Goal: Task Accomplishment & Management: Use online tool/utility

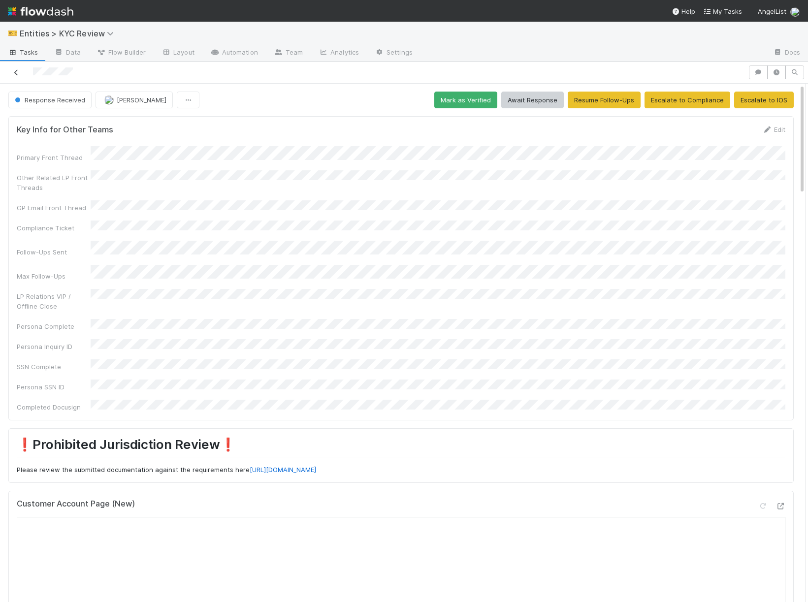
click at [16, 73] on icon at bounding box center [16, 72] width 10 height 6
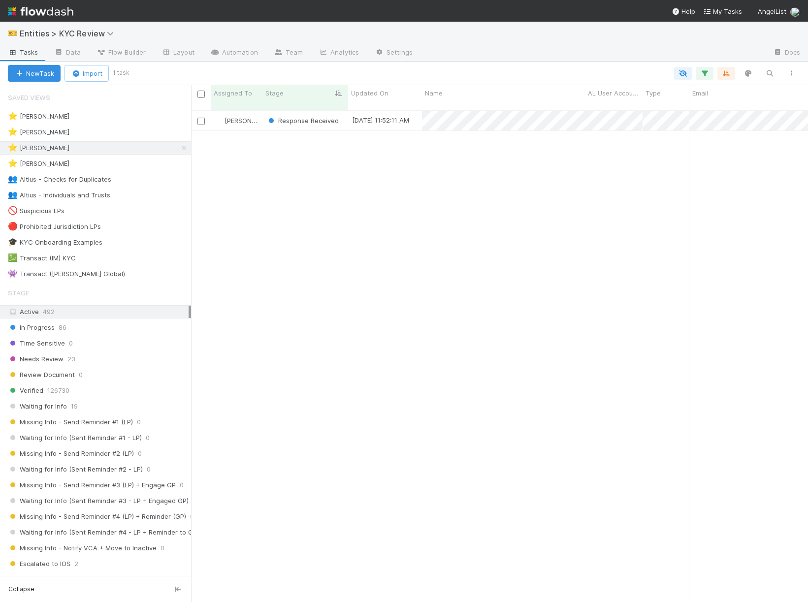
scroll to position [500, 617]
click at [177, 145] on div "⭐ Madison Stomberg 1" at bounding box center [99, 148] width 183 height 12
click at [187, 145] on icon at bounding box center [184, 148] width 10 height 6
click at [110, 353] on div "Needs Review 23" at bounding box center [99, 359] width 183 height 12
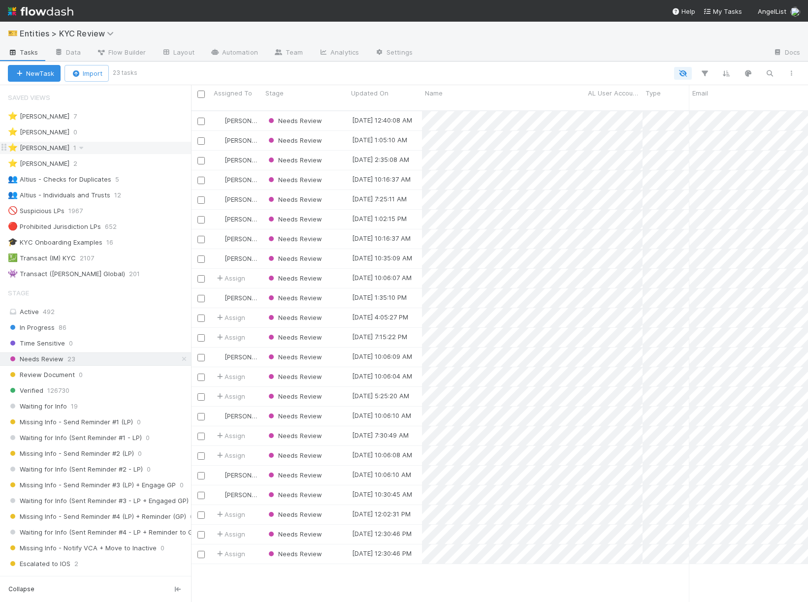
scroll to position [500, 617]
click at [227, 56] on link "Automation" at bounding box center [234, 53] width 64 height 16
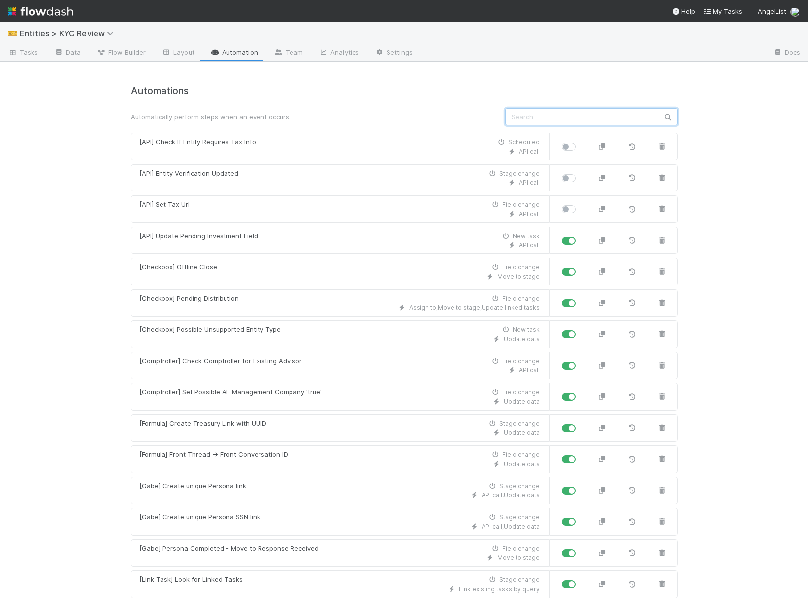
click at [583, 114] on input "text" at bounding box center [591, 116] width 172 height 17
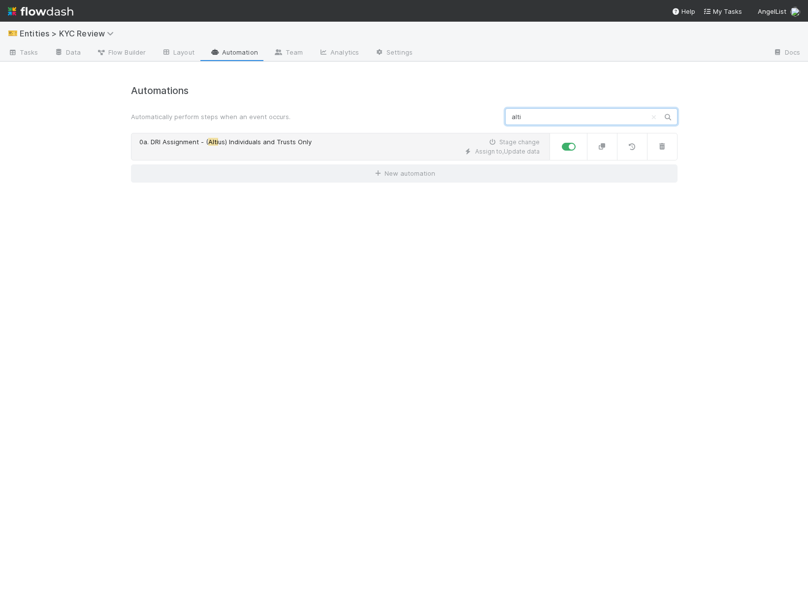
type input "alti"
click at [353, 150] on div "Assign to , Update data" at bounding box center [339, 151] width 400 height 9
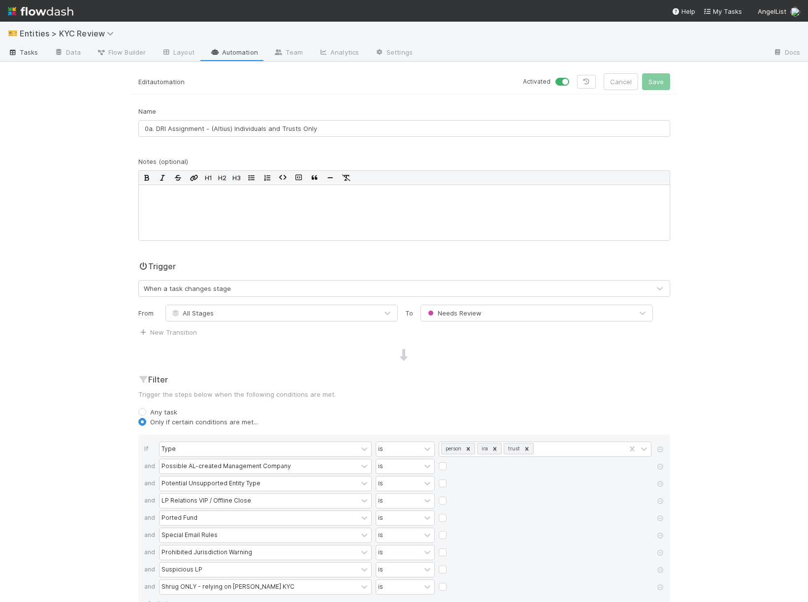
click at [9, 47] on span "Tasks" at bounding box center [23, 52] width 31 height 10
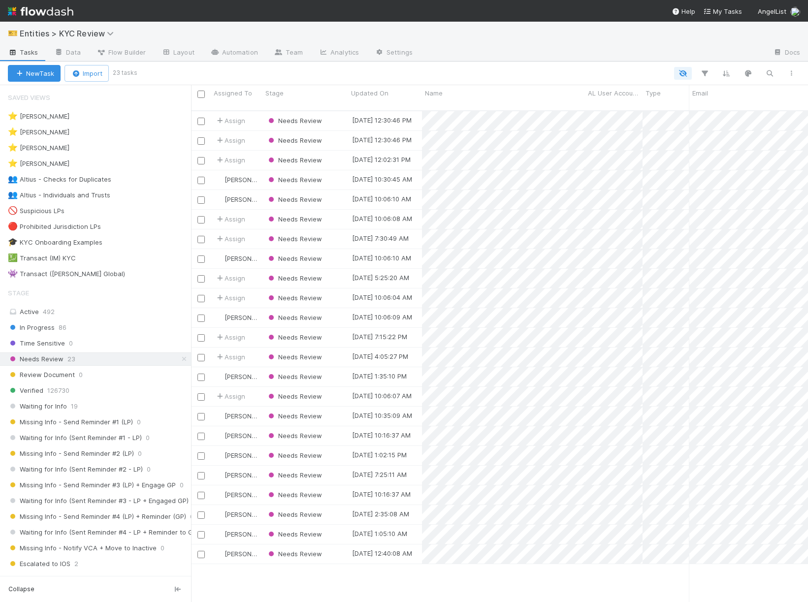
scroll to position [500, 617]
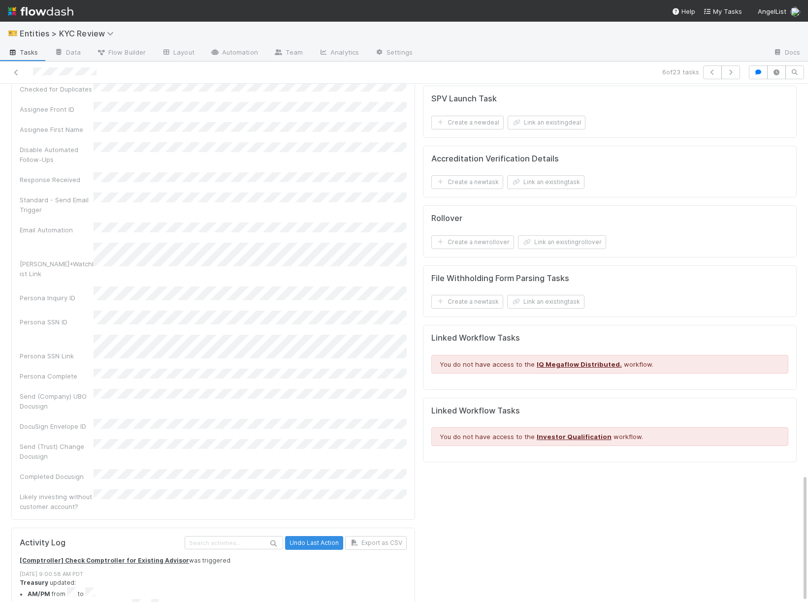
scroll to position [202, 0]
click at [15, 74] on icon at bounding box center [16, 72] width 10 height 6
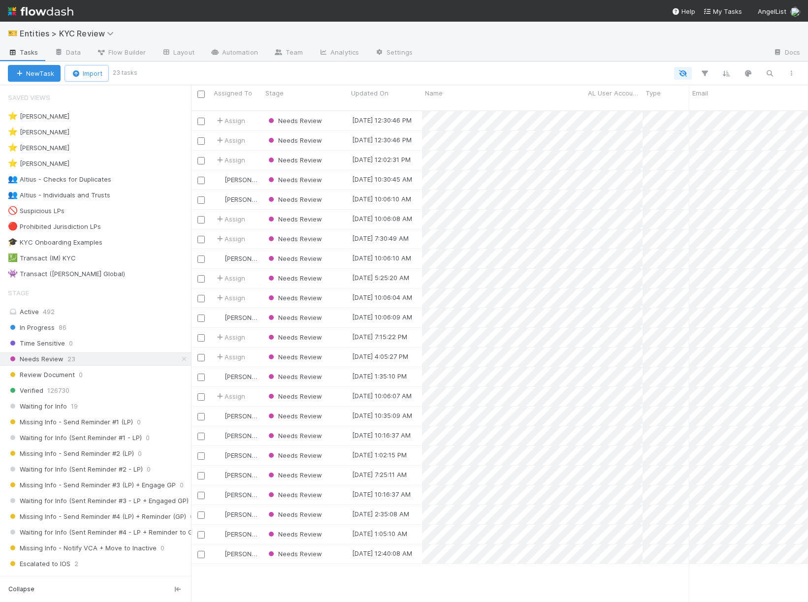
scroll to position [500, 617]
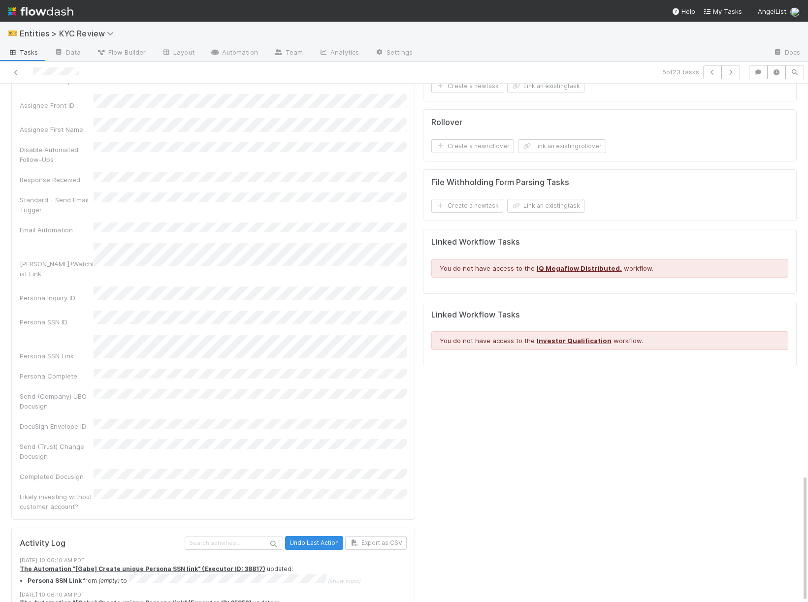
scroll to position [964, 0]
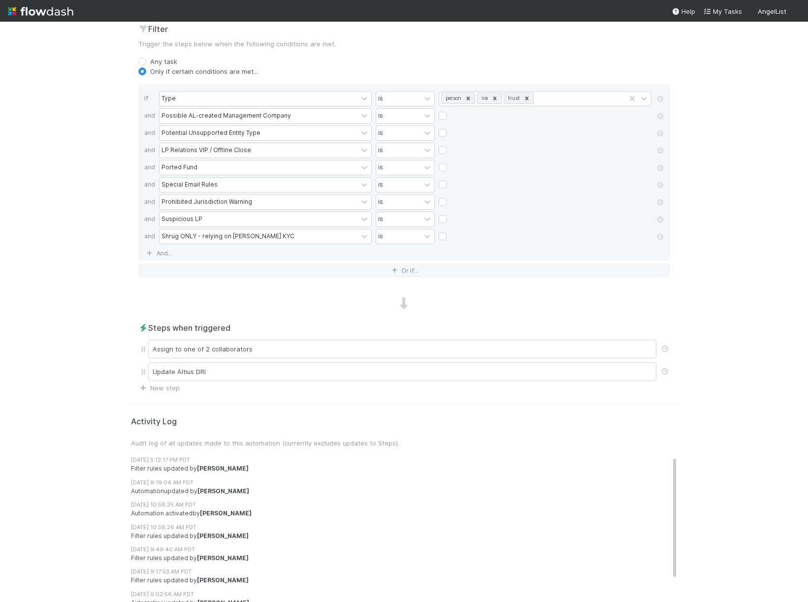
scroll to position [402, 0]
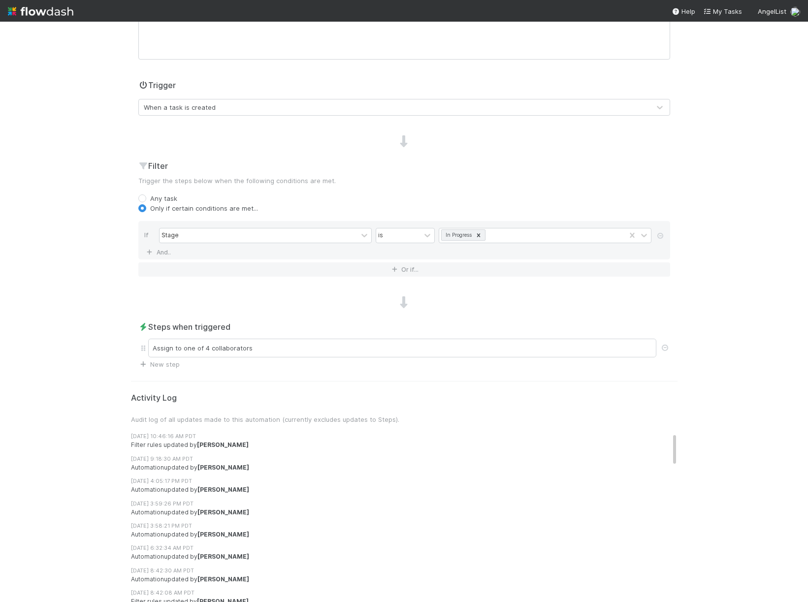
scroll to position [209, 0]
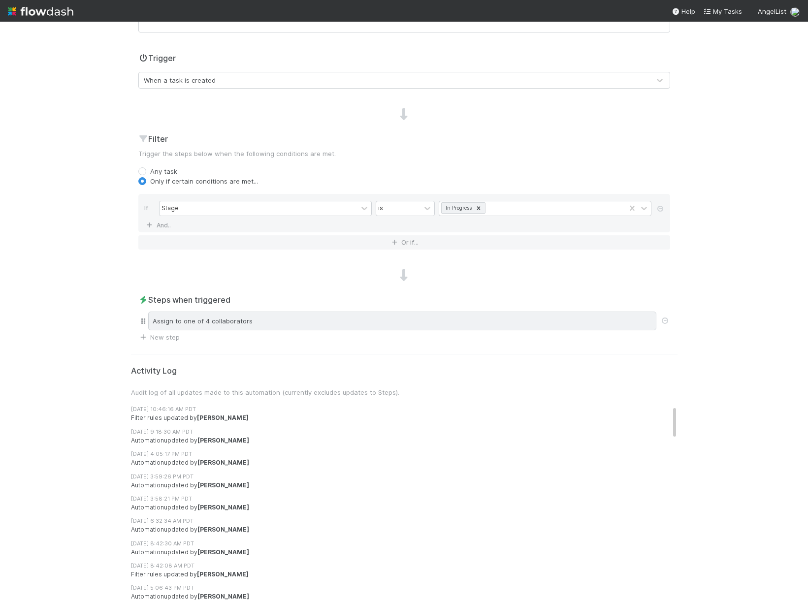
click at [223, 322] on div "Assign to one of 4 collaborators" at bounding box center [402, 321] width 508 height 19
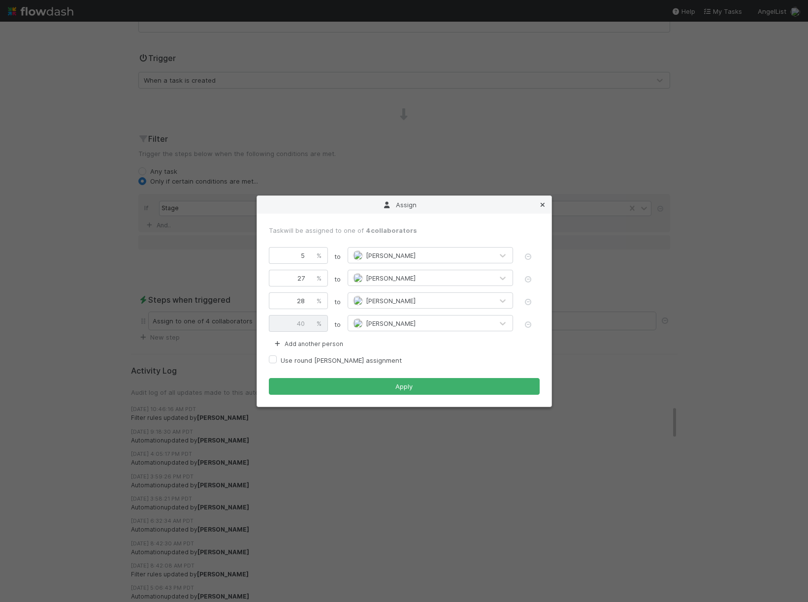
click at [539, 202] on icon at bounding box center [543, 205] width 10 height 6
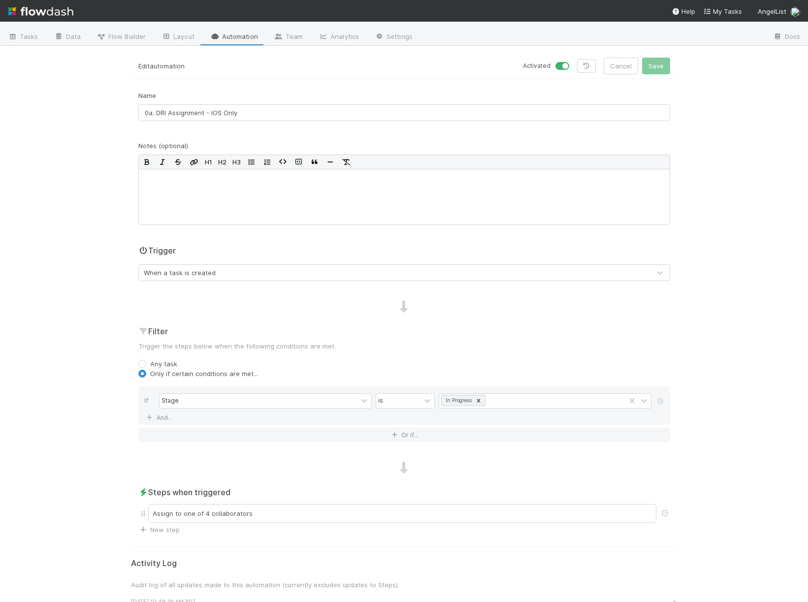
scroll to position [0, 0]
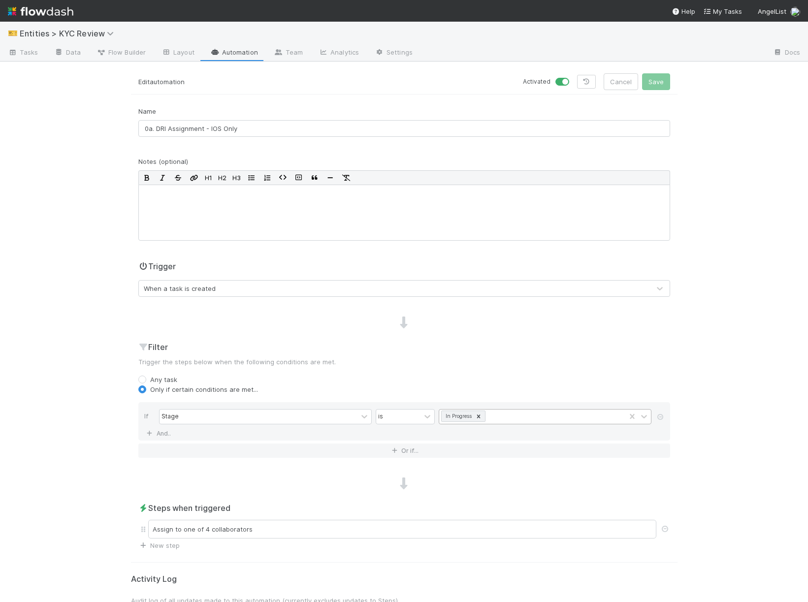
click at [520, 417] on div "In Progress" at bounding box center [532, 417] width 186 height 14
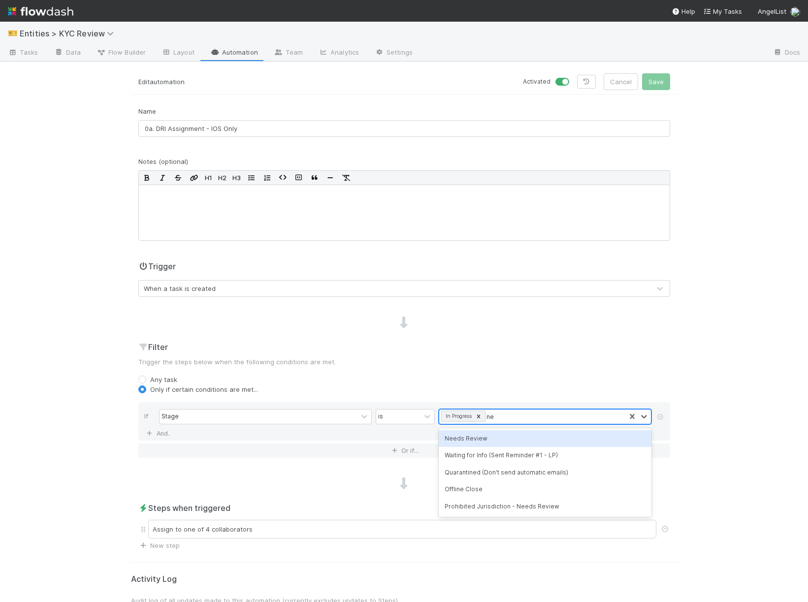
type input "nee"
click at [494, 437] on div "Needs Review" at bounding box center [545, 438] width 213 height 17
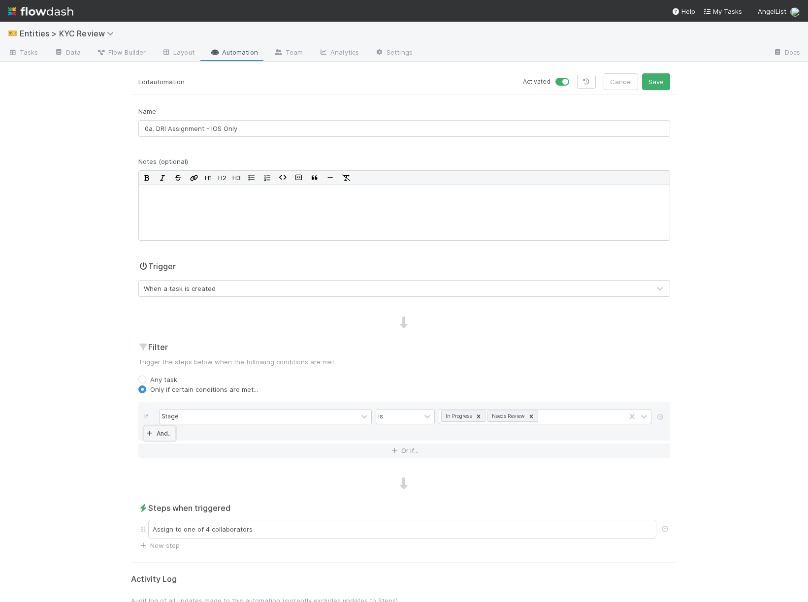
click at [156, 436] on link "And.." at bounding box center [159, 433] width 31 height 14
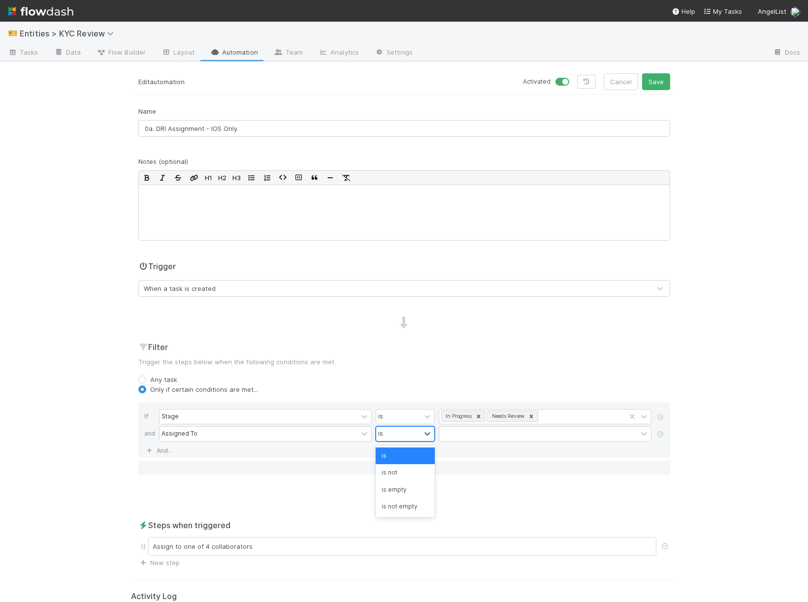
click at [394, 439] on div "is" at bounding box center [398, 434] width 44 height 14
click at [405, 470] on div "is not" at bounding box center [405, 472] width 59 height 17
click at [466, 428] on div at bounding box center [538, 434] width 198 height 14
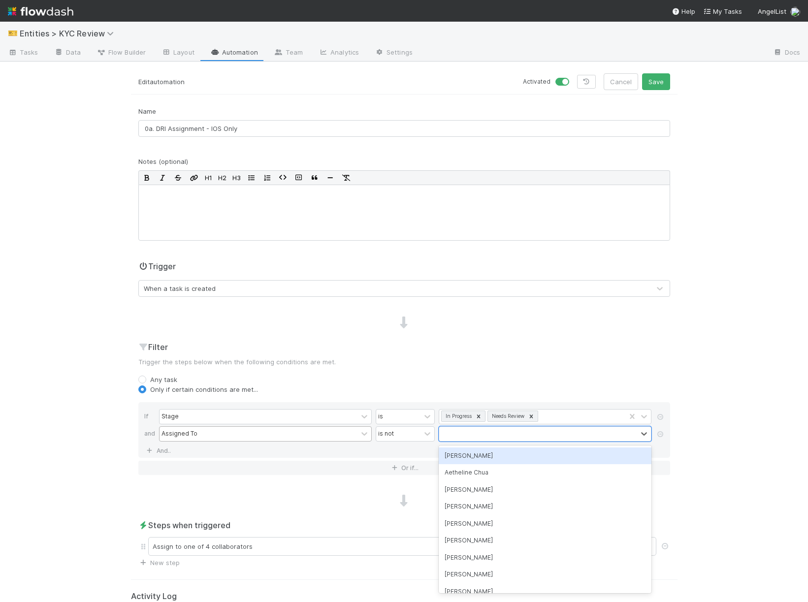
click at [302, 437] on div "Assigned To" at bounding box center [258, 434] width 198 height 14
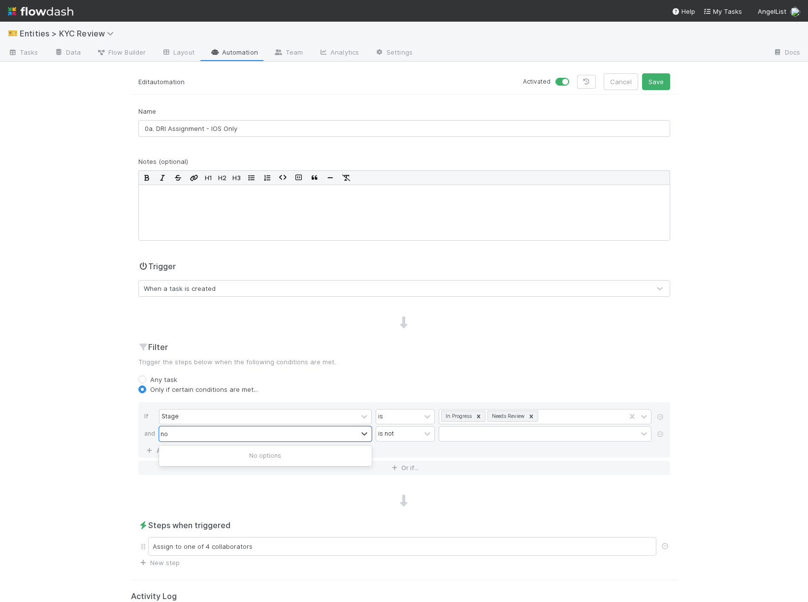
type input "n"
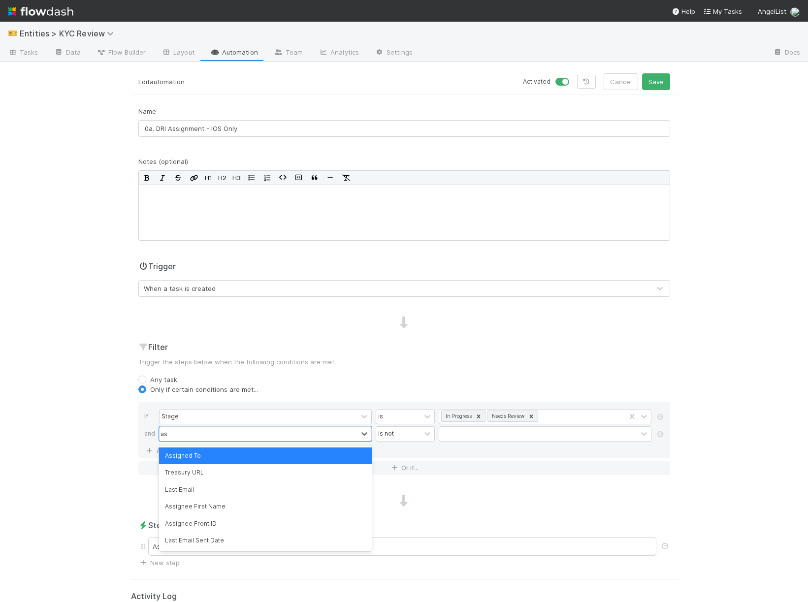
type input "ass"
click at [251, 448] on div "Assigned To" at bounding box center [265, 455] width 213 height 17
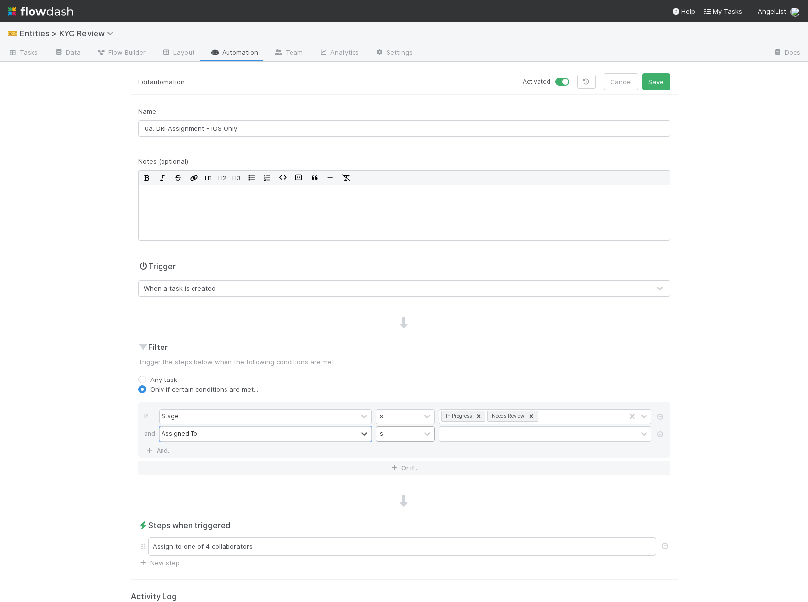
click at [404, 435] on div "is" at bounding box center [398, 434] width 44 height 14
click at [408, 493] on div "is empty" at bounding box center [405, 489] width 59 height 17
click at [482, 354] on div "Filter Trigger the steps below when the following conditions are met. Any task …" at bounding box center [404, 412] width 546 height 142
click at [655, 77] on button "Save" at bounding box center [656, 81] width 28 height 17
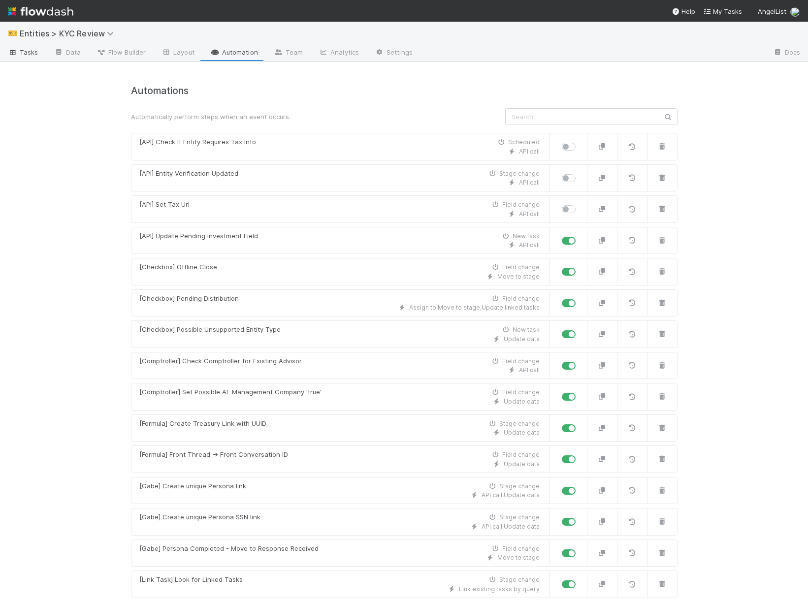
click at [28, 55] on span "Tasks" at bounding box center [23, 52] width 31 height 10
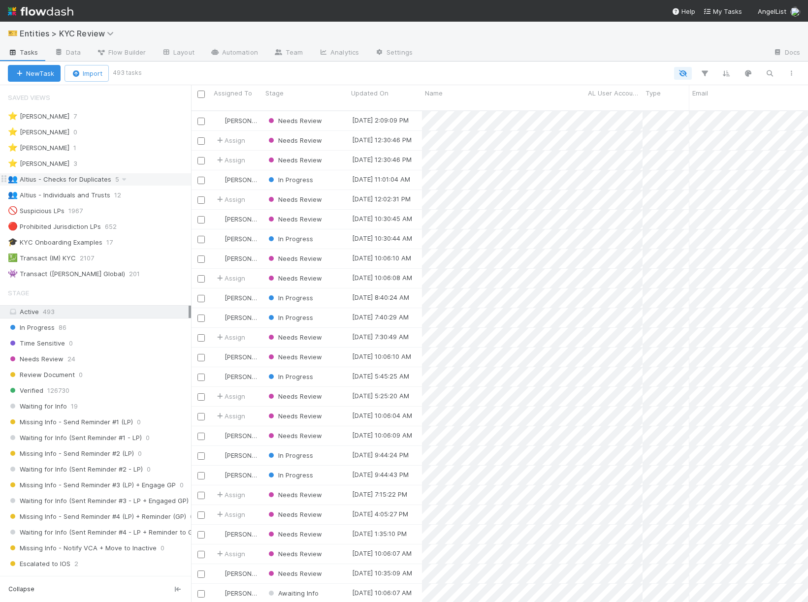
scroll to position [500, 617]
click at [110, 356] on div "Needs Review 24" at bounding box center [99, 359] width 183 height 12
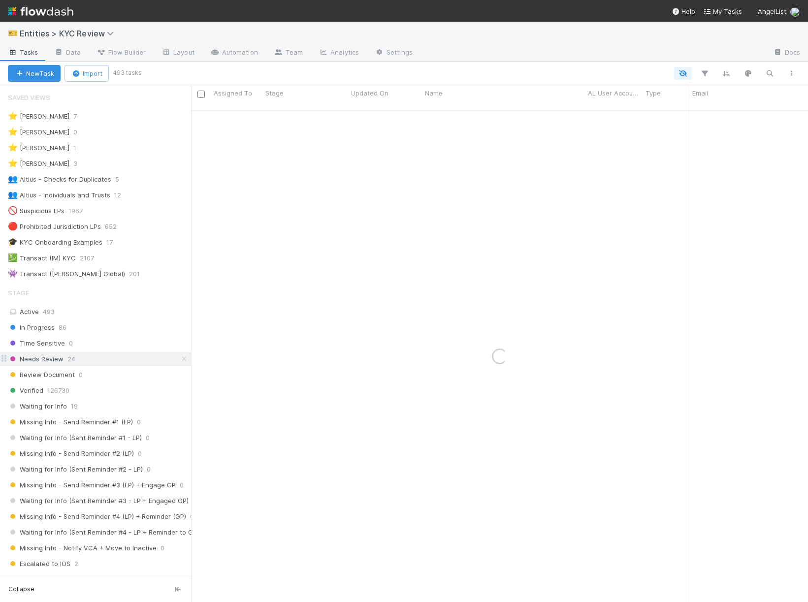
click at [109, 359] on div "Needs Review 24" at bounding box center [99, 359] width 183 height 12
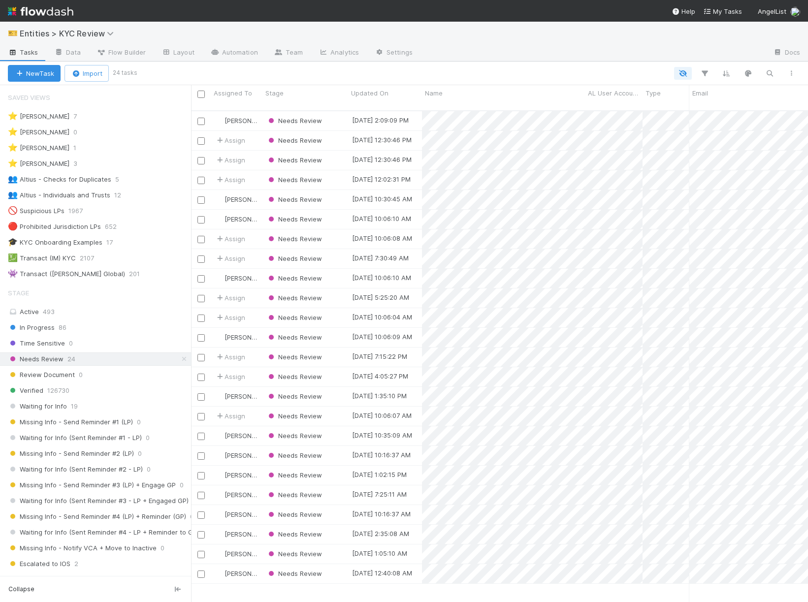
scroll to position [500, 617]
click at [231, 51] on link "Automation" at bounding box center [234, 53] width 64 height 16
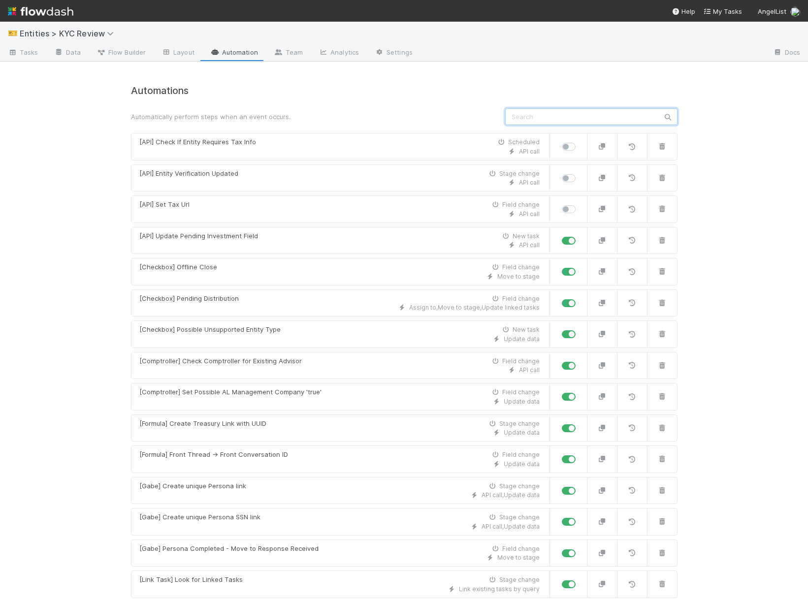
click at [601, 119] on input "text" at bounding box center [591, 116] width 172 height 17
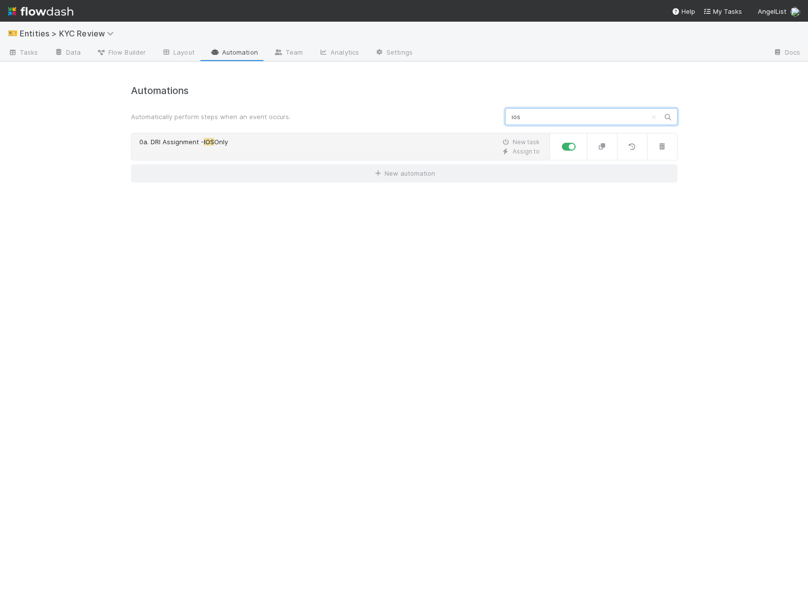
type input "ios"
click at [369, 146] on div "0a. DRI Assignment - IOS Only New task" at bounding box center [339, 142] width 400 height 10
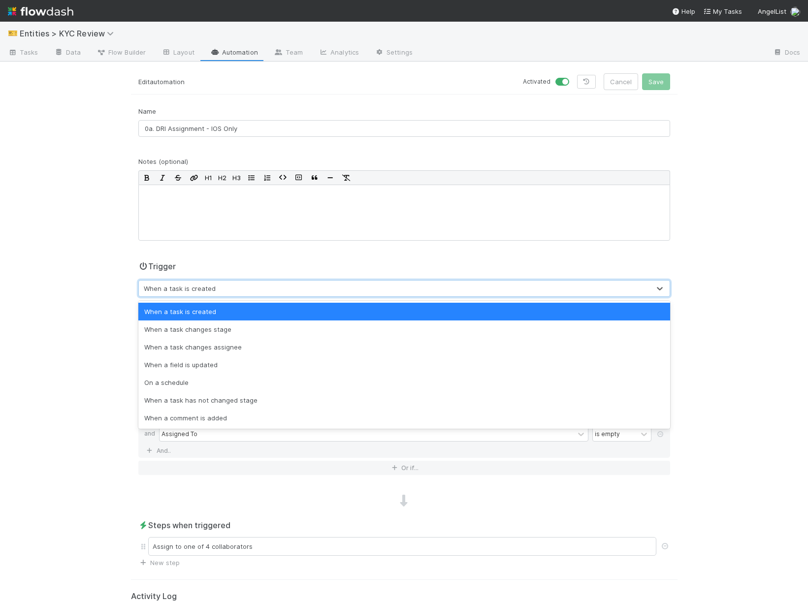
click at [205, 292] on div "When a task is created" at bounding box center [180, 289] width 72 height 10
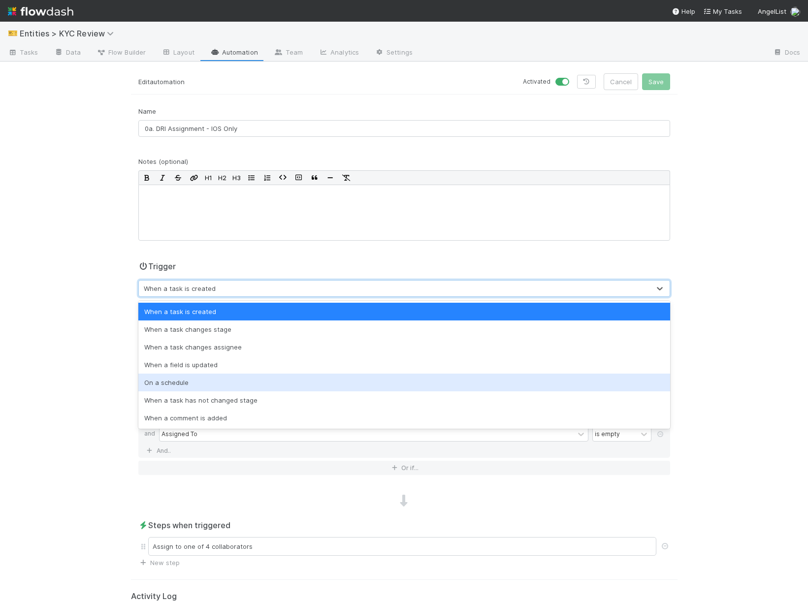
click at [191, 383] on div "On a schedule" at bounding box center [404, 383] width 532 height 18
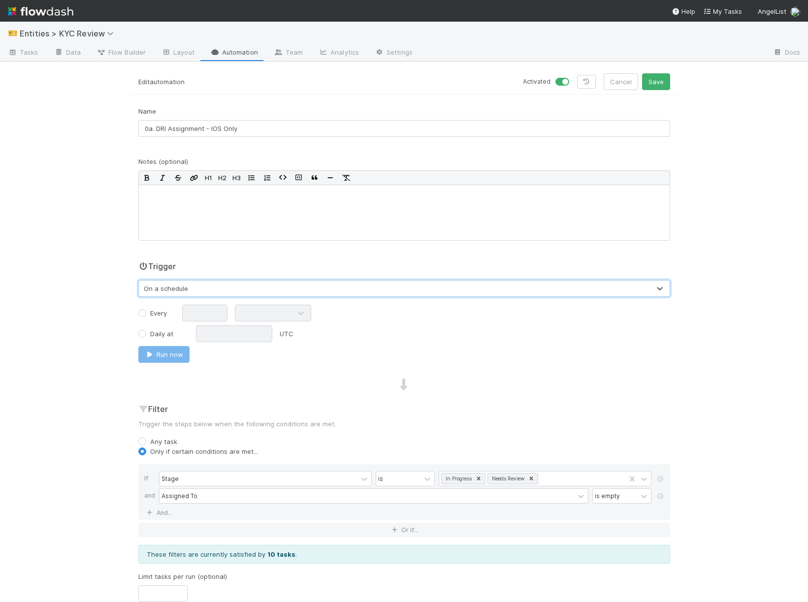
click at [151, 312] on label "Every" at bounding box center [158, 313] width 17 height 10
click at [146, 312] on input "Every" at bounding box center [142, 312] width 8 height 9
radio input "true"
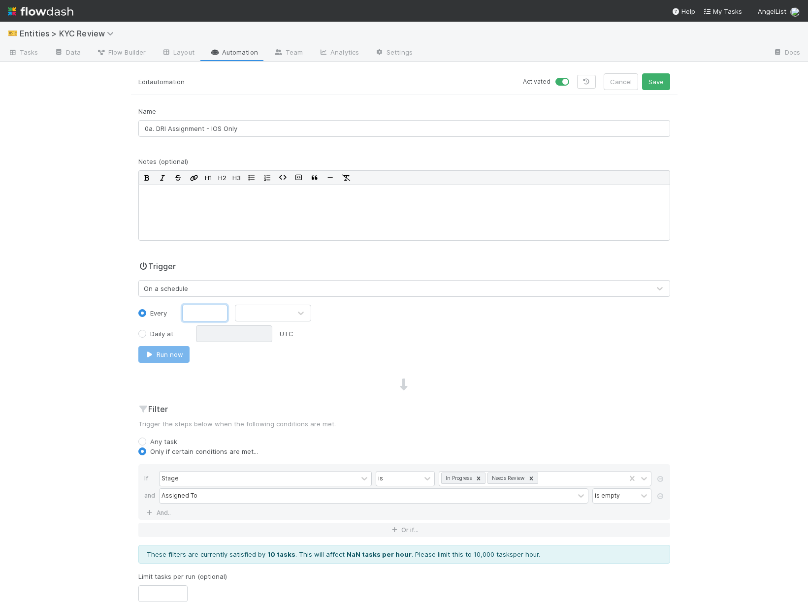
click at [200, 314] on input "text" at bounding box center [205, 313] width 46 height 17
type input "3"
click at [252, 308] on div at bounding box center [263, 313] width 56 height 16
click at [260, 355] on div "Hours" at bounding box center [273, 354] width 76 height 18
click at [154, 334] on label "Daily at" at bounding box center [161, 334] width 23 height 10
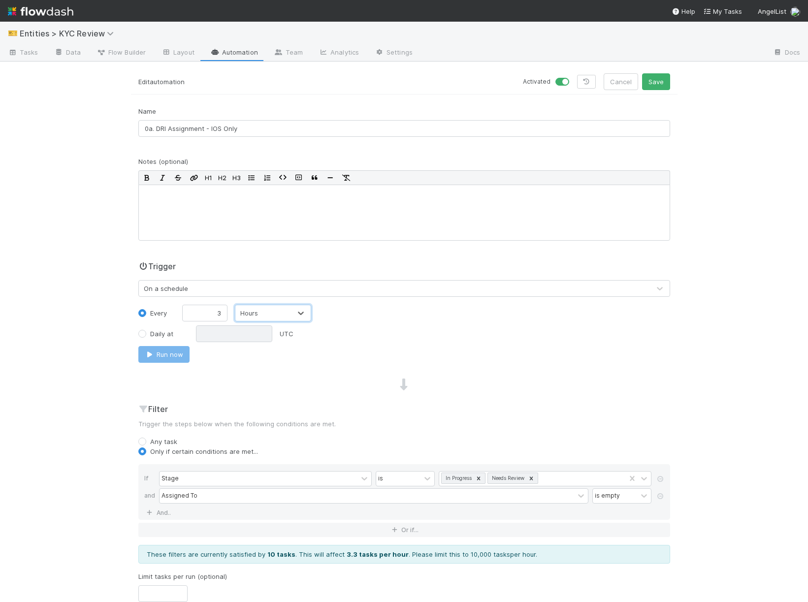
click at [146, 334] on input "Daily at" at bounding box center [142, 333] width 8 height 9
radio input "true"
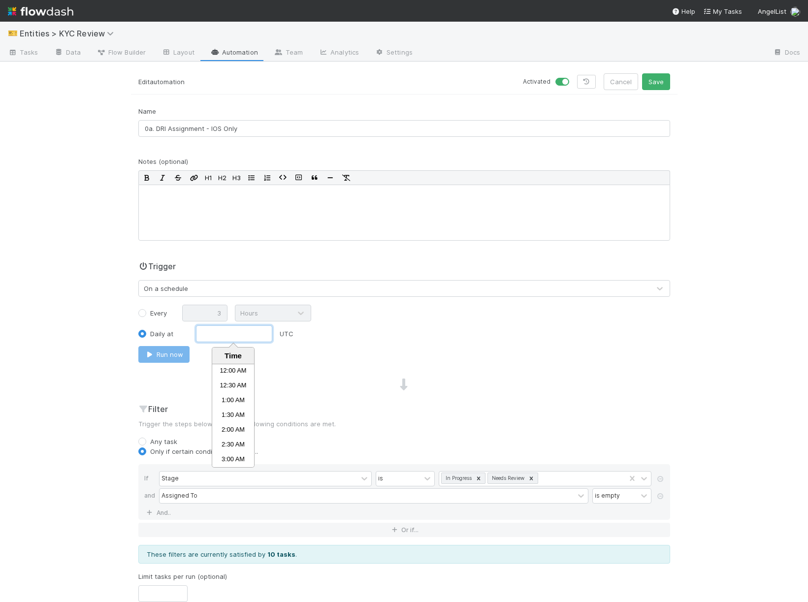
click at [213, 334] on input "text" at bounding box center [234, 333] width 76 height 17
click at [230, 370] on li "12:30 PM" at bounding box center [233, 371] width 42 height 15
type input "12:30 PM"
click at [654, 78] on button "Save" at bounding box center [656, 81] width 28 height 17
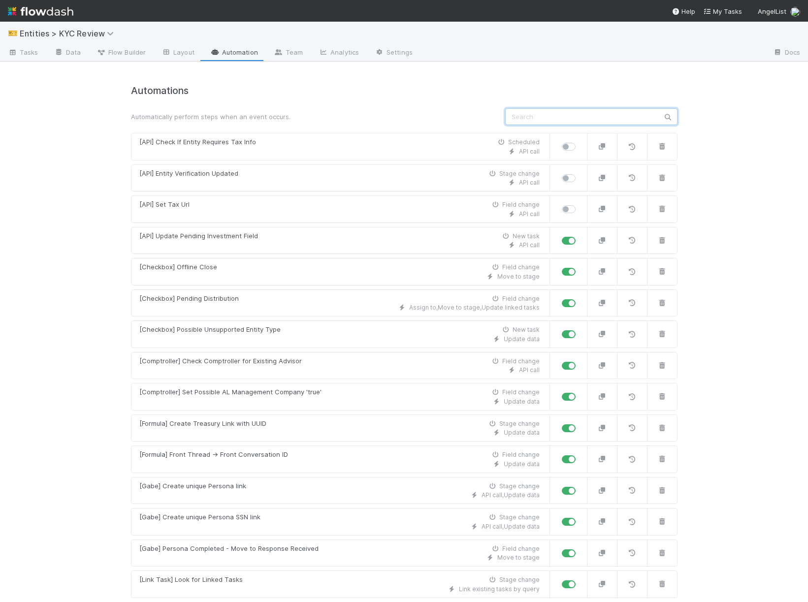
click at [540, 118] on input "text" at bounding box center [591, 116] width 172 height 17
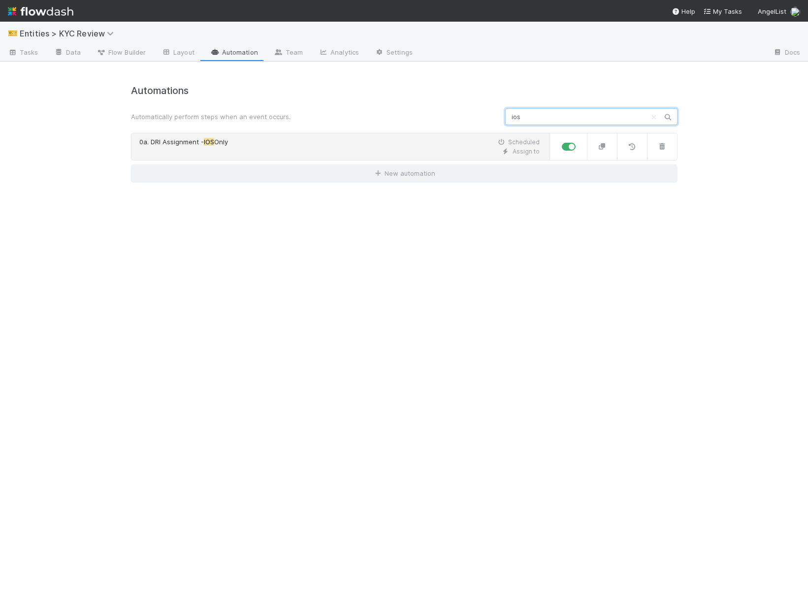
type input "ios"
click at [326, 136] on link "0a. DRI Assignment - IOS Only Scheduled Assign to" at bounding box center [340, 147] width 419 height 28
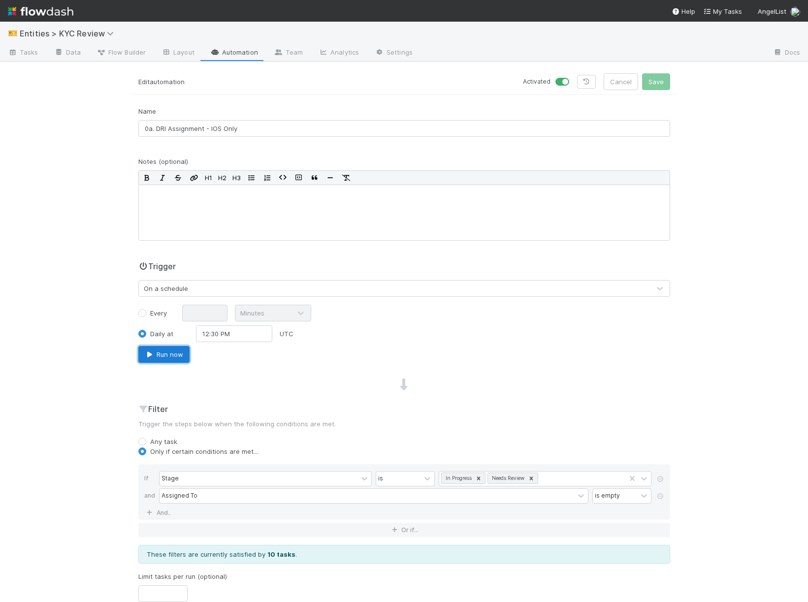
click at [146, 359] on button "Run now" at bounding box center [163, 354] width 51 height 17
click at [27, 50] on span "Tasks" at bounding box center [23, 52] width 31 height 10
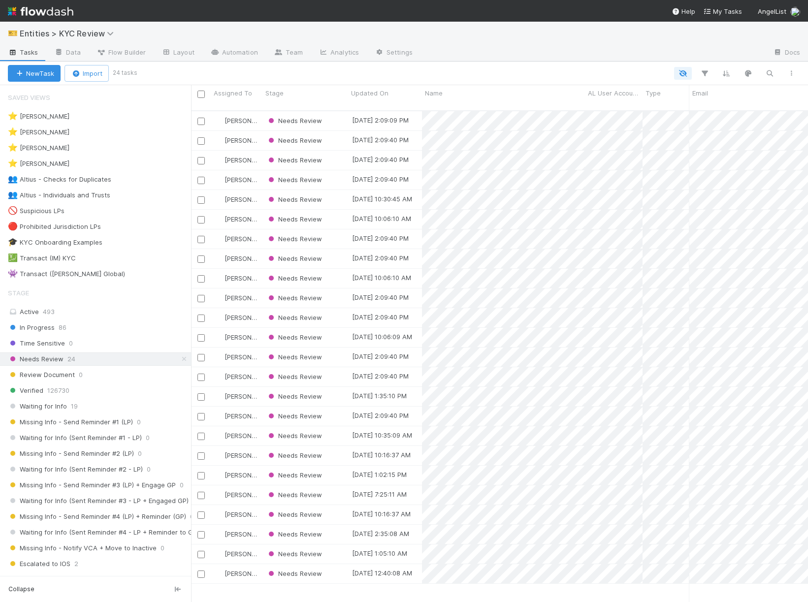
scroll to position [500, 617]
click at [118, 362] on div "Needs Review 24" at bounding box center [99, 359] width 183 height 12
click at [240, 52] on link "Automation" at bounding box center [234, 53] width 64 height 16
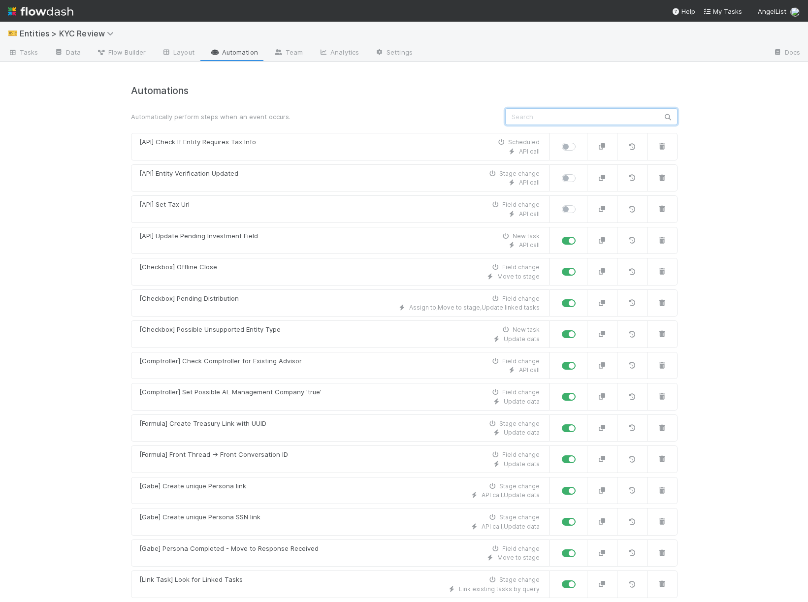
click at [579, 124] on input "text" at bounding box center [591, 116] width 172 height 17
type input "o"
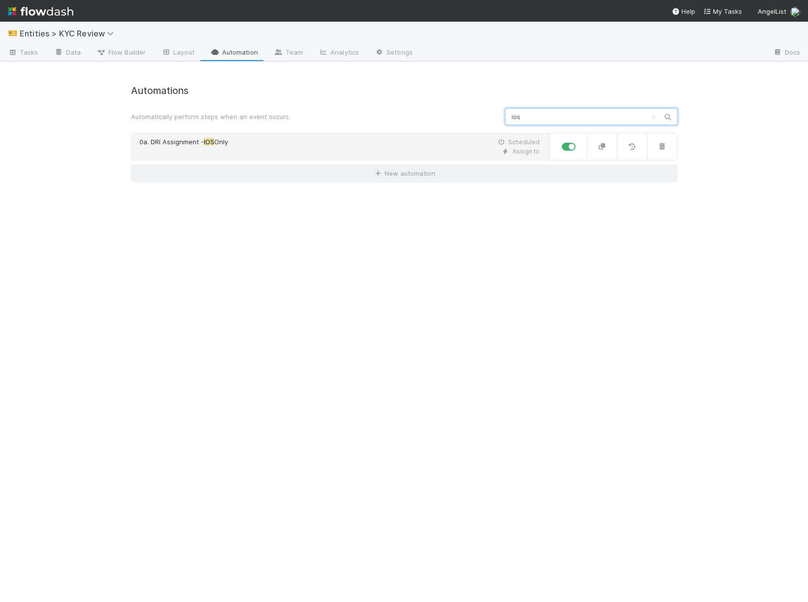
type input "ios"
click at [259, 146] on div "0a. DRI Assignment - IOS Only Scheduled" at bounding box center [339, 142] width 400 height 10
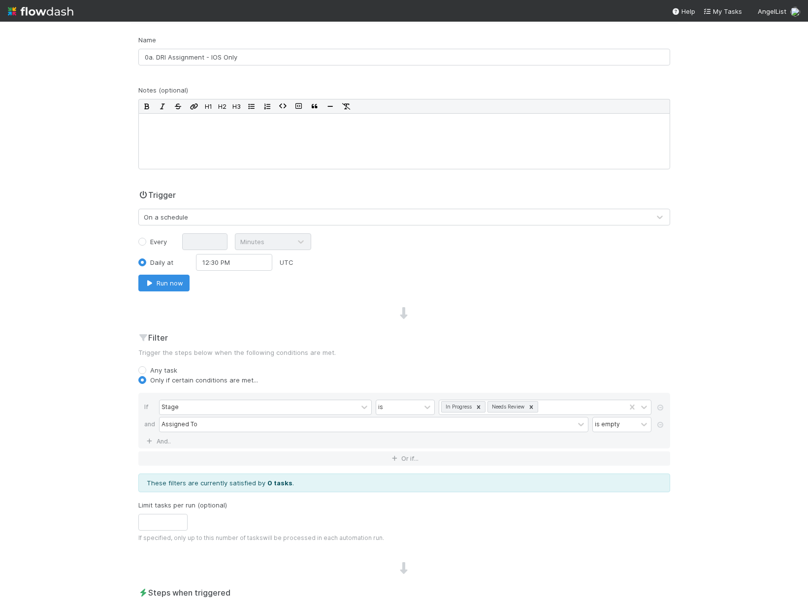
scroll to position [156, 0]
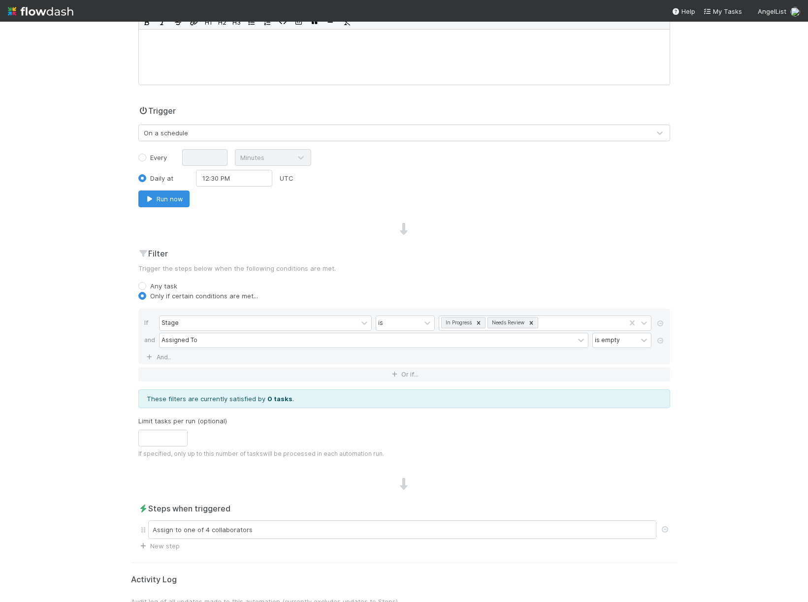
click at [160, 129] on div "On a schedule" at bounding box center [166, 133] width 44 height 10
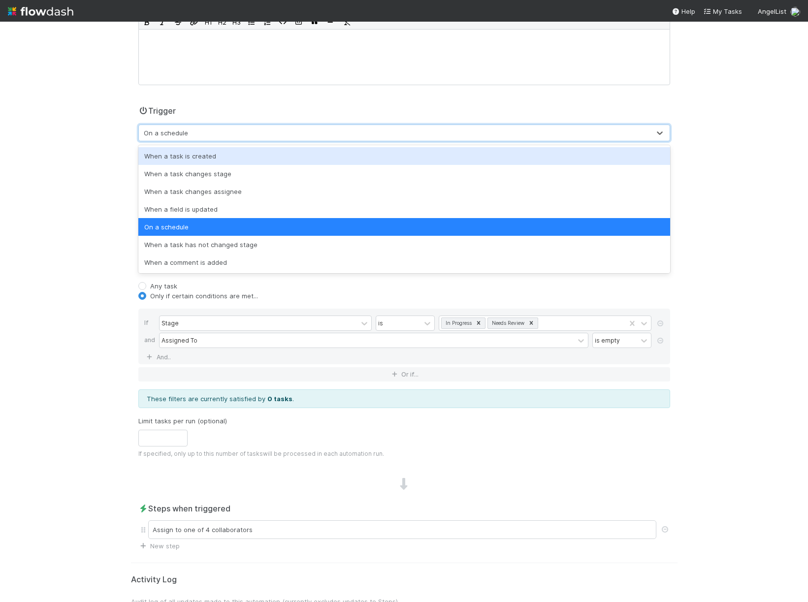
click at [164, 156] on div "When a task is created" at bounding box center [404, 156] width 532 height 18
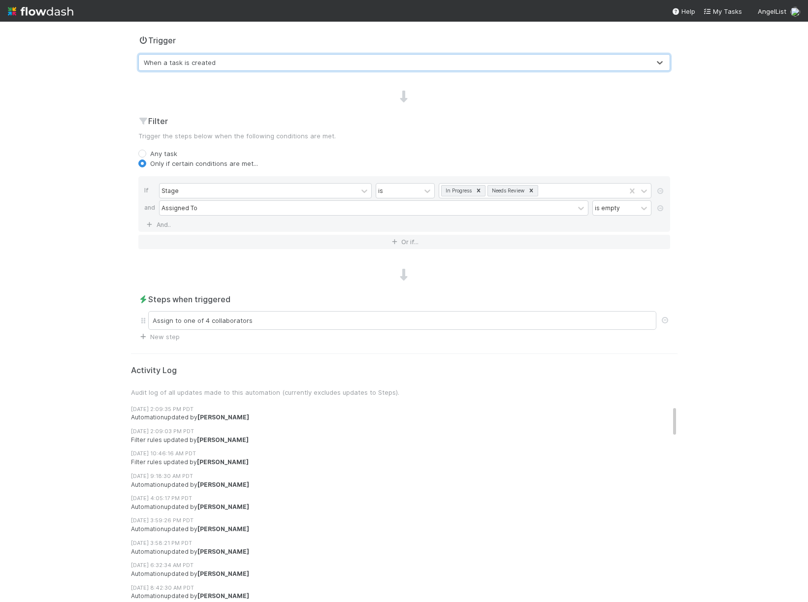
scroll to position [0, 0]
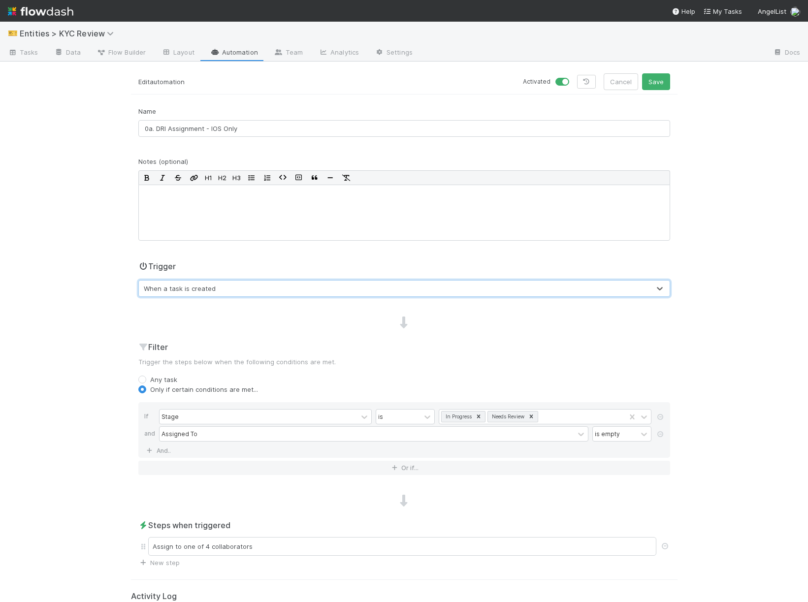
click at [670, 81] on div "Activated Cancel Save" at bounding box center [540, 81] width 273 height 17
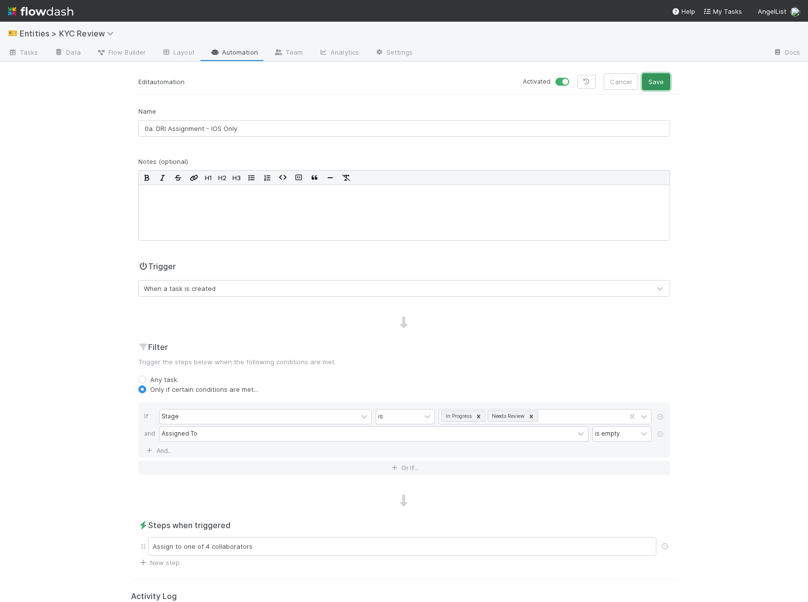
click at [663, 81] on button "Save" at bounding box center [656, 81] width 28 height 17
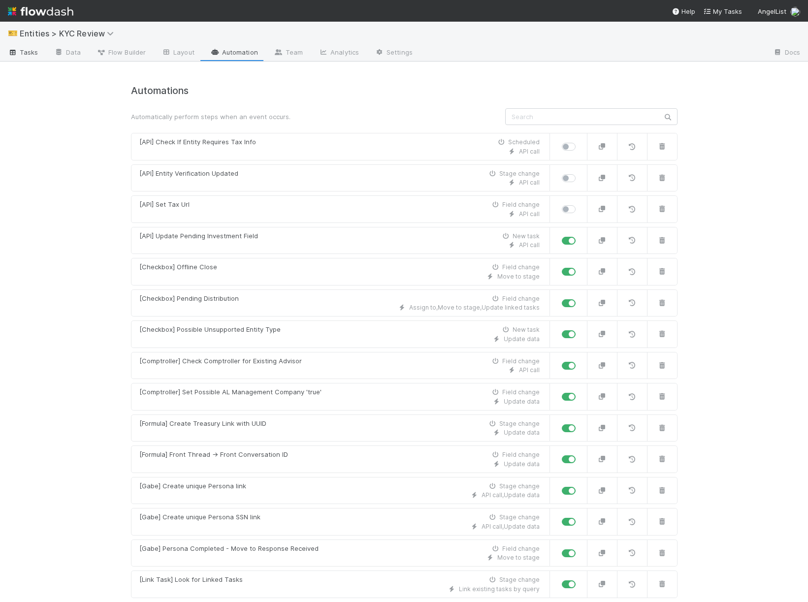
click at [31, 54] on span "Tasks" at bounding box center [23, 52] width 31 height 10
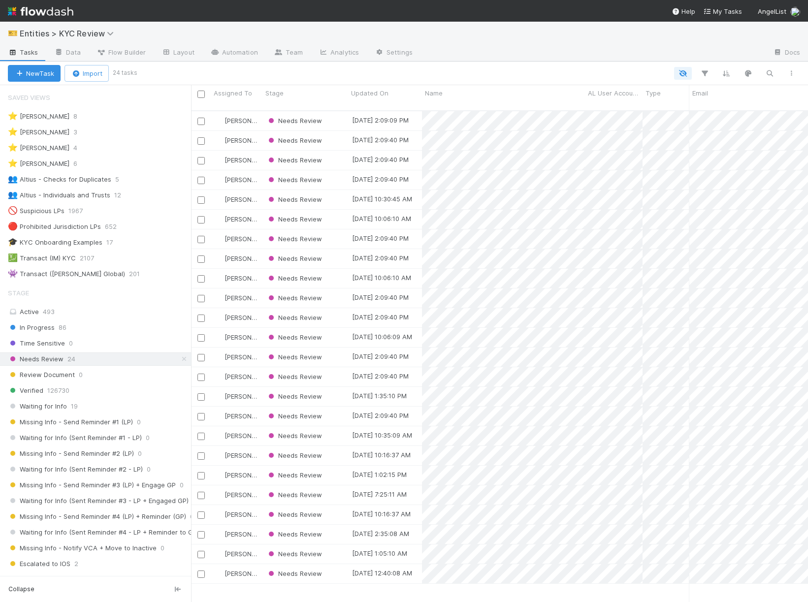
scroll to position [0, 0]
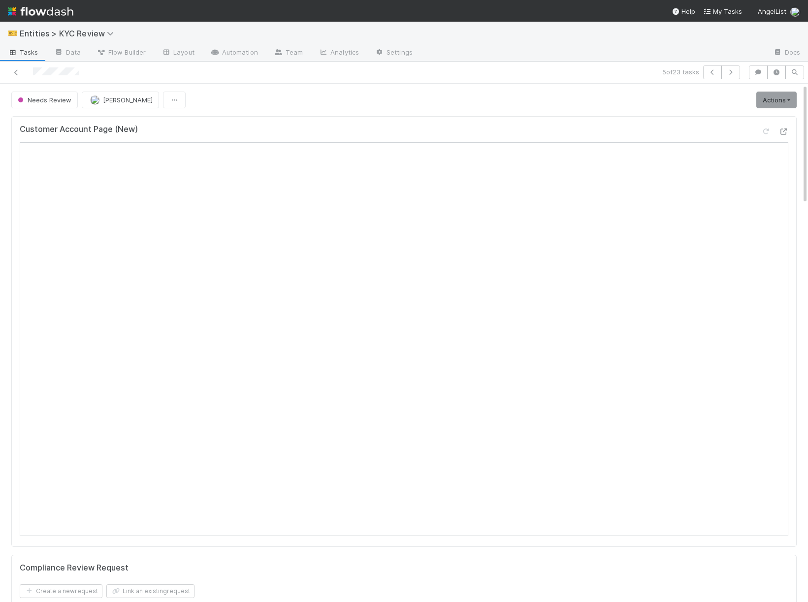
click at [21, 81] on div "5 of 23 tasks" at bounding box center [404, 73] width 808 height 22
click at [13, 77] on div at bounding box center [190, 72] width 372 height 14
click at [15, 70] on icon at bounding box center [16, 72] width 10 height 6
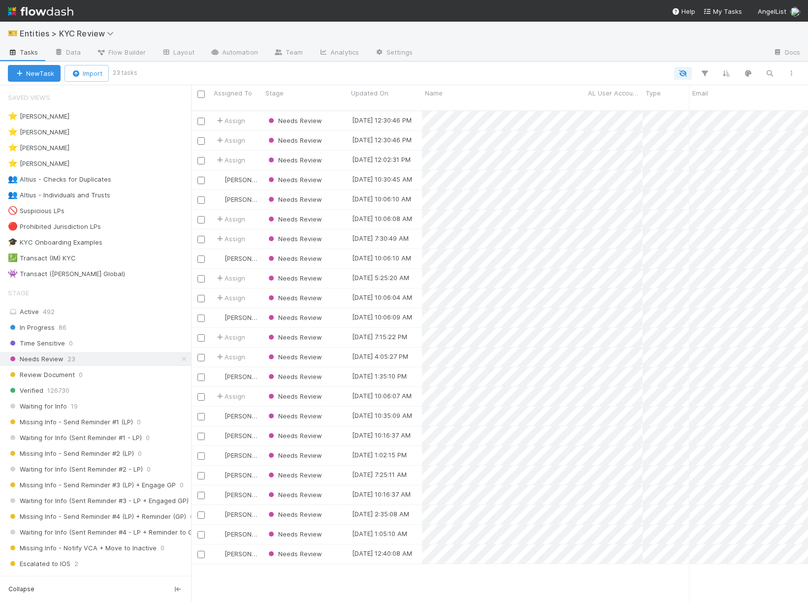
scroll to position [500, 617]
click at [331, 111] on div "Needs Review" at bounding box center [305, 120] width 86 height 19
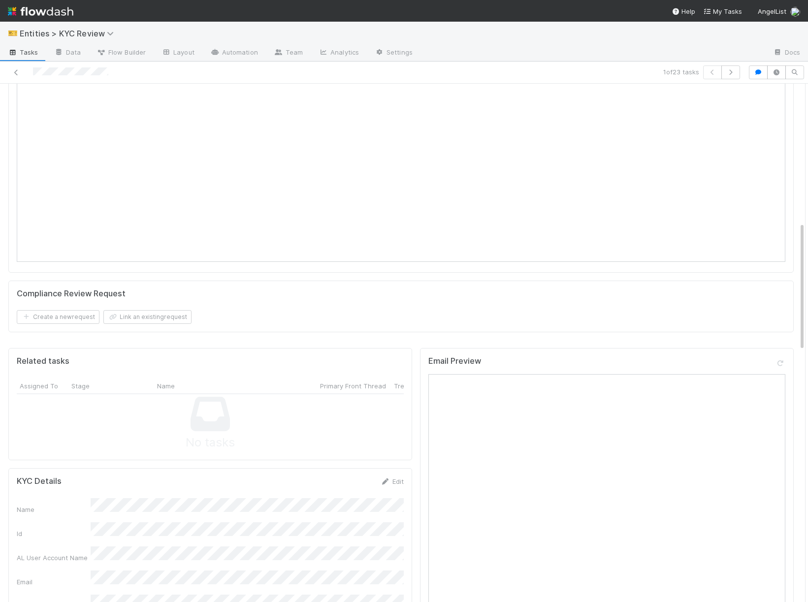
scroll to position [599, 0]
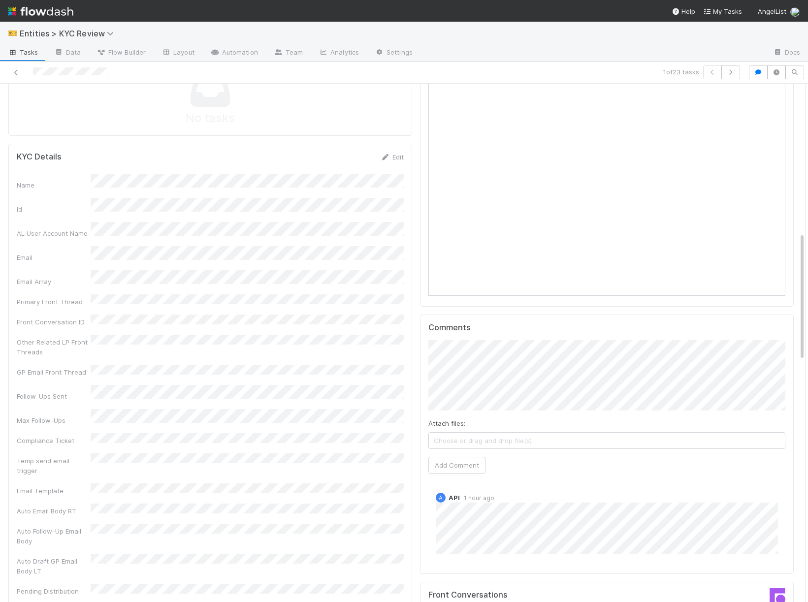
click at [10, 70] on div at bounding box center [190, 72] width 372 height 14
click at [21, 73] on icon at bounding box center [16, 72] width 10 height 6
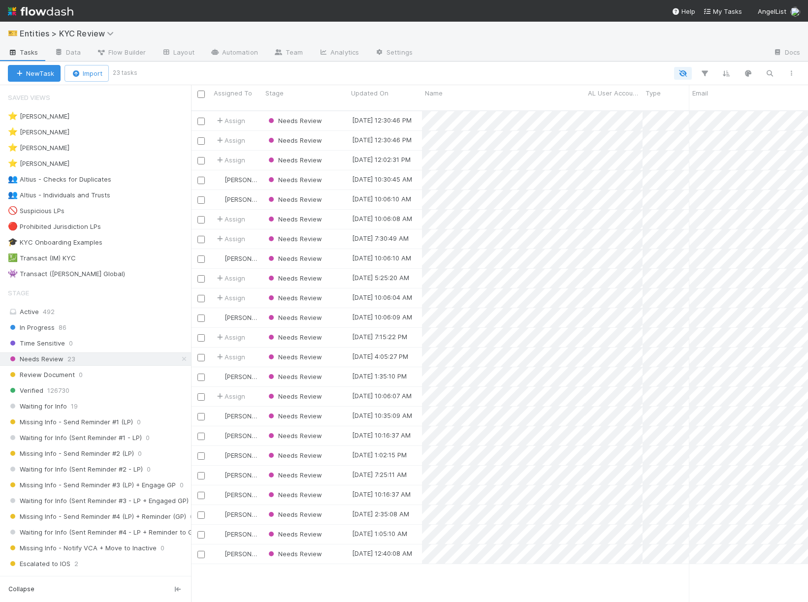
scroll to position [500, 617]
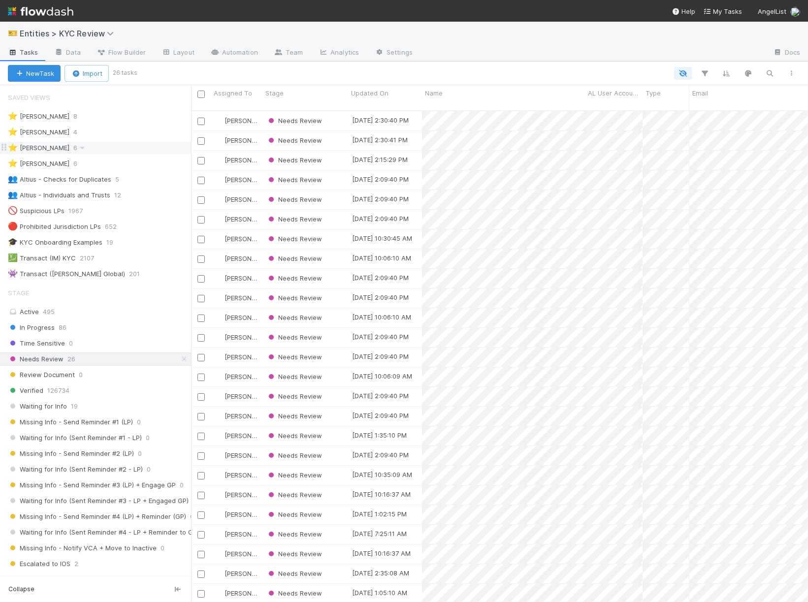
click at [106, 149] on div "⭐ Madison Stomberg 6" at bounding box center [99, 148] width 183 height 12
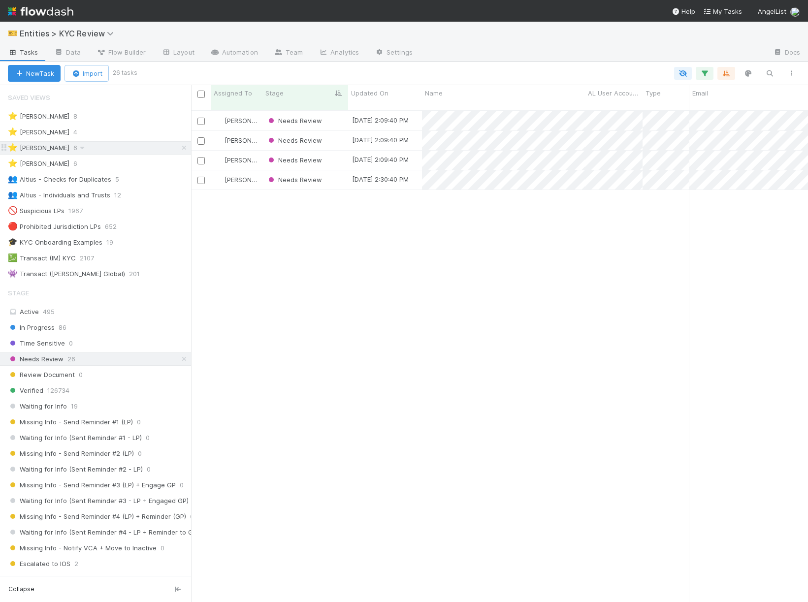
scroll to position [500, 617]
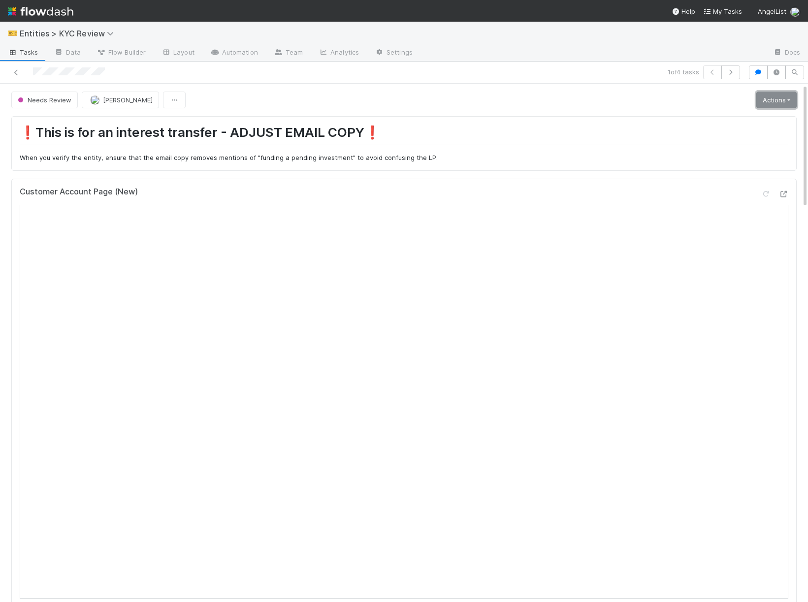
click at [758, 103] on link "Actions" at bounding box center [776, 100] width 40 height 17
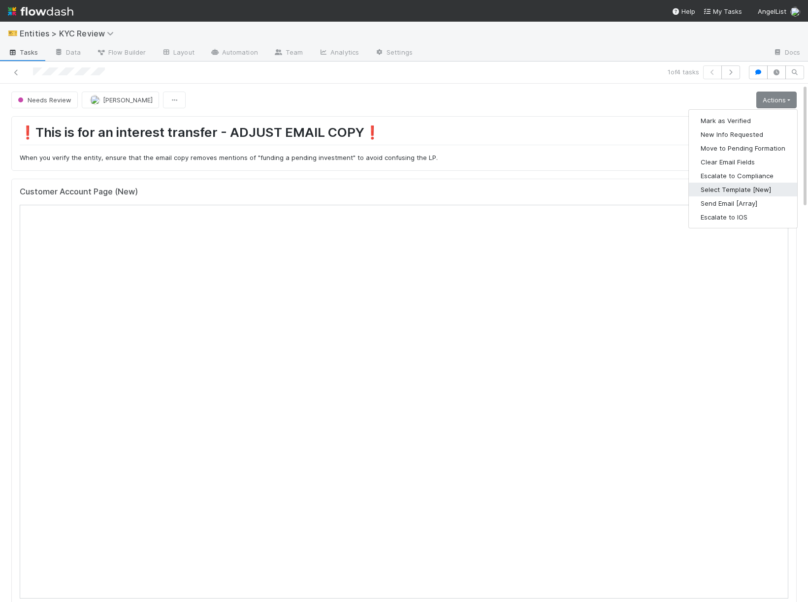
click at [703, 191] on button "Select Template [New]" at bounding box center [743, 190] width 108 height 14
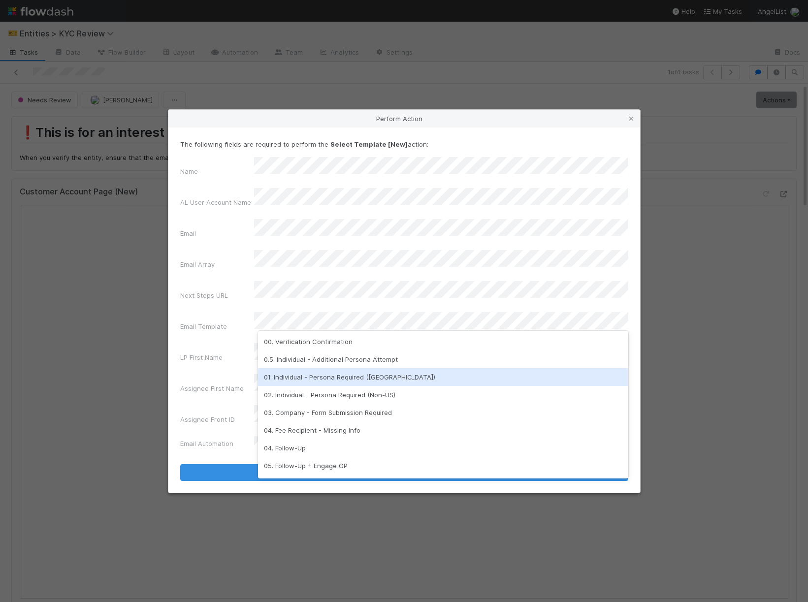
click at [338, 382] on div "01. Individual - Persona Required (US)" at bounding box center [443, 377] width 370 height 18
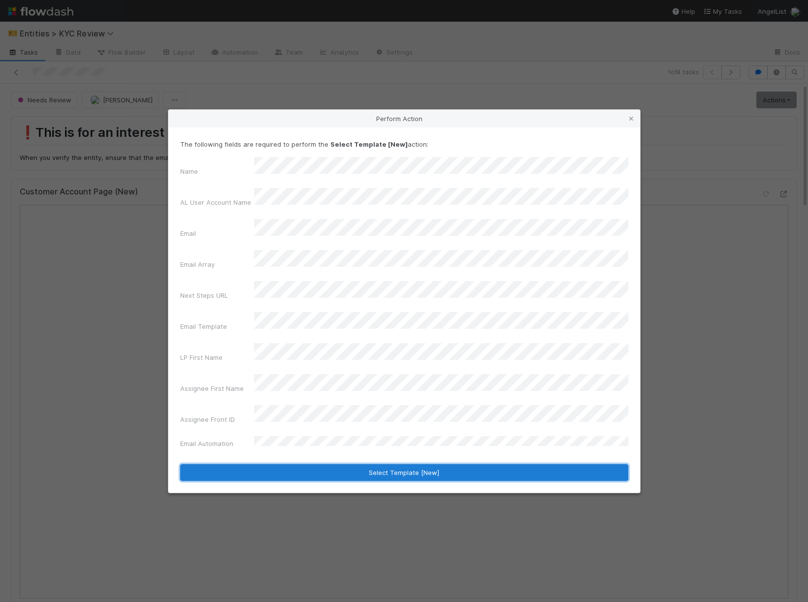
click at [274, 464] on button "Select Template [New]" at bounding box center [404, 472] width 448 height 17
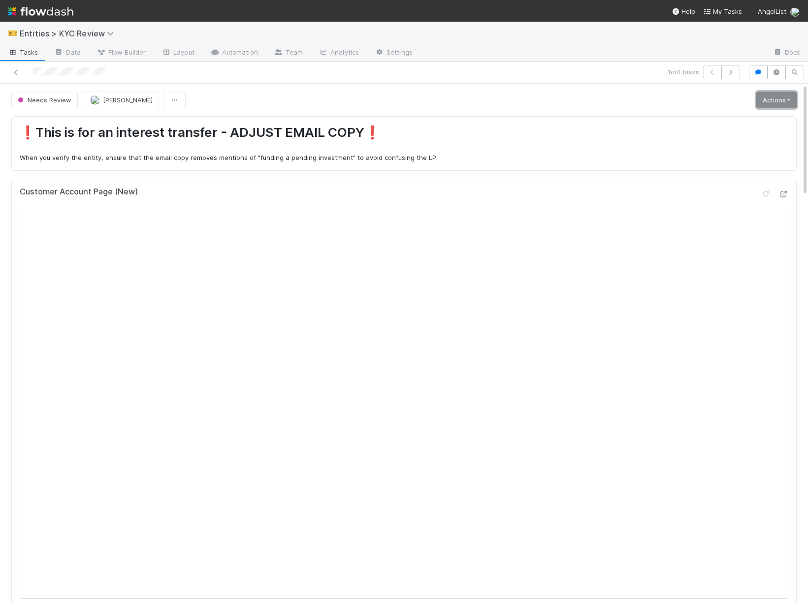
click at [781, 104] on link "Actions" at bounding box center [776, 100] width 40 height 17
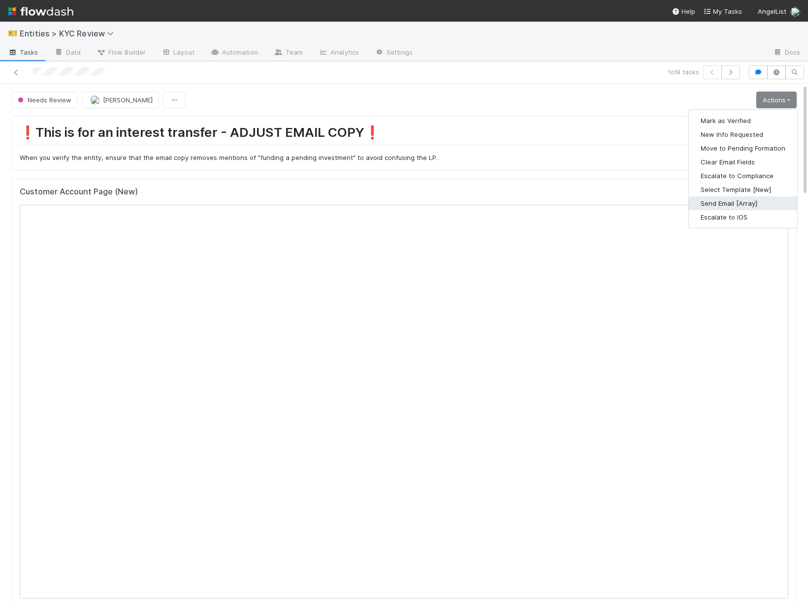
click at [741, 199] on button "Send Email [Array]" at bounding box center [743, 203] width 108 height 14
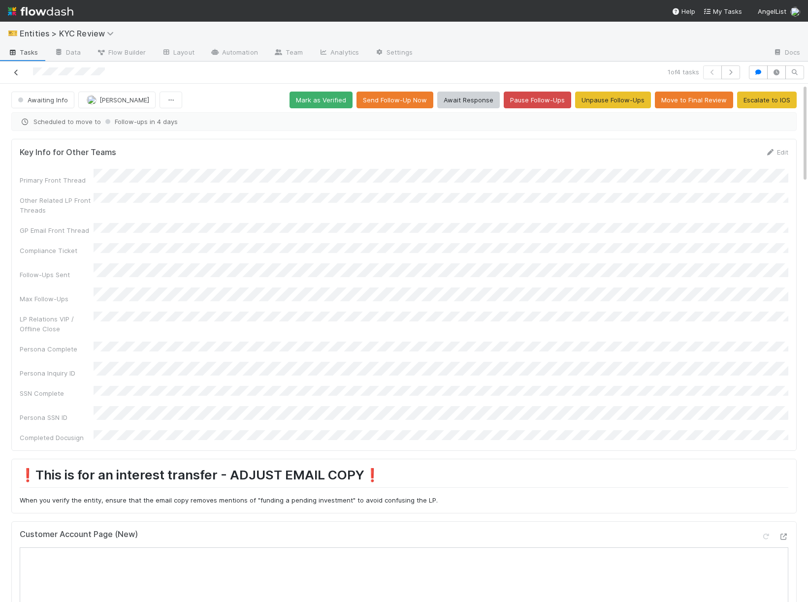
click at [15, 74] on icon at bounding box center [16, 72] width 10 height 6
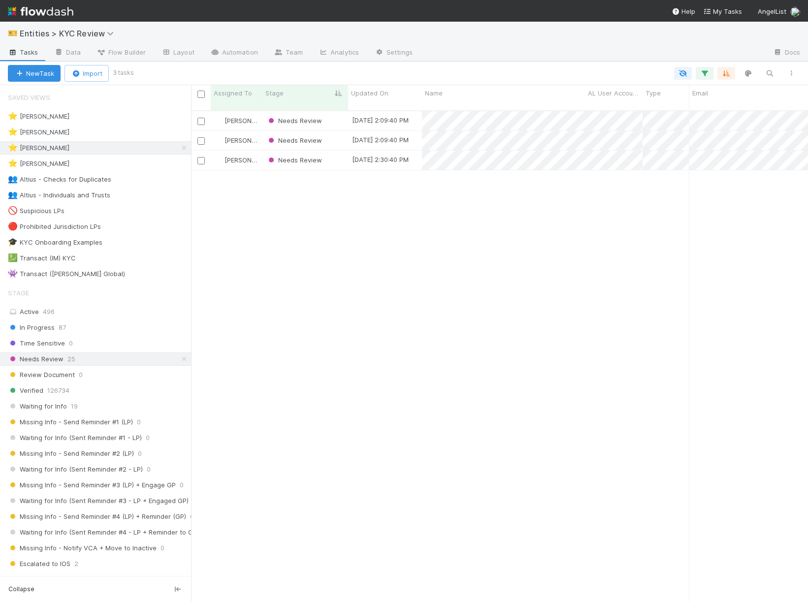
scroll to position [500, 617]
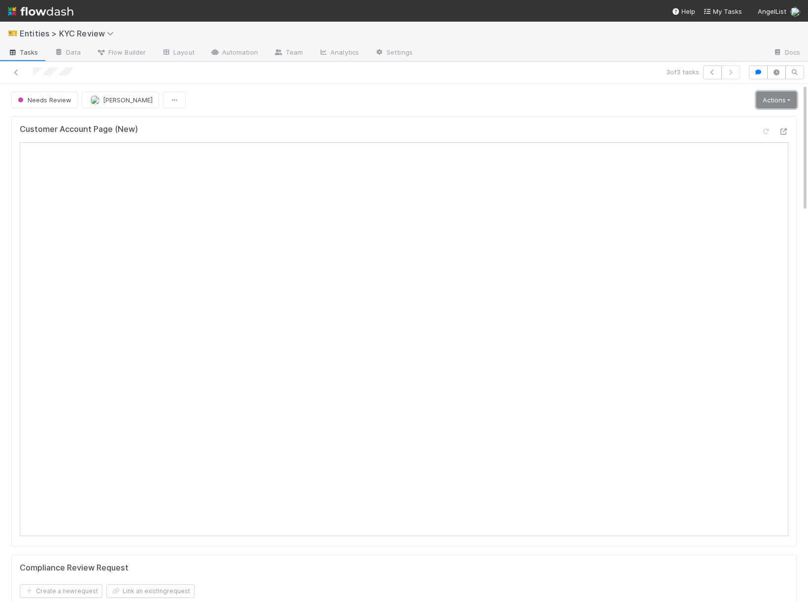
click at [764, 106] on link "Actions" at bounding box center [776, 100] width 40 height 17
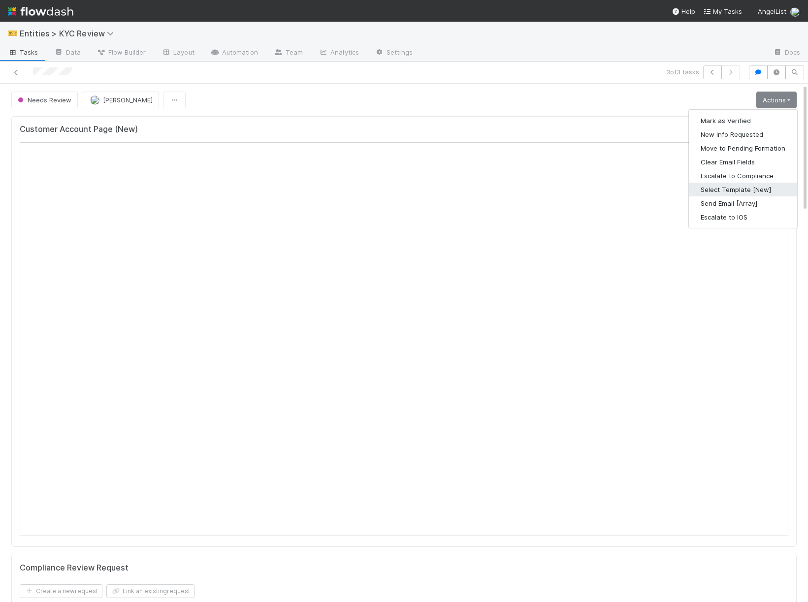
click at [729, 185] on button "Select Template [New]" at bounding box center [743, 190] width 108 height 14
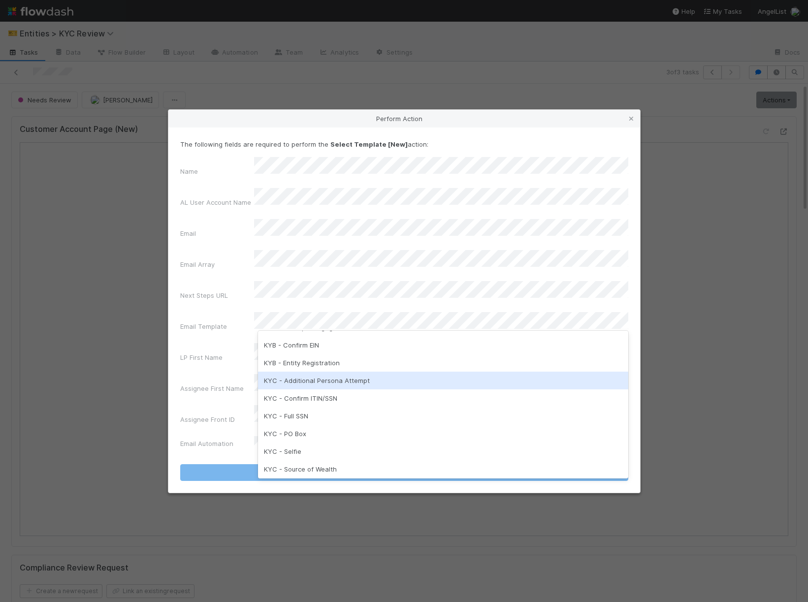
scroll to position [190, 0]
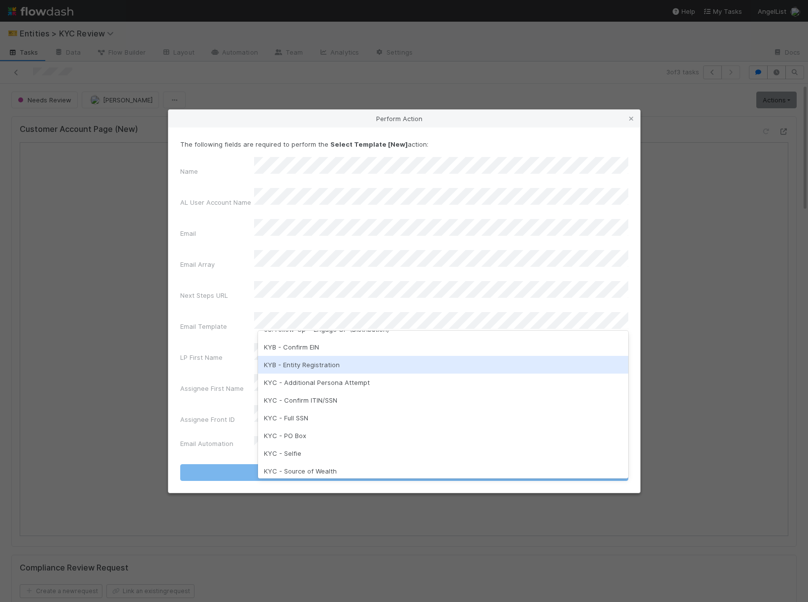
click at [344, 371] on div "KYB - Entity Registration" at bounding box center [443, 365] width 370 height 18
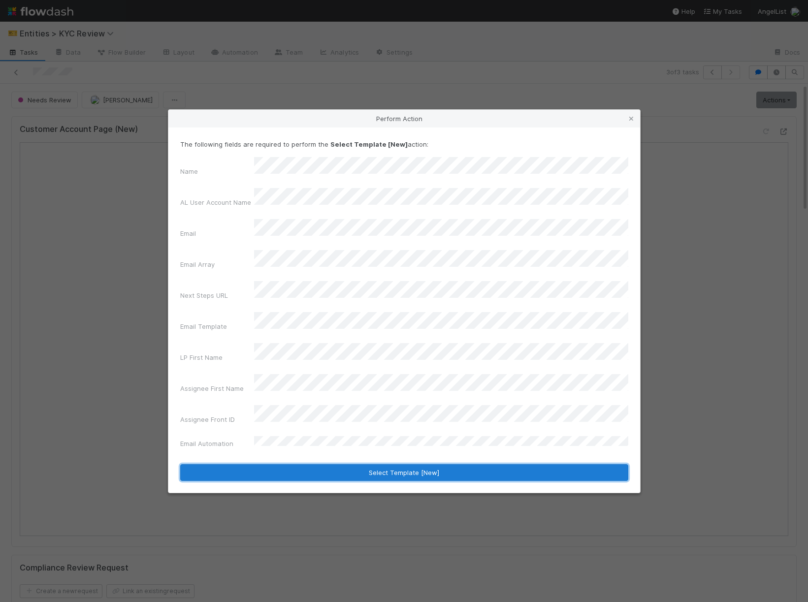
click at [329, 464] on button "Select Template [New]" at bounding box center [404, 472] width 448 height 17
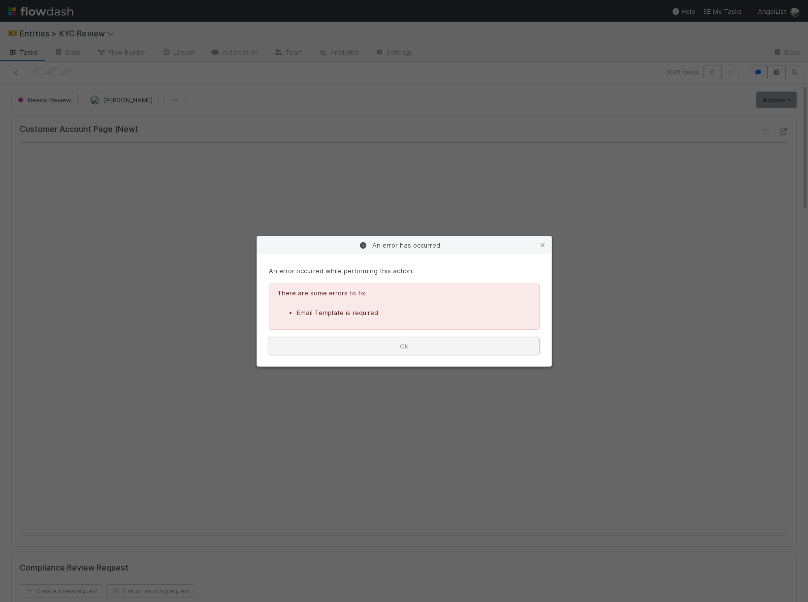
click at [388, 344] on button "Ok" at bounding box center [404, 346] width 271 height 17
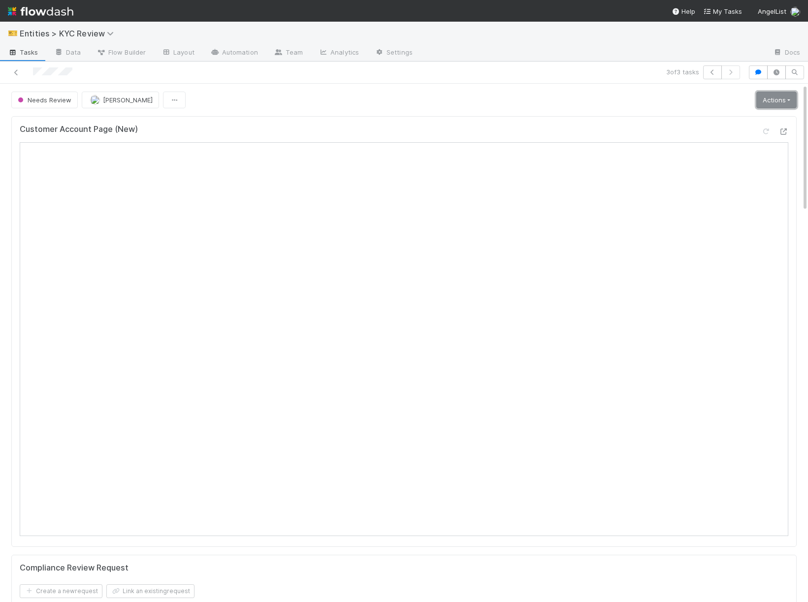
click at [760, 101] on link "Actions" at bounding box center [776, 100] width 40 height 17
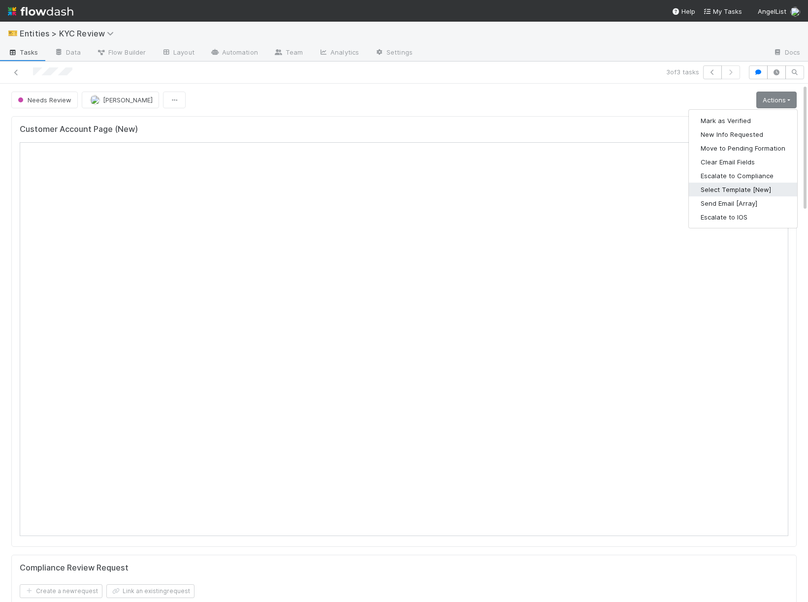
click at [719, 191] on button "Select Template [New]" at bounding box center [743, 190] width 108 height 14
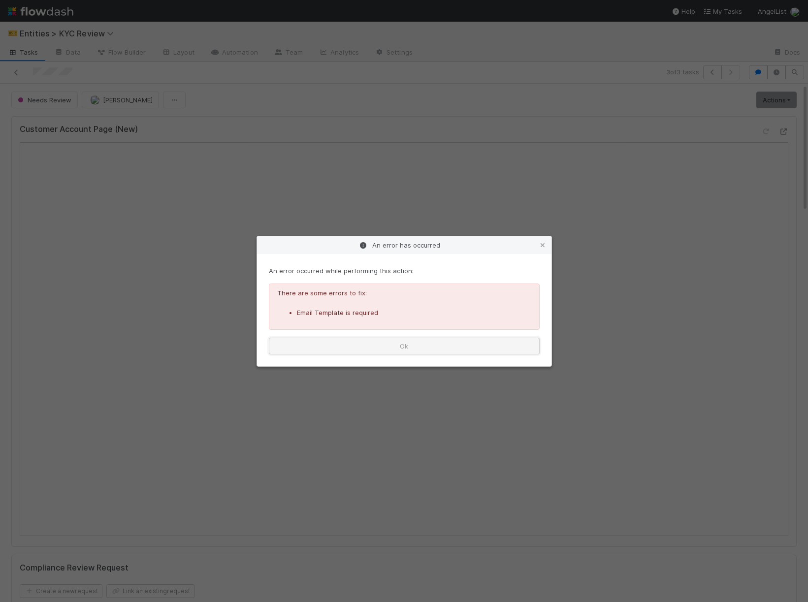
click at [391, 339] on button "Ok" at bounding box center [404, 346] width 271 height 17
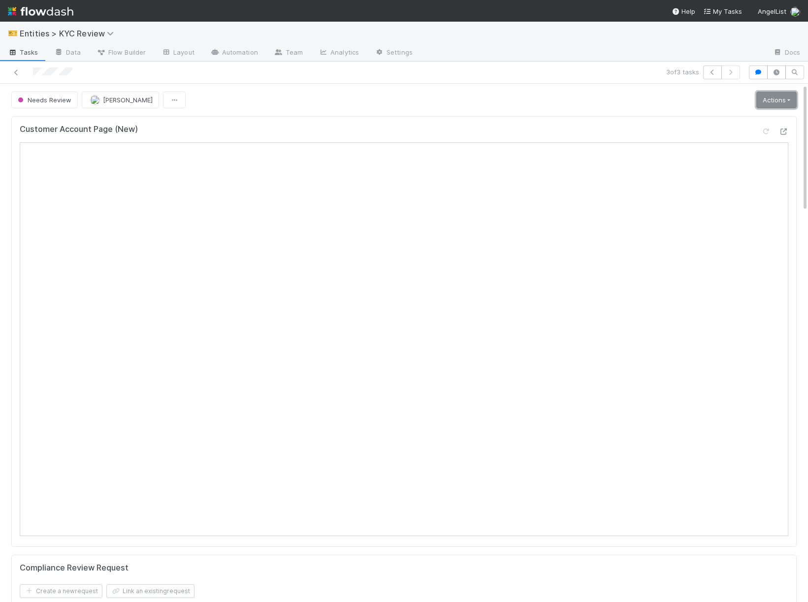
click at [775, 103] on link "Actions" at bounding box center [776, 100] width 40 height 17
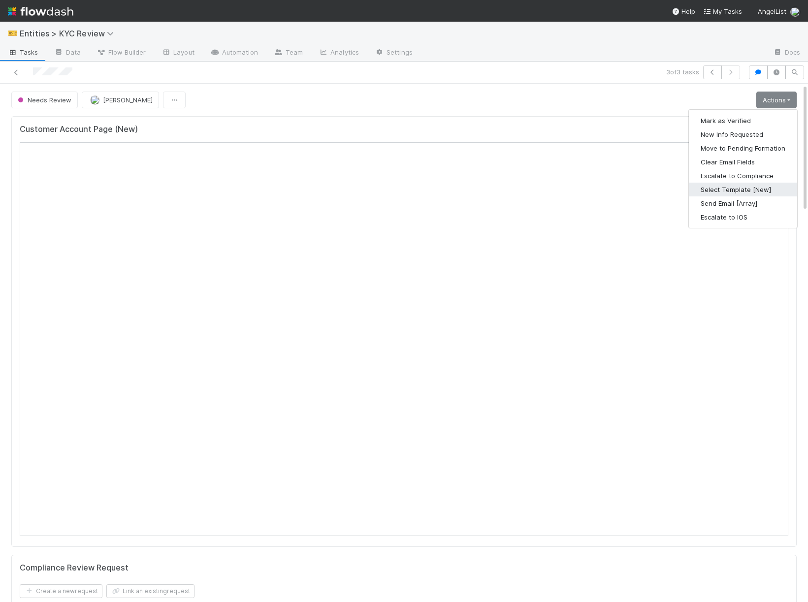
click at [721, 192] on button "Select Template [New]" at bounding box center [743, 190] width 108 height 14
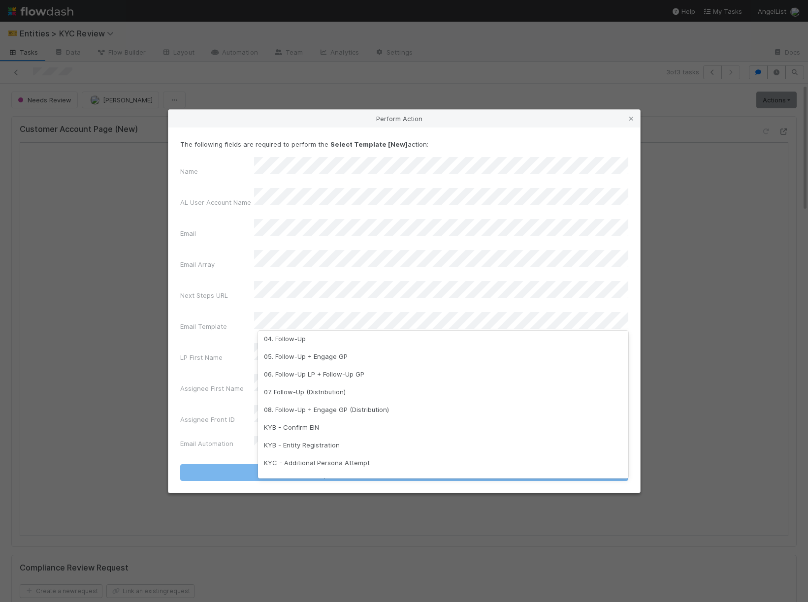
scroll to position [246, 0]
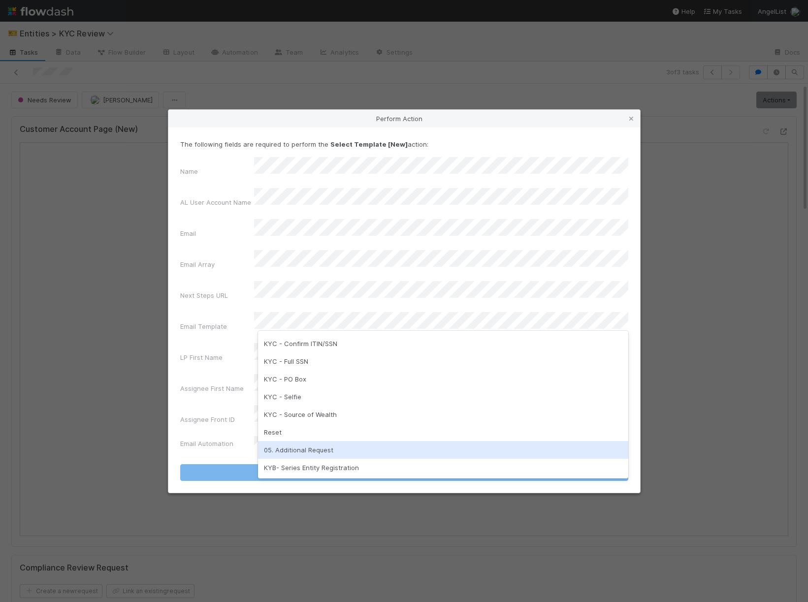
click at [352, 446] on div "05. Additional Request" at bounding box center [443, 450] width 370 height 18
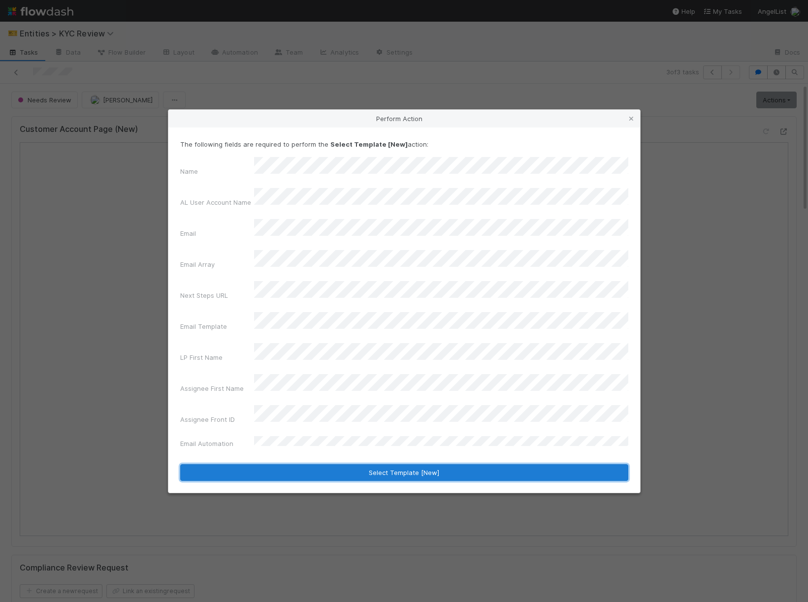
click at [352, 464] on button "Select Template [New]" at bounding box center [404, 472] width 448 height 17
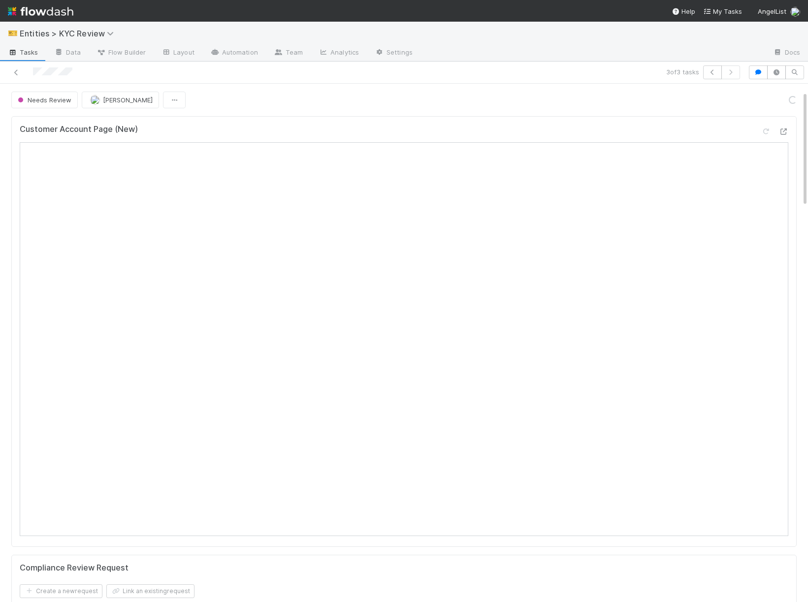
scroll to position [316, 0]
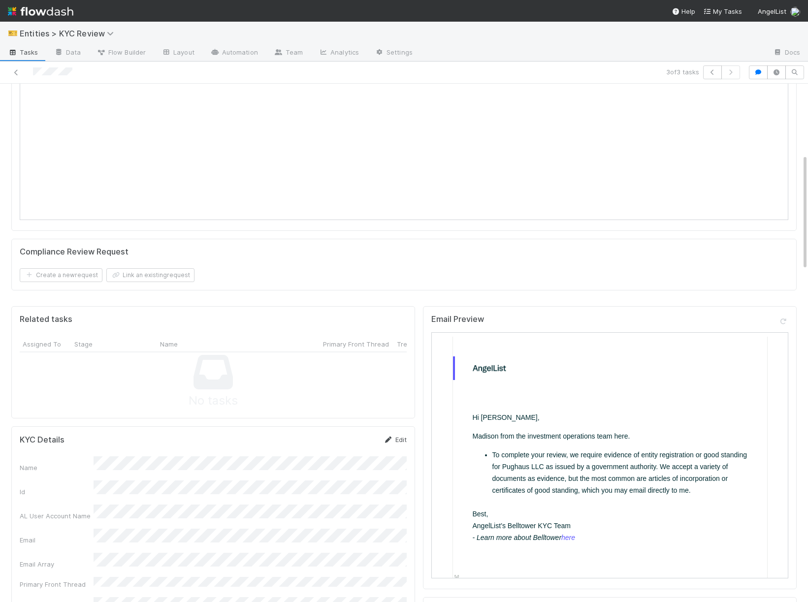
click at [387, 443] on icon at bounding box center [388, 440] width 10 height 6
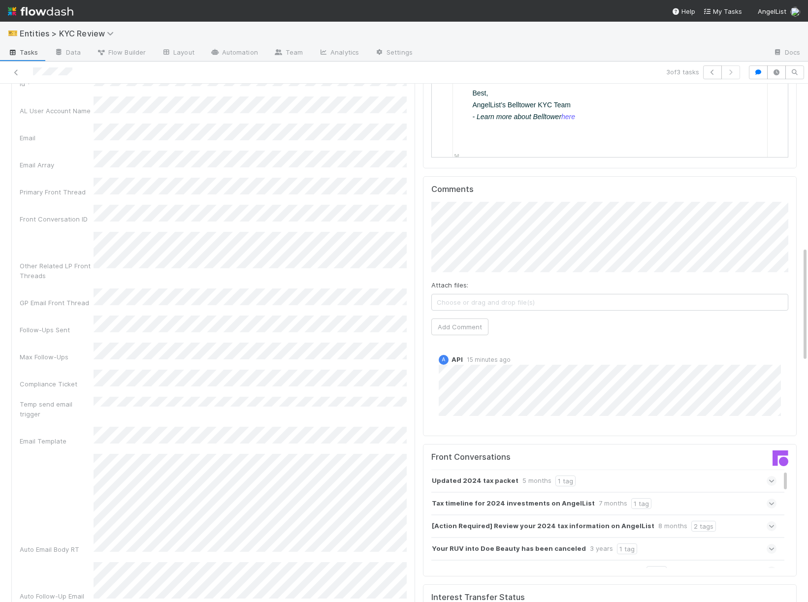
scroll to position [401, 0]
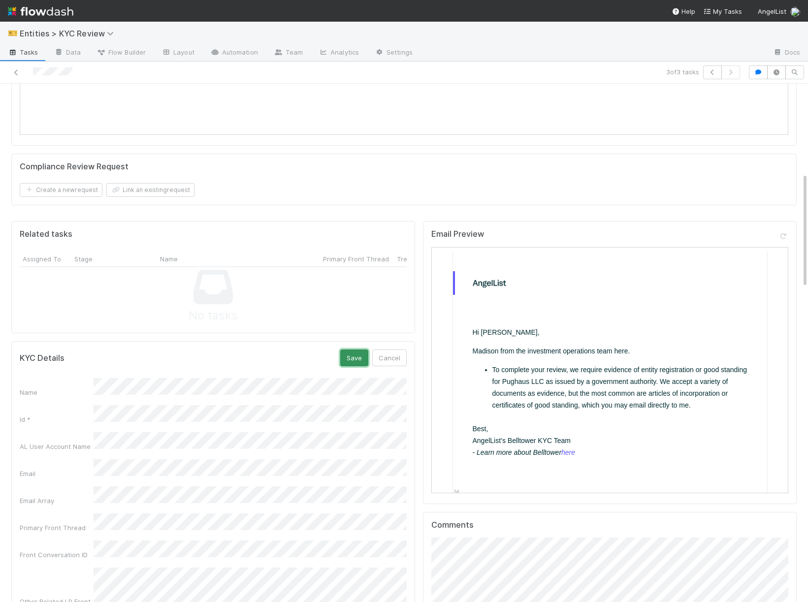
click at [343, 360] on button "Save" at bounding box center [354, 358] width 28 height 17
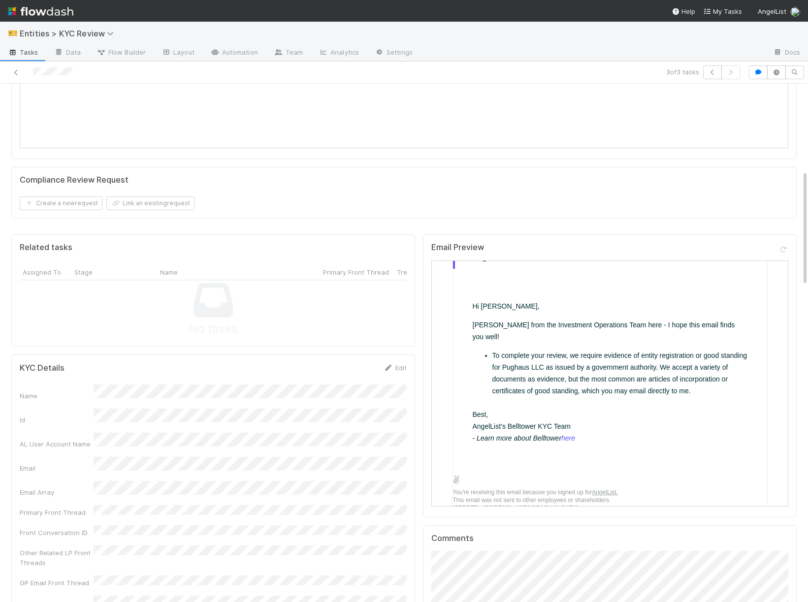
scroll to position [388, 0]
click at [395, 365] on link "Edit" at bounding box center [394, 367] width 23 height 8
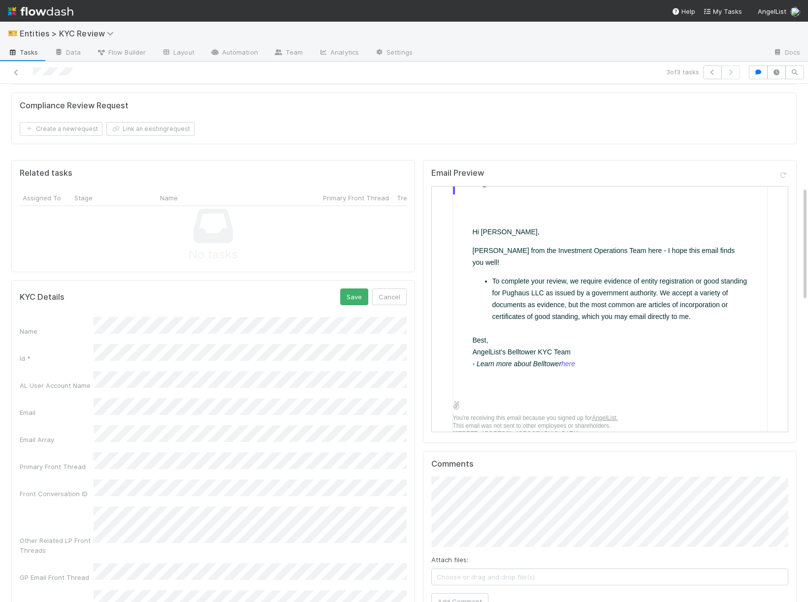
scroll to position [358, 0]
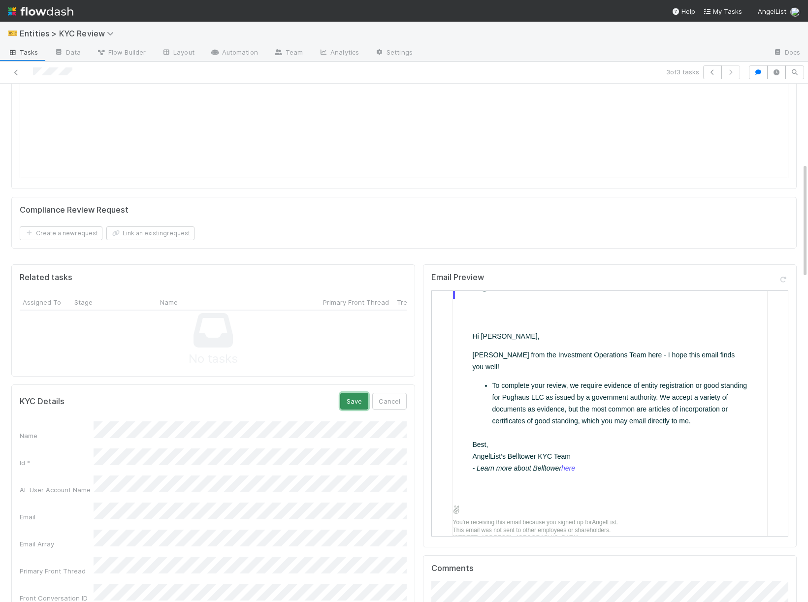
click at [354, 403] on button "Save" at bounding box center [354, 401] width 28 height 17
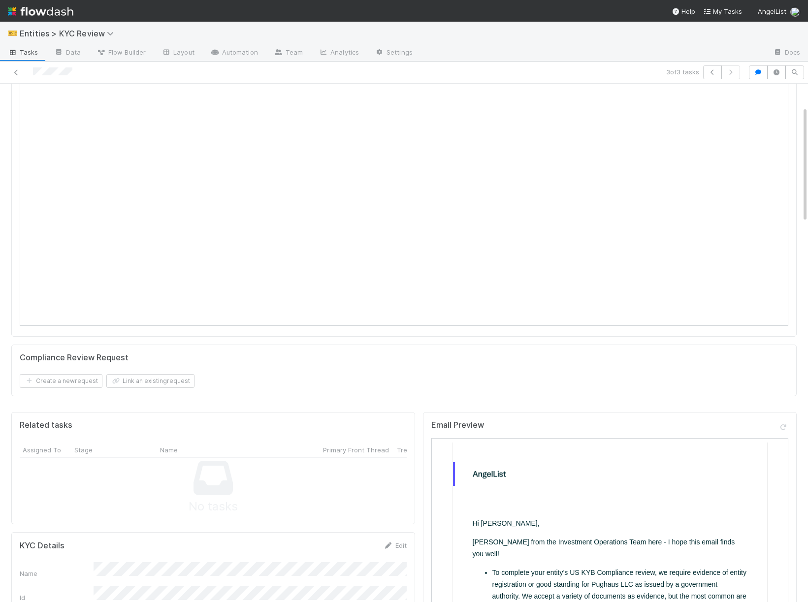
scroll to position [10, 0]
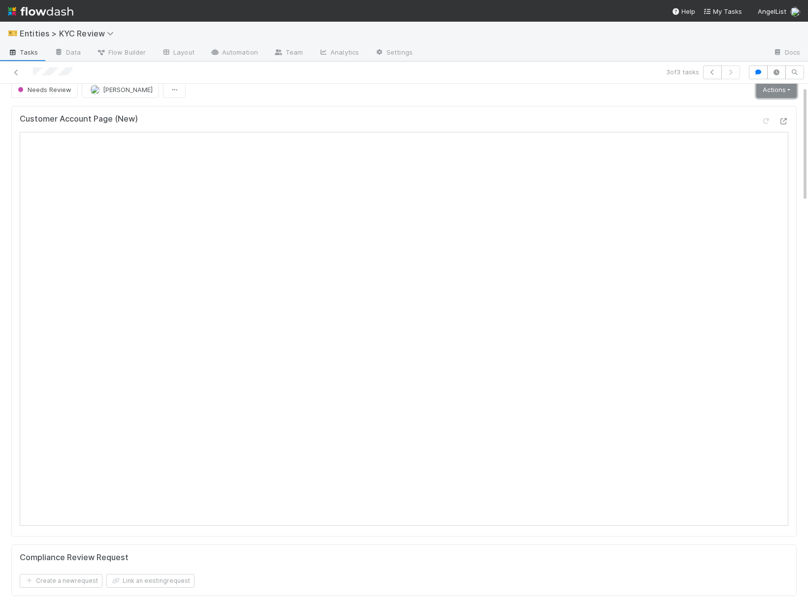
click at [758, 90] on link "Actions" at bounding box center [776, 89] width 40 height 17
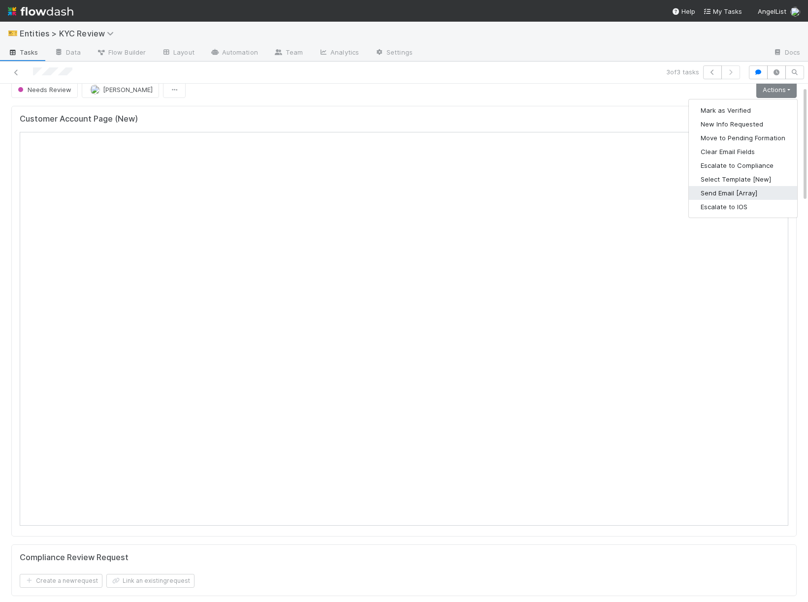
click at [705, 192] on button "Send Email [Array]" at bounding box center [743, 193] width 108 height 14
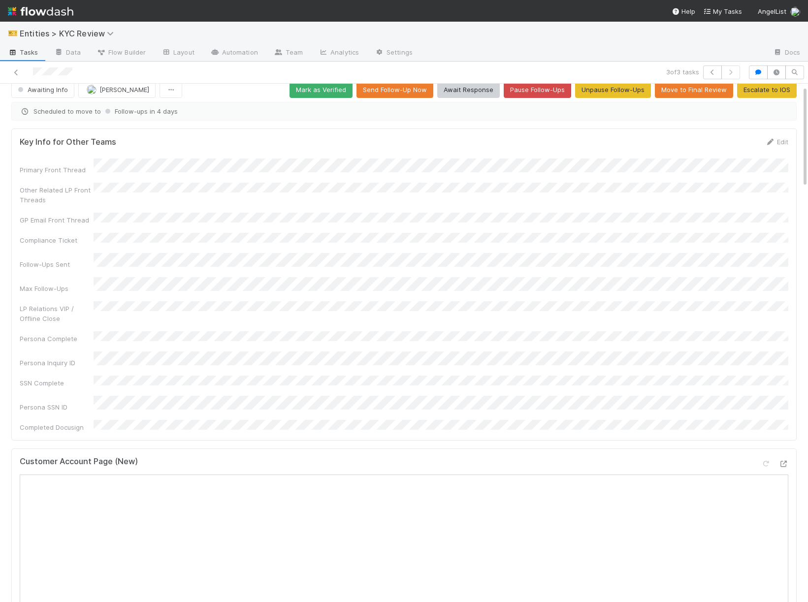
click at [17, 66] on div at bounding box center [190, 72] width 372 height 14
click at [17, 69] on icon at bounding box center [16, 72] width 10 height 6
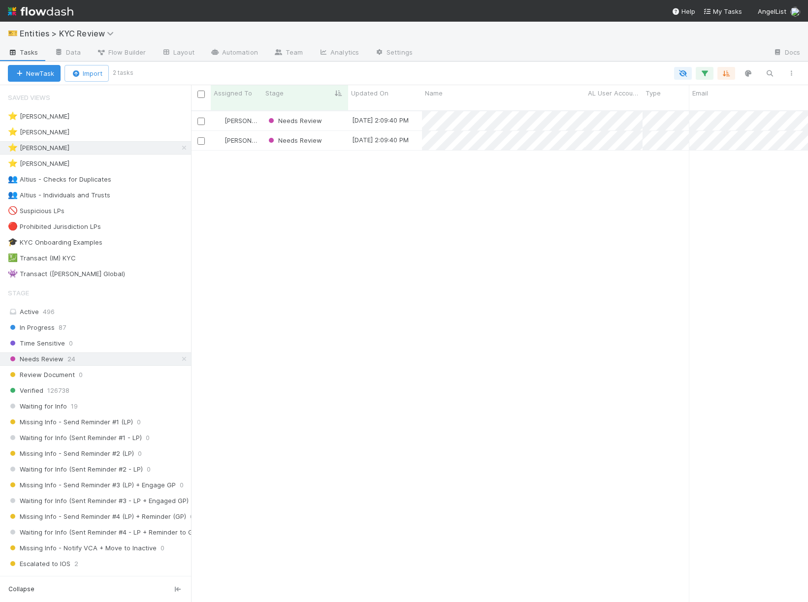
scroll to position [0, 0]
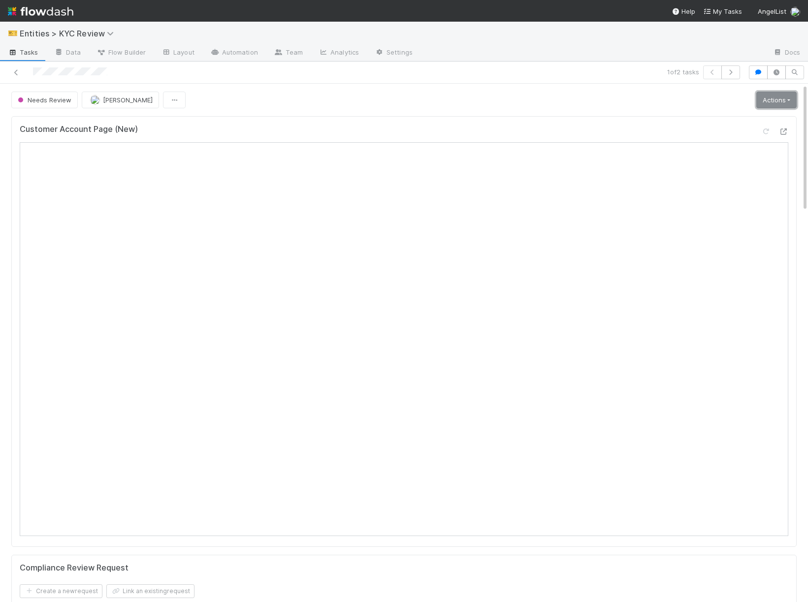
click at [777, 95] on link "Actions" at bounding box center [776, 100] width 40 height 17
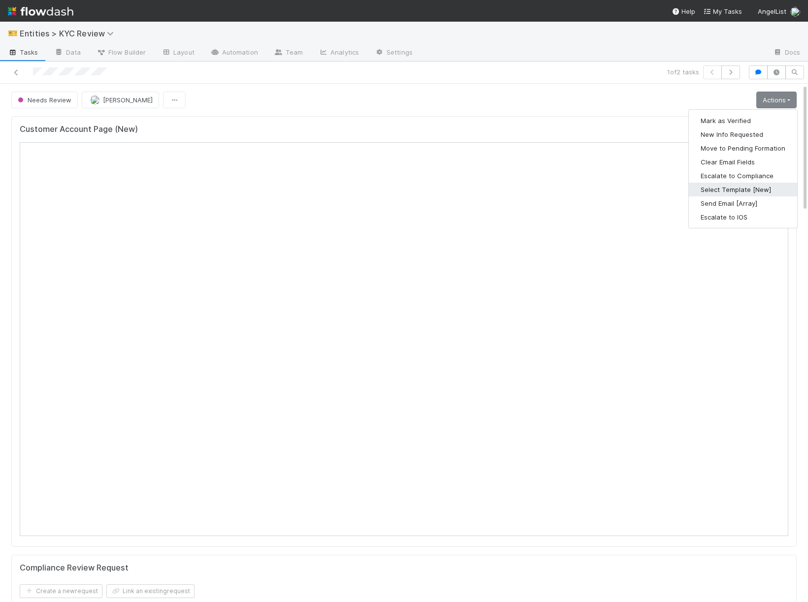
click at [743, 190] on button "Select Template [New]" at bounding box center [743, 190] width 108 height 14
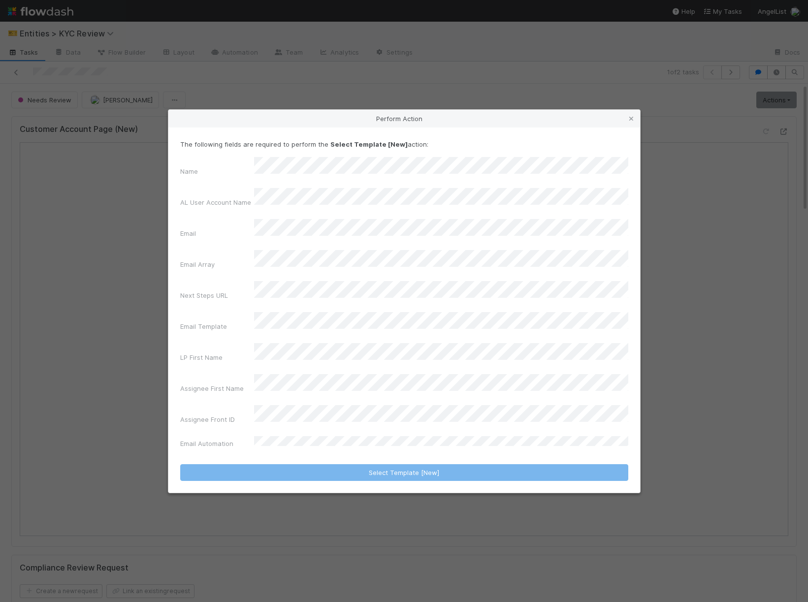
click at [326, 329] on div "Name AL User Account Name Email Email Array Next Steps URL Email Template LP Fi…" at bounding box center [404, 304] width 448 height 295
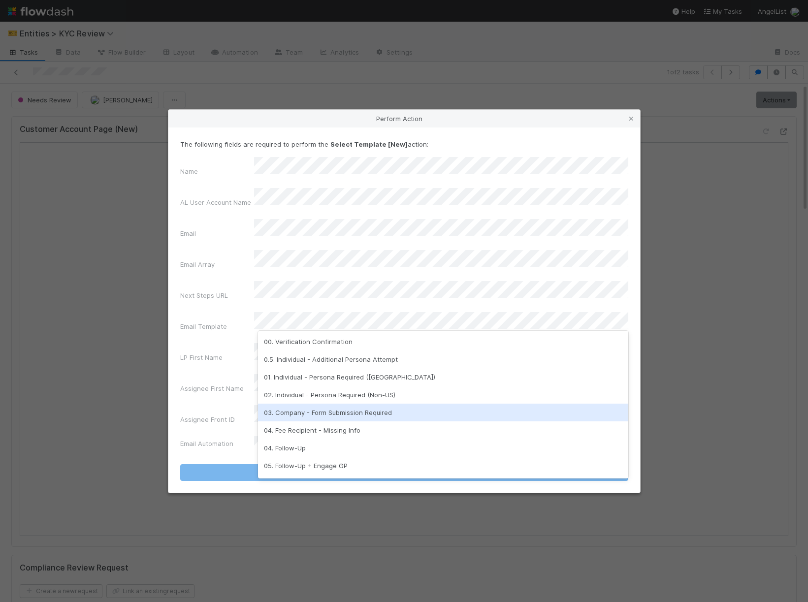
click at [329, 412] on div "03. Company - Form Submission Required" at bounding box center [443, 413] width 370 height 18
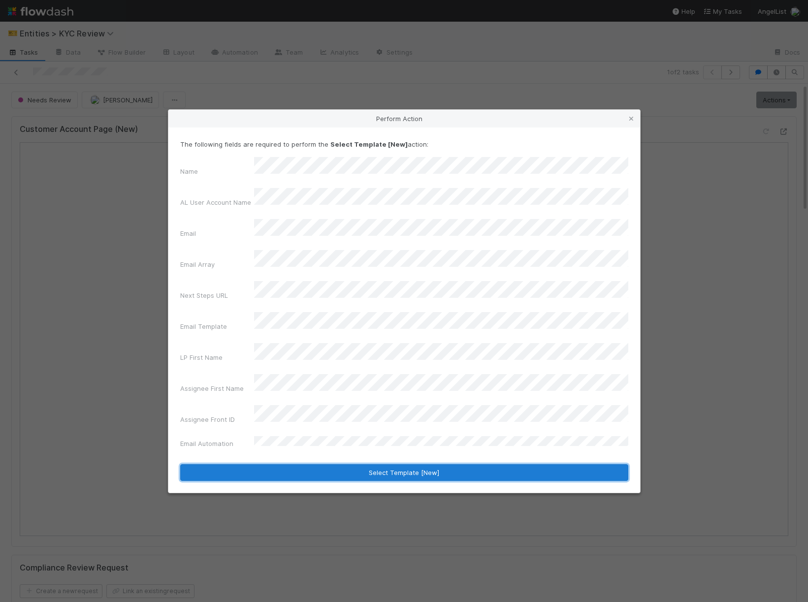
click at [329, 464] on button "Select Template [New]" at bounding box center [404, 472] width 448 height 17
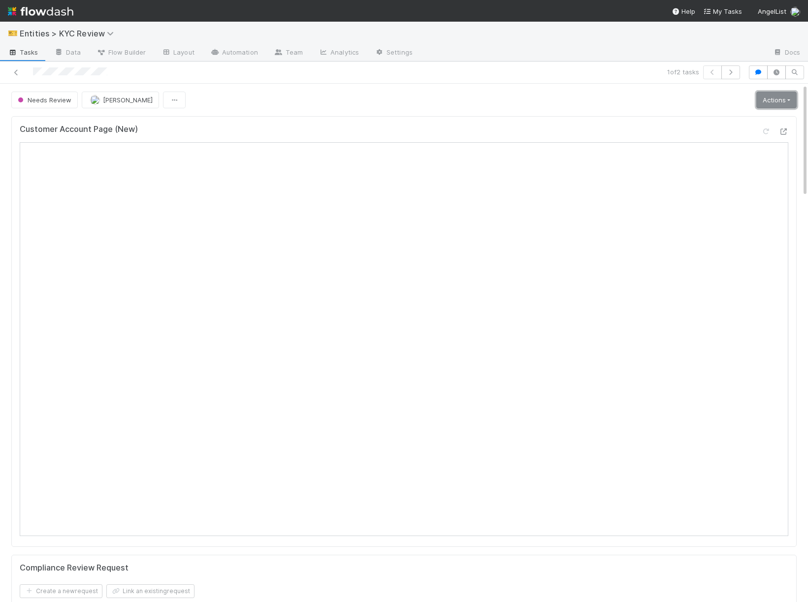
click at [773, 106] on link "Actions" at bounding box center [776, 100] width 40 height 17
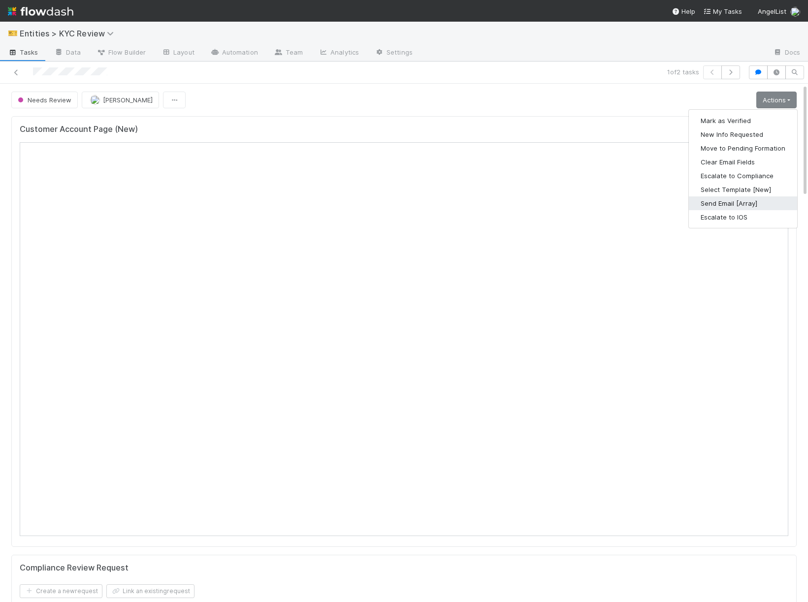
click at [740, 198] on button "Send Email [Array]" at bounding box center [743, 203] width 108 height 14
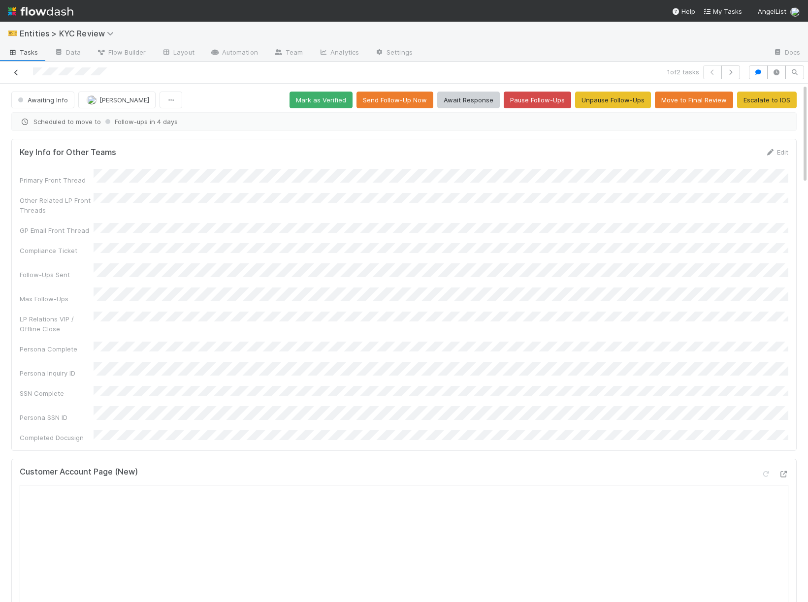
click at [14, 74] on icon at bounding box center [16, 72] width 10 height 6
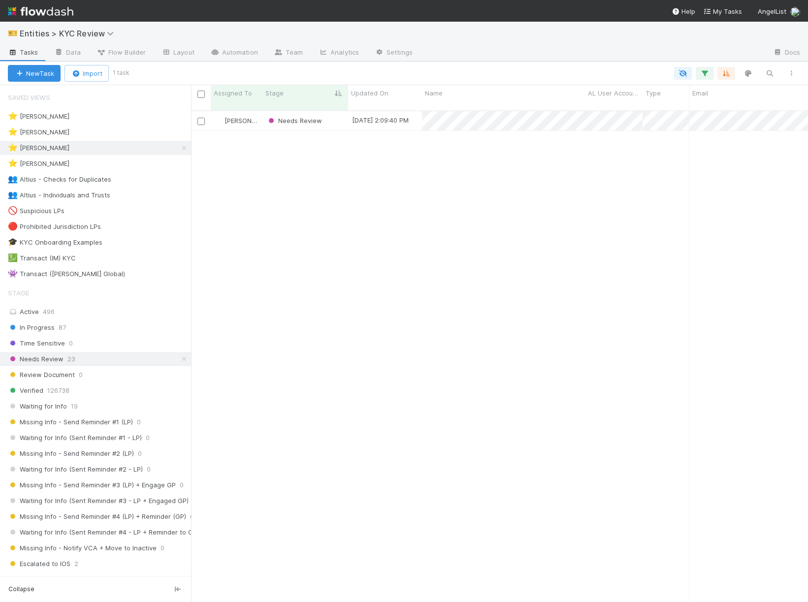
scroll to position [0, 0]
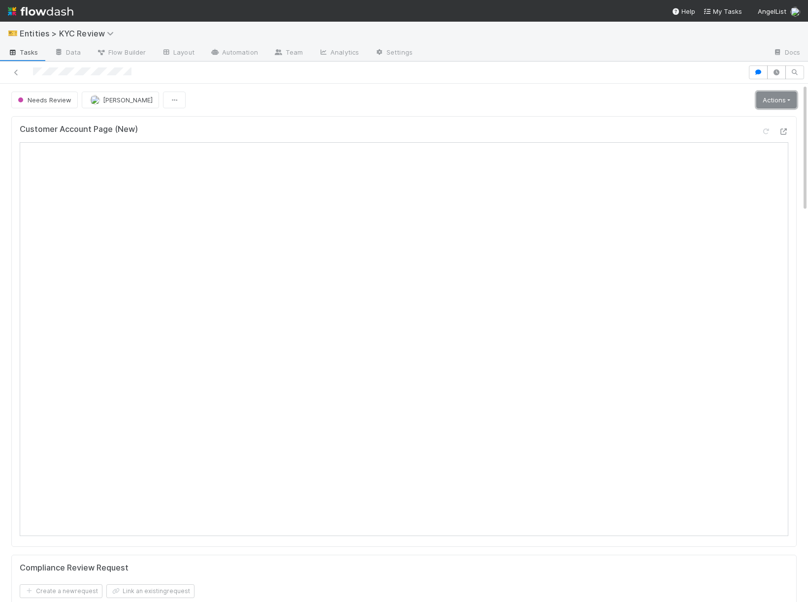
click at [766, 102] on link "Actions" at bounding box center [776, 100] width 40 height 17
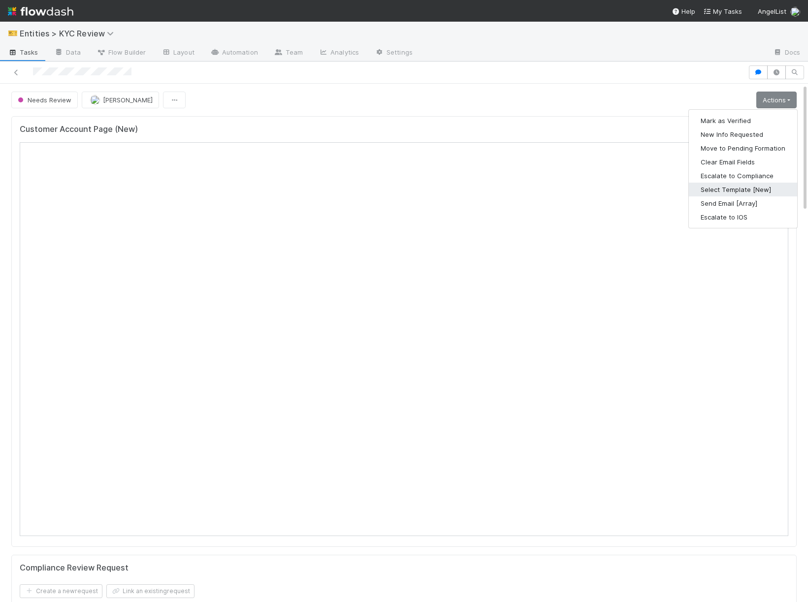
click at [712, 195] on button "Select Template [New]" at bounding box center [743, 190] width 108 height 14
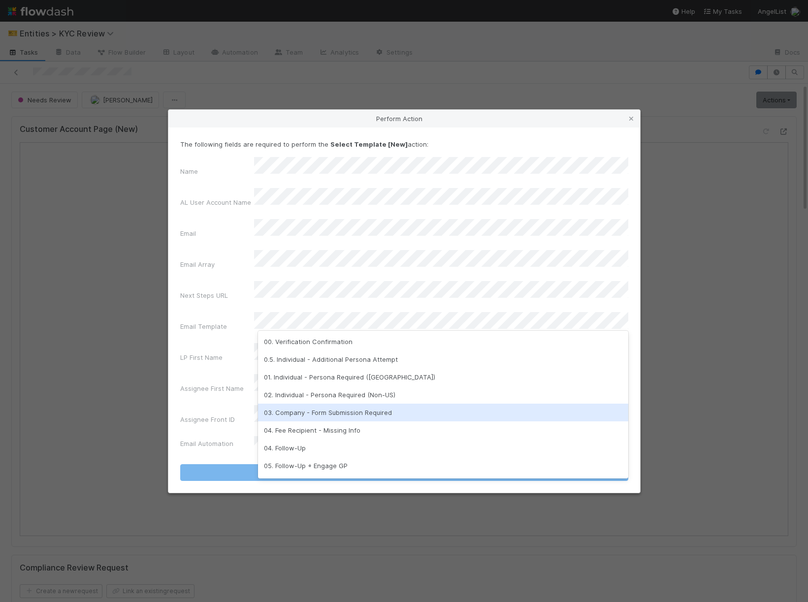
click at [382, 414] on div "03. Company - Form Submission Required" at bounding box center [443, 413] width 370 height 18
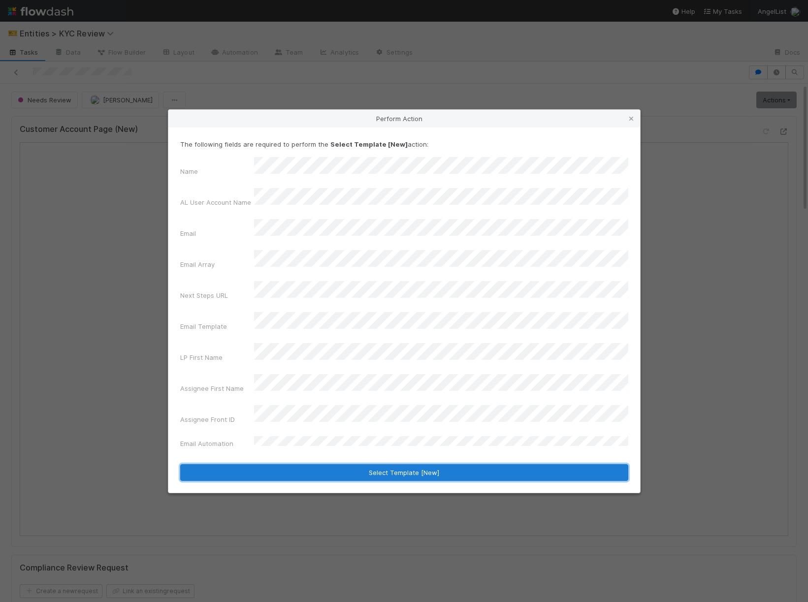
click at [390, 464] on button "Select Template [New]" at bounding box center [404, 472] width 448 height 17
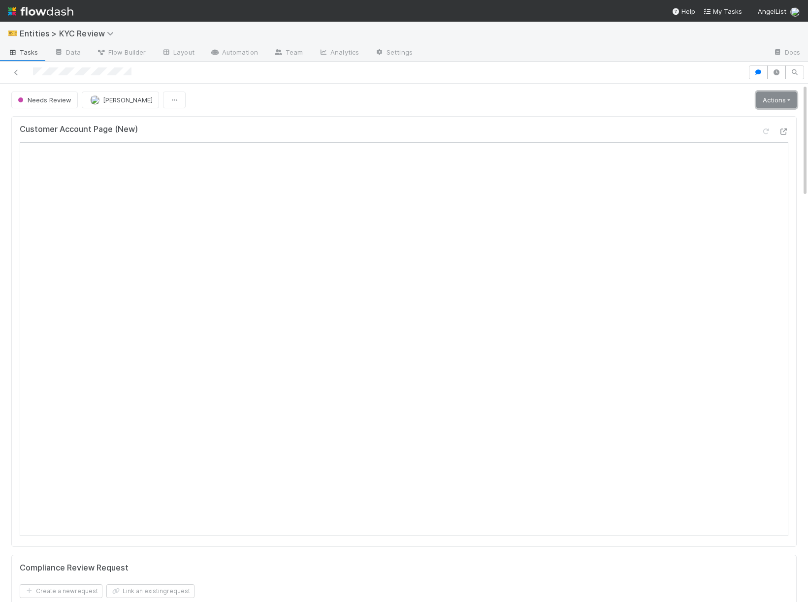
click at [767, 101] on link "Actions" at bounding box center [776, 100] width 40 height 17
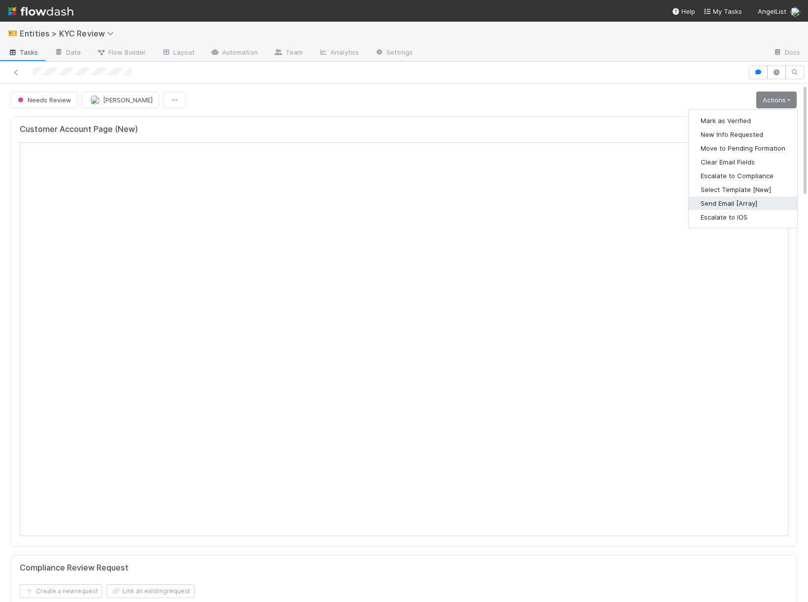
click at [726, 200] on button "Send Email [Array]" at bounding box center [743, 203] width 108 height 14
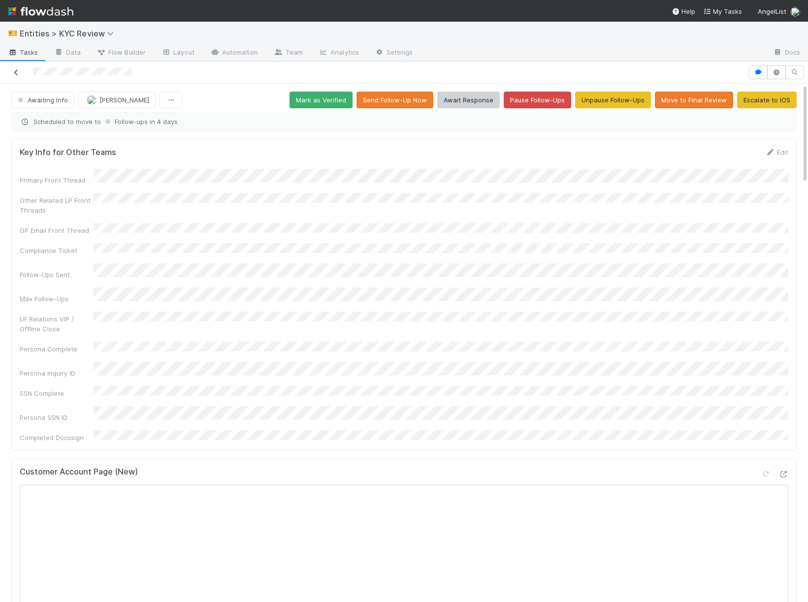
click at [13, 74] on icon at bounding box center [16, 72] width 10 height 6
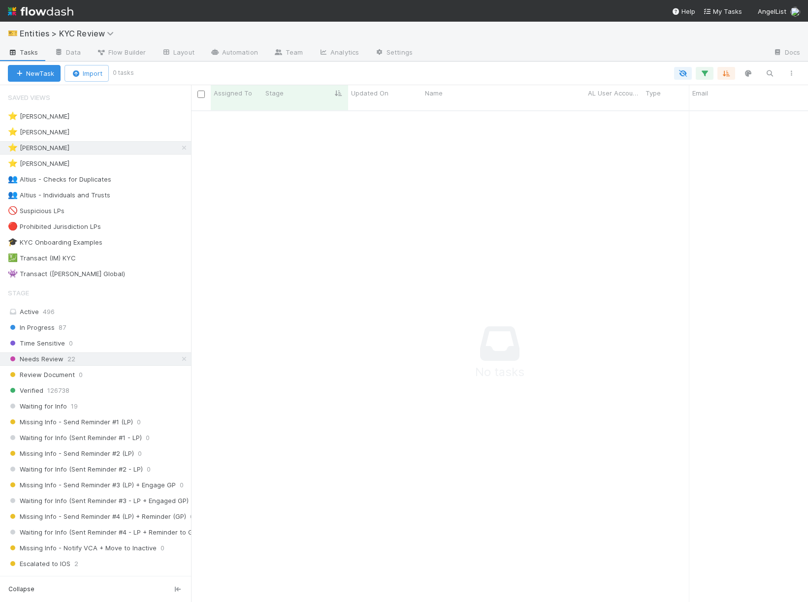
scroll to position [500, 617]
click at [111, 308] on div "Active 496" at bounding box center [98, 312] width 181 height 12
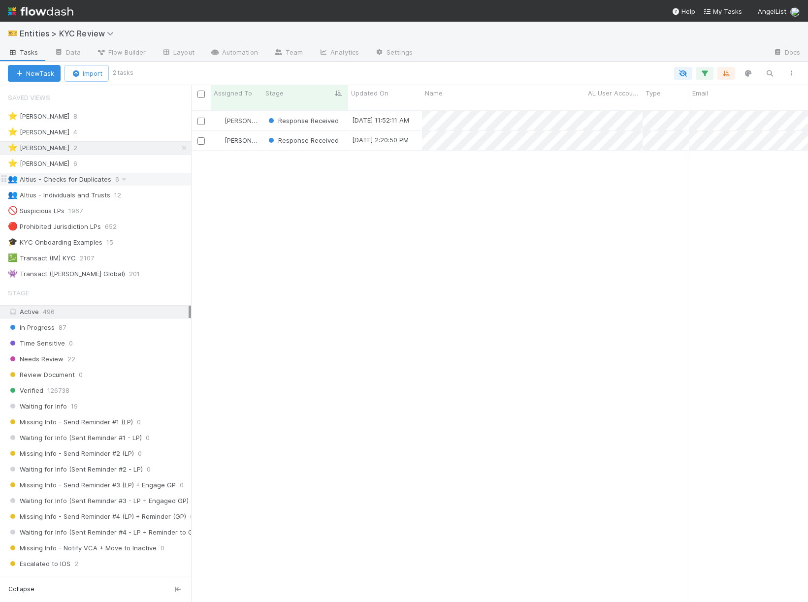
scroll to position [500, 617]
click at [305, 117] on span "Response Received" at bounding box center [302, 121] width 72 height 8
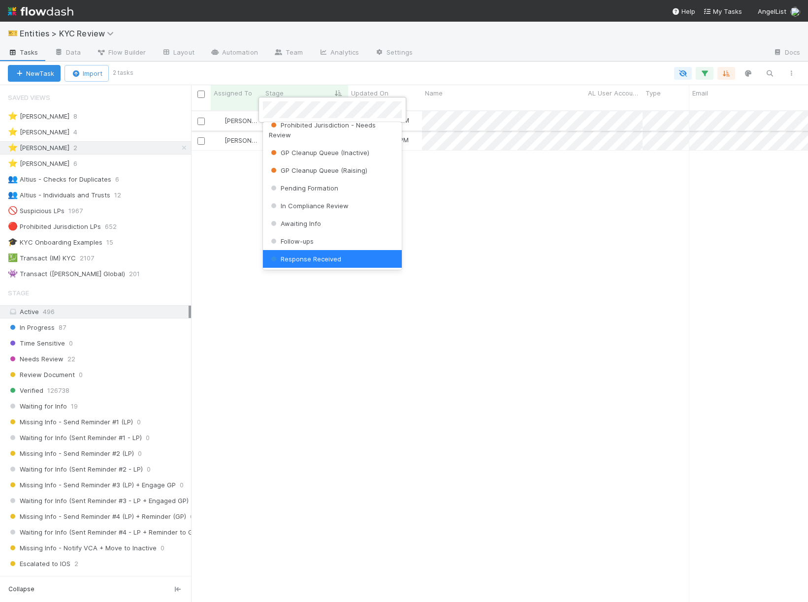
scroll to position [0, 0]
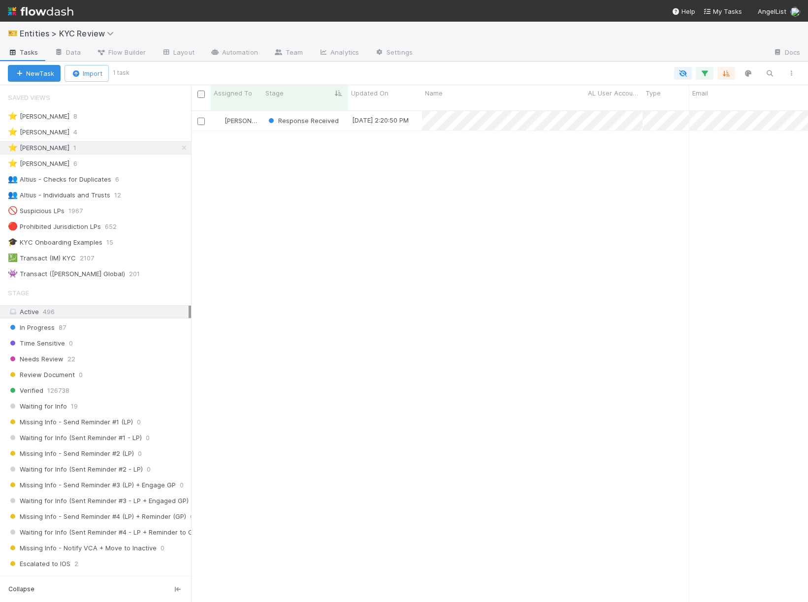
click at [294, 117] on span "Response Received" at bounding box center [302, 121] width 72 height 8
click at [103, 353] on div "Needs Review 22" at bounding box center [99, 359] width 183 height 12
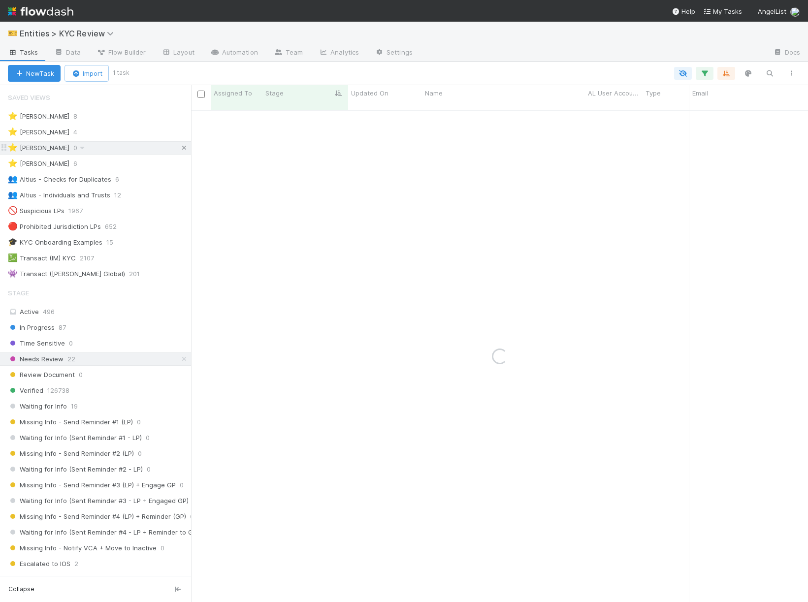
click at [185, 150] on icon at bounding box center [184, 148] width 10 height 6
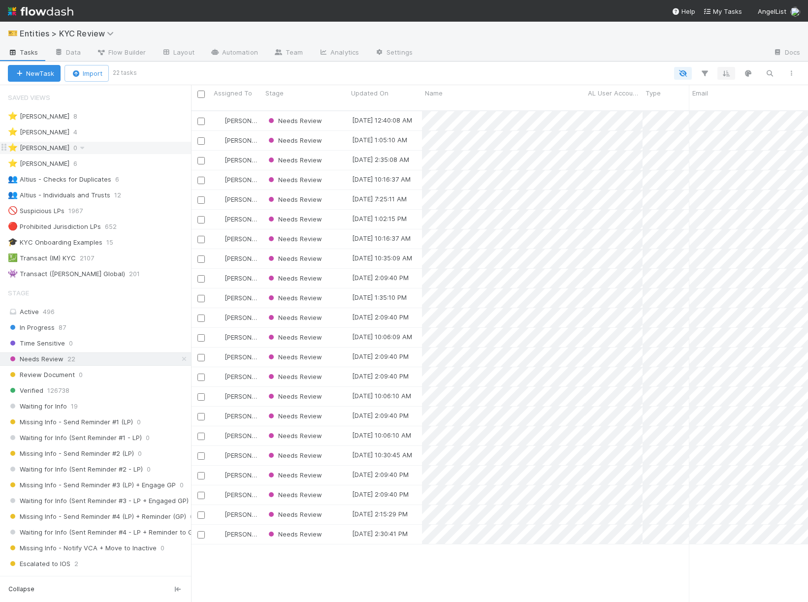
scroll to position [500, 617]
click at [722, 76] on icon "button" at bounding box center [726, 73] width 10 height 9
click at [630, 106] on button "Sort by" at bounding box center [617, 103] width 212 height 14
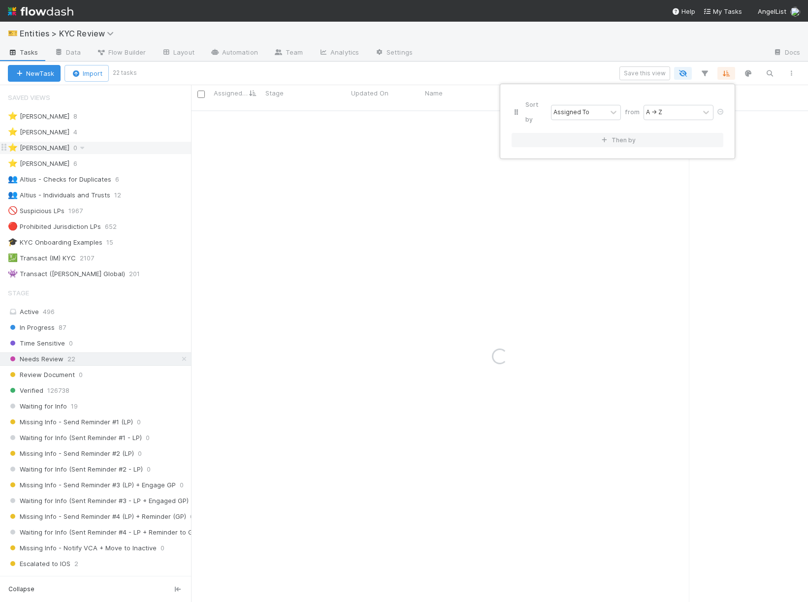
click at [584, 96] on div "Sort by Assigned To from A → Z" at bounding box center [617, 112] width 212 height 33
click at [583, 109] on div "Assigned To" at bounding box center [571, 112] width 36 height 9
type input "crea"
click at [579, 122] on div "Created On" at bounding box center [586, 127] width 71 height 17
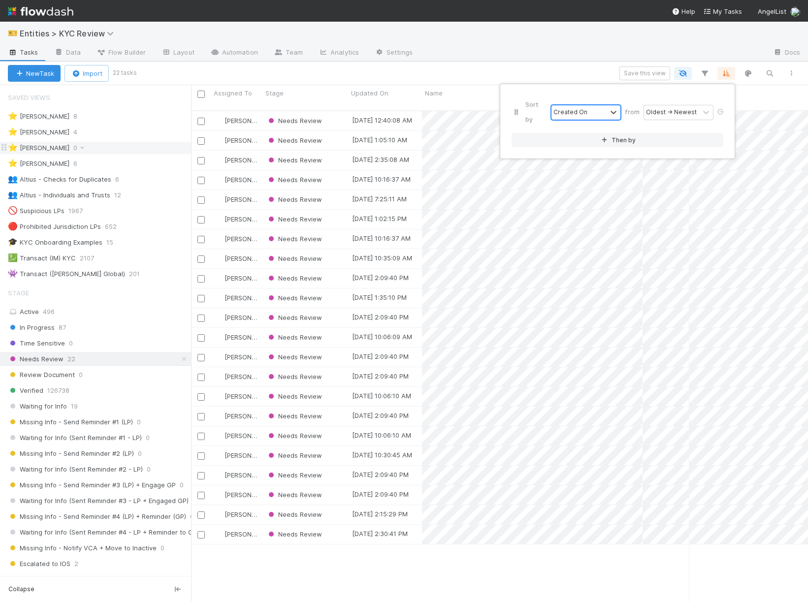
click at [602, 137] on icon "button" at bounding box center [605, 140] width 10 height 6
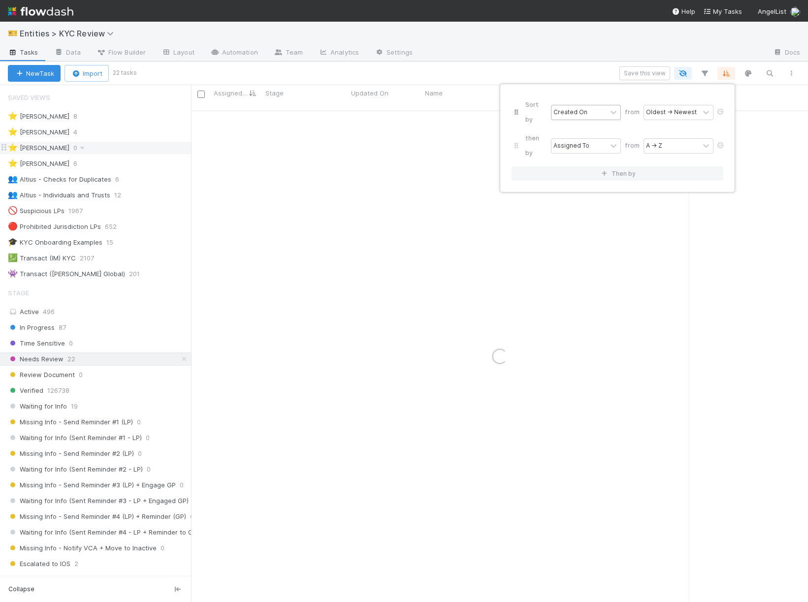
click at [719, 142] on icon at bounding box center [720, 145] width 10 height 6
click at [550, 63] on div "Sort by Created On from Oldest → Newest Then by" at bounding box center [404, 301] width 808 height 602
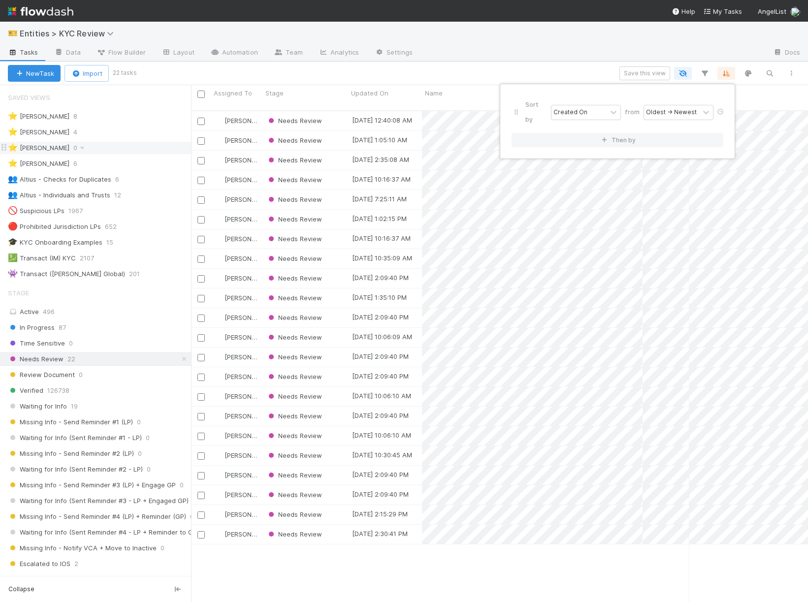
click at [494, 158] on div "Sort by Created On from Oldest → Newest Then by" at bounding box center [404, 301] width 808 height 602
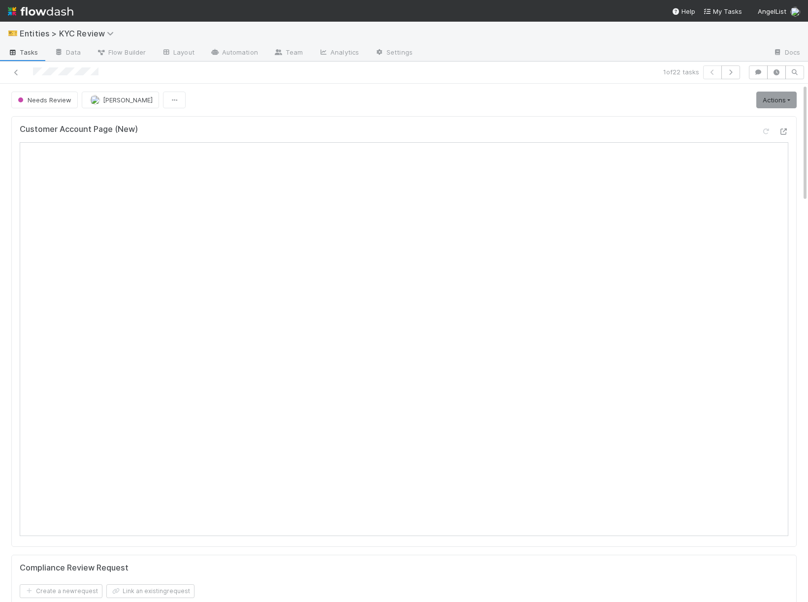
click at [755, 99] on div "Actions Mark as Verified New Info Requested Move to Pending Formation Clear Ema…" at bounding box center [774, 100] width 44 height 17
click at [773, 99] on link "Actions" at bounding box center [776, 100] width 40 height 17
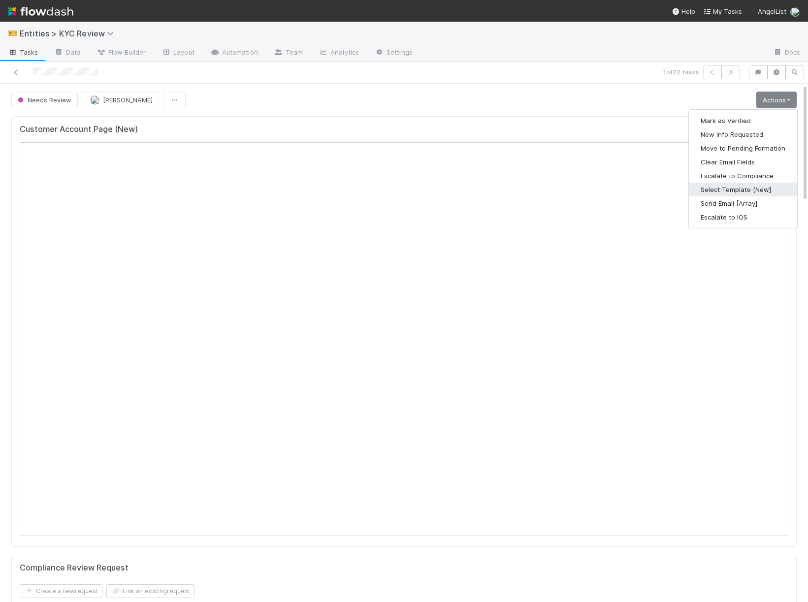
click at [730, 191] on button "Select Template [New]" at bounding box center [743, 190] width 108 height 14
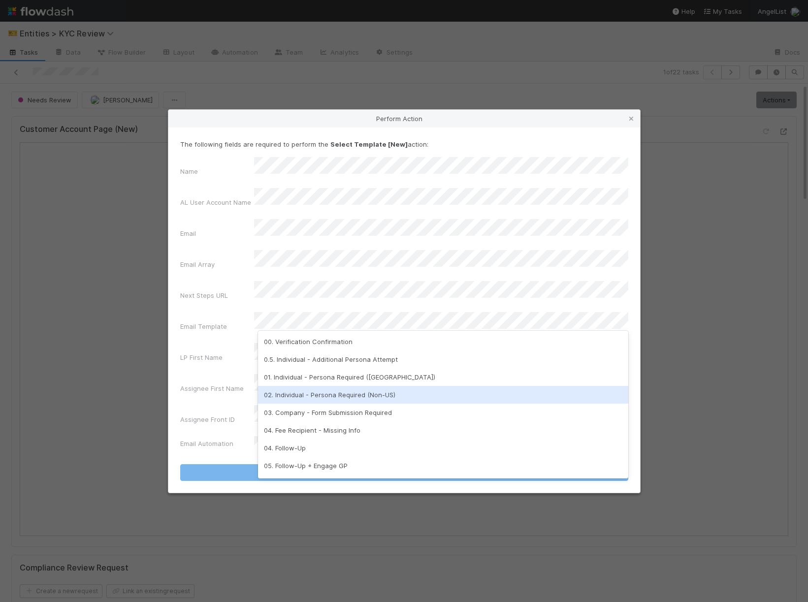
click at [341, 397] on div "02. Individual - Persona Required (Non-US)" at bounding box center [443, 395] width 370 height 18
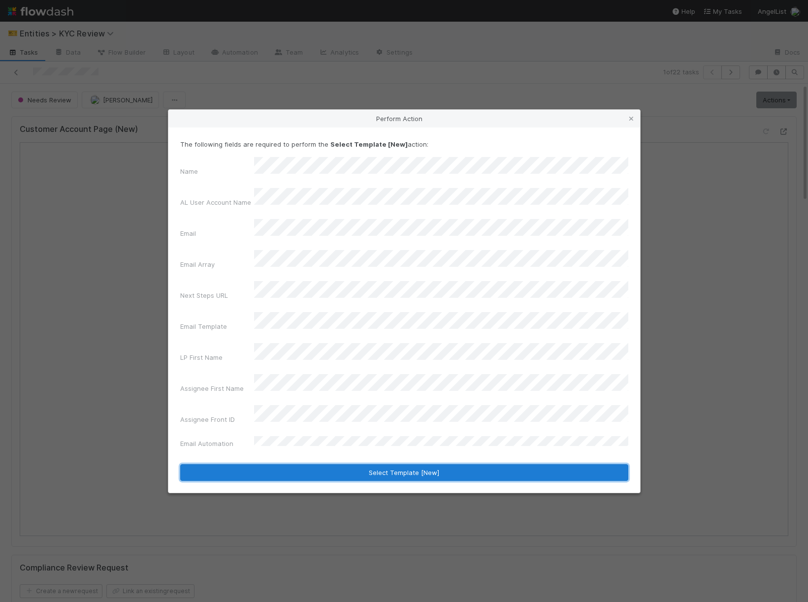
click at [327, 464] on button "Select Template [New]" at bounding box center [404, 472] width 448 height 17
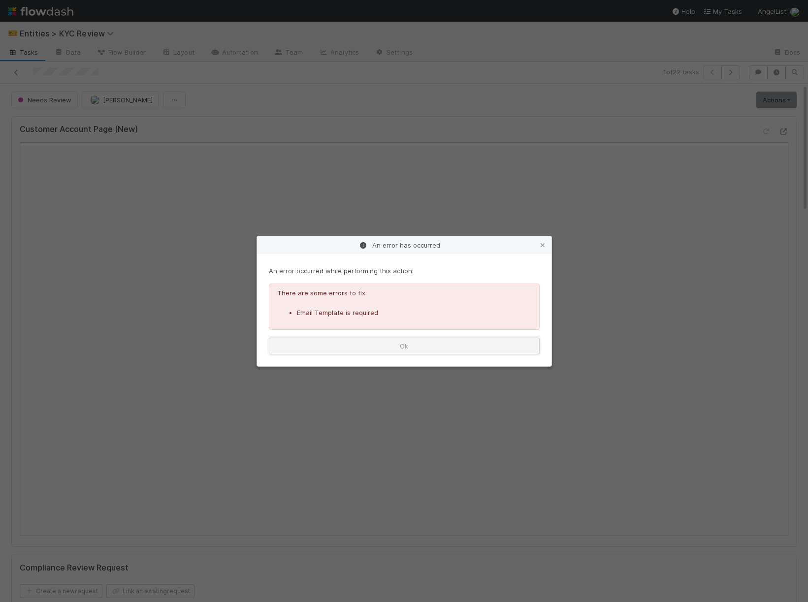
click at [444, 341] on button "Ok" at bounding box center [404, 346] width 271 height 17
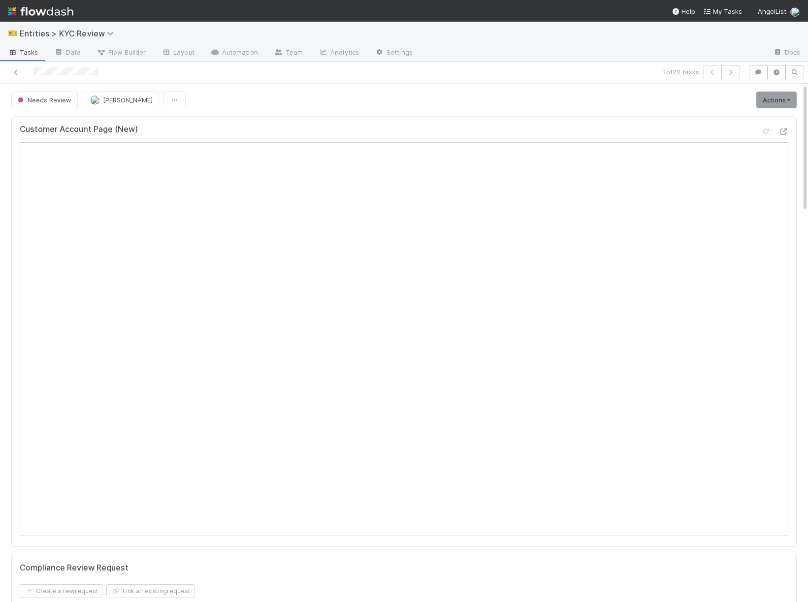
click at [774, 97] on link "Actions" at bounding box center [776, 100] width 40 height 17
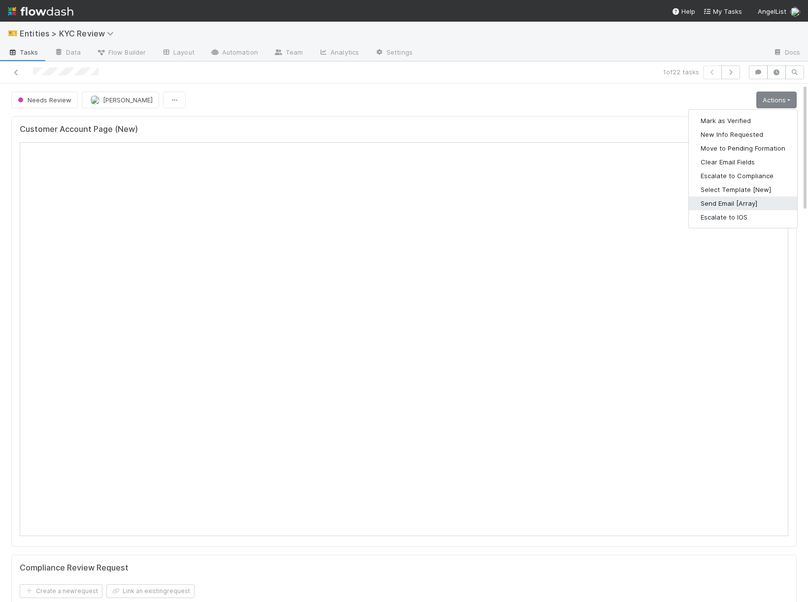
click at [727, 203] on button "Send Email [Array]" at bounding box center [743, 203] width 108 height 14
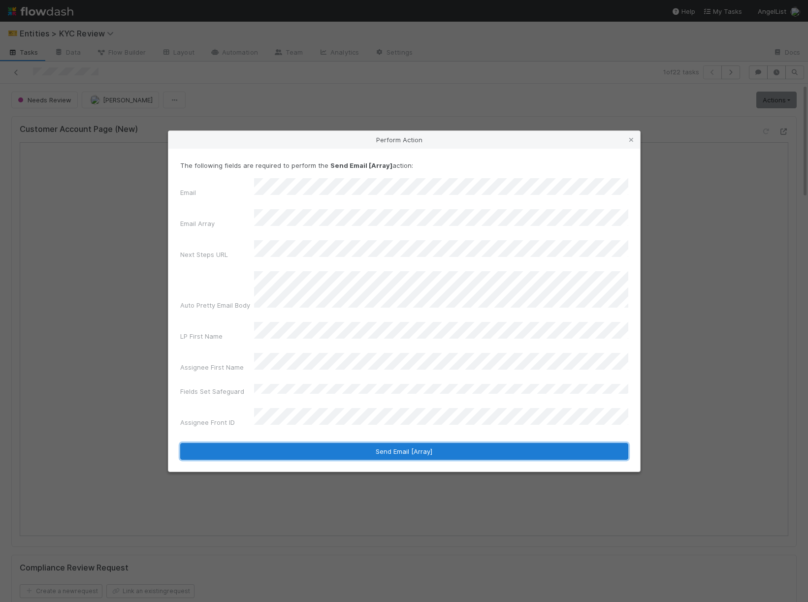
click at [262, 443] on button "Send Email [Array]" at bounding box center [404, 451] width 448 height 17
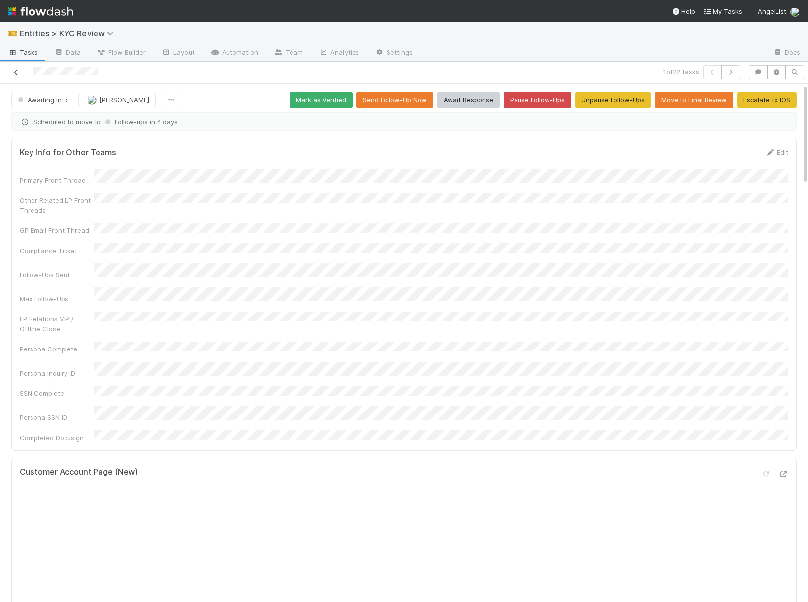
click at [20, 76] on link at bounding box center [16, 72] width 10 height 10
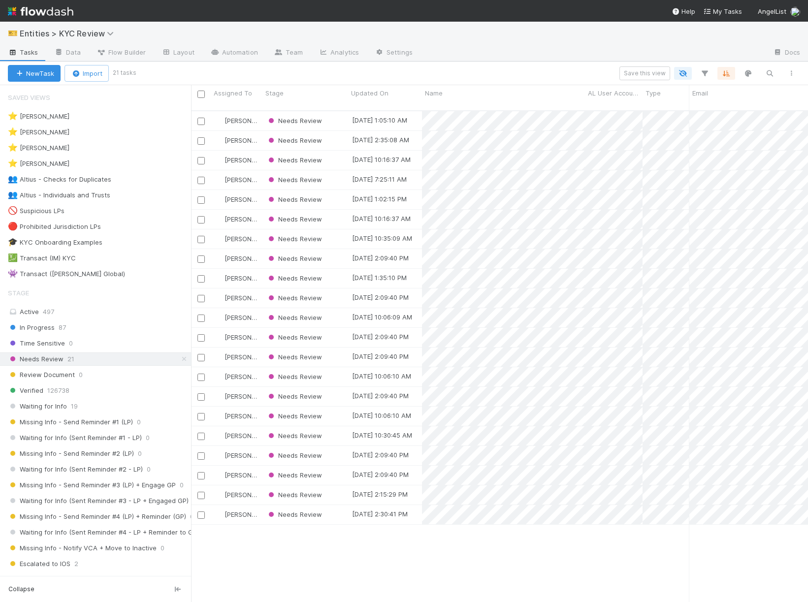
scroll to position [500, 617]
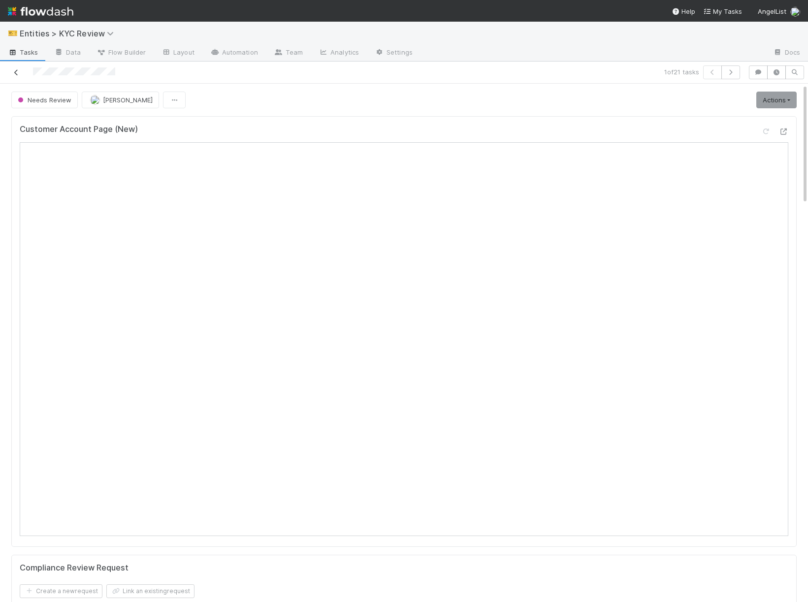
click at [14, 70] on icon at bounding box center [16, 72] width 10 height 6
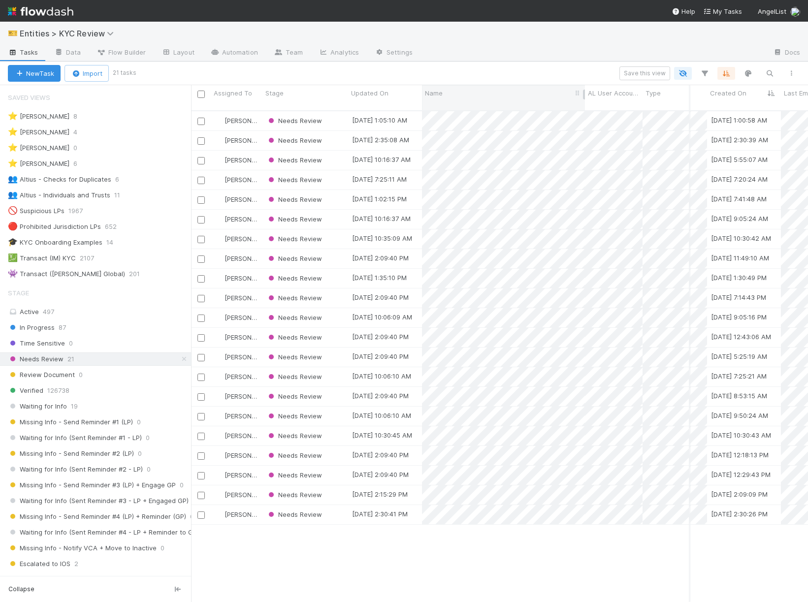
scroll to position [0, 326]
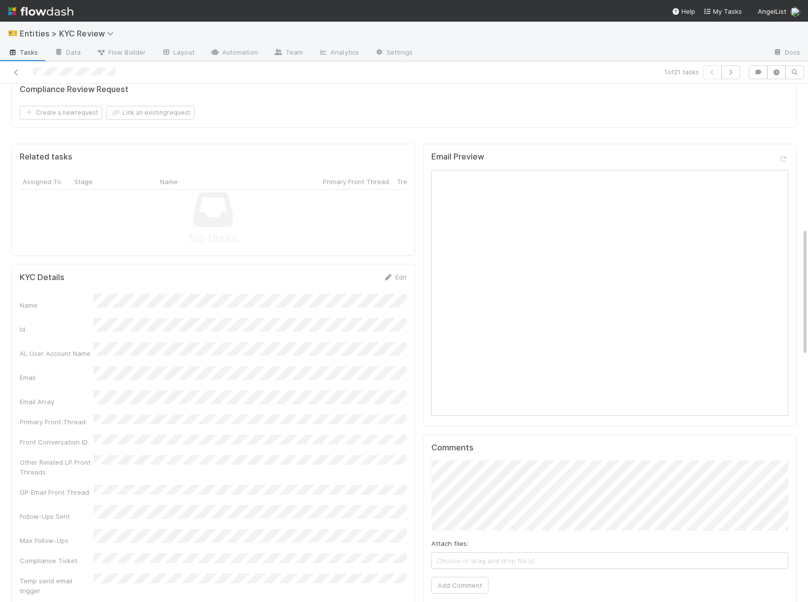
scroll to position [583, 0]
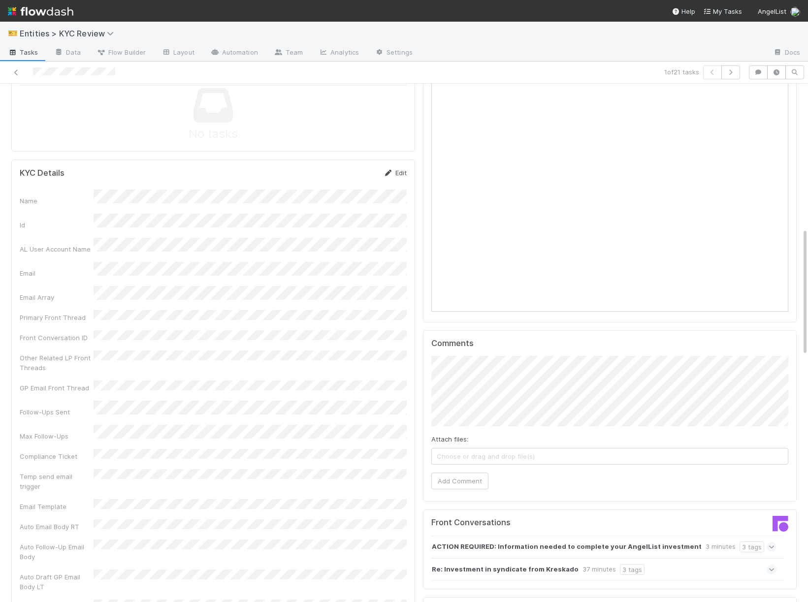
click at [398, 173] on link "Edit" at bounding box center [394, 173] width 23 height 8
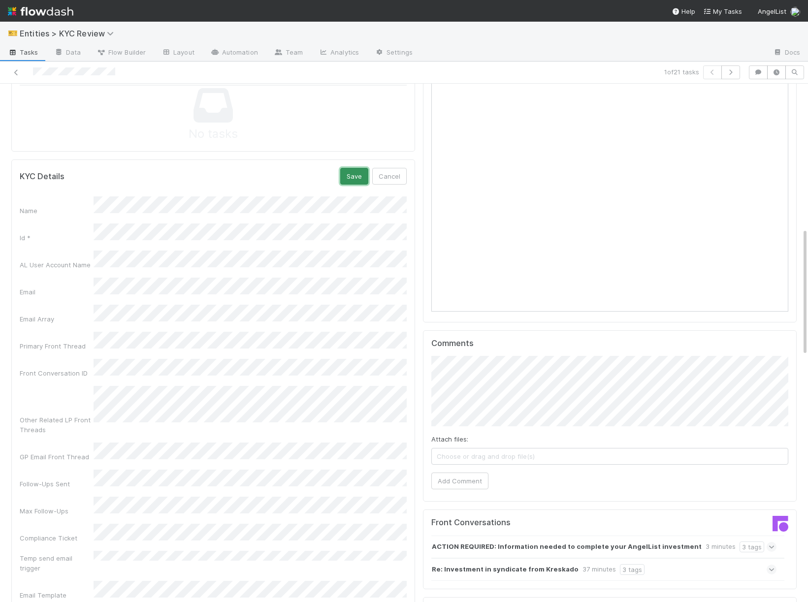
click at [347, 175] on button "Save" at bounding box center [354, 176] width 28 height 17
click at [444, 478] on button "Add Comment" at bounding box center [459, 481] width 57 height 17
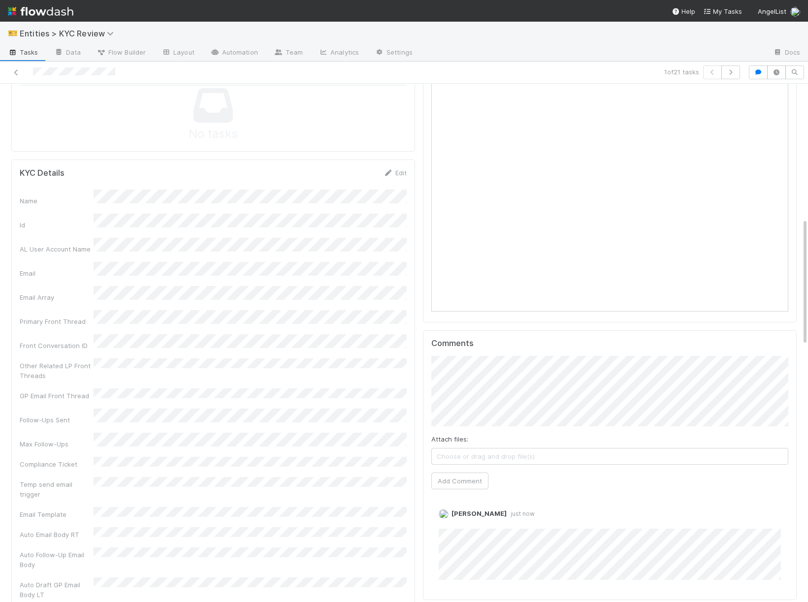
scroll to position [0, 0]
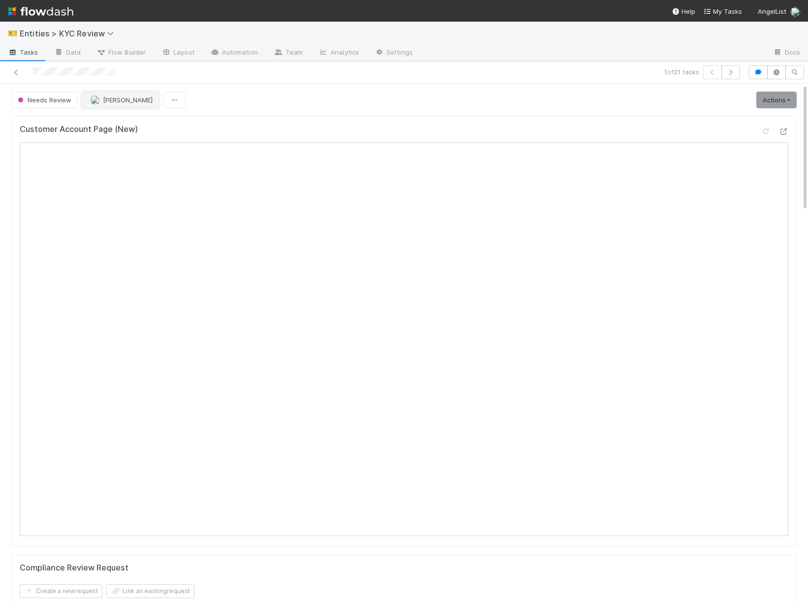
click at [112, 103] on span "Febbie Cervantes" at bounding box center [128, 100] width 50 height 8
click at [26, 101] on span "Needs Review" at bounding box center [44, 100] width 56 height 8
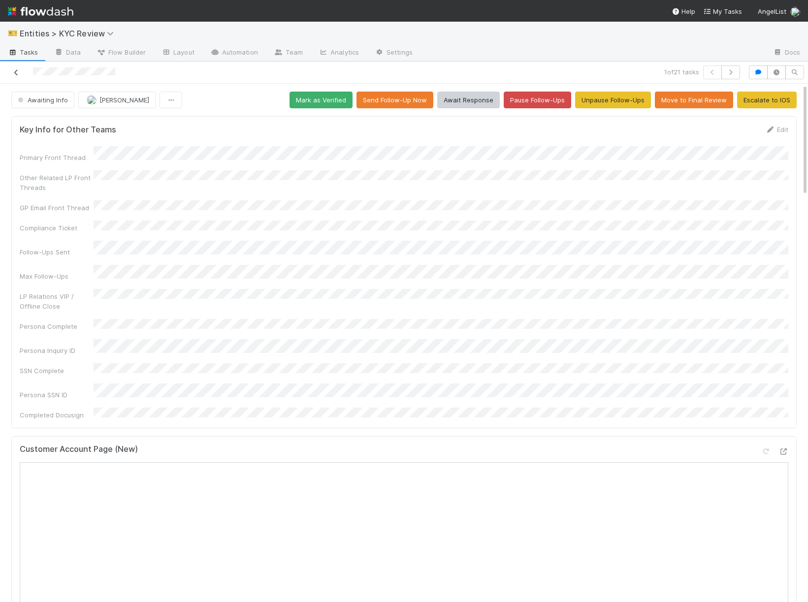
click at [17, 70] on icon at bounding box center [16, 72] width 10 height 6
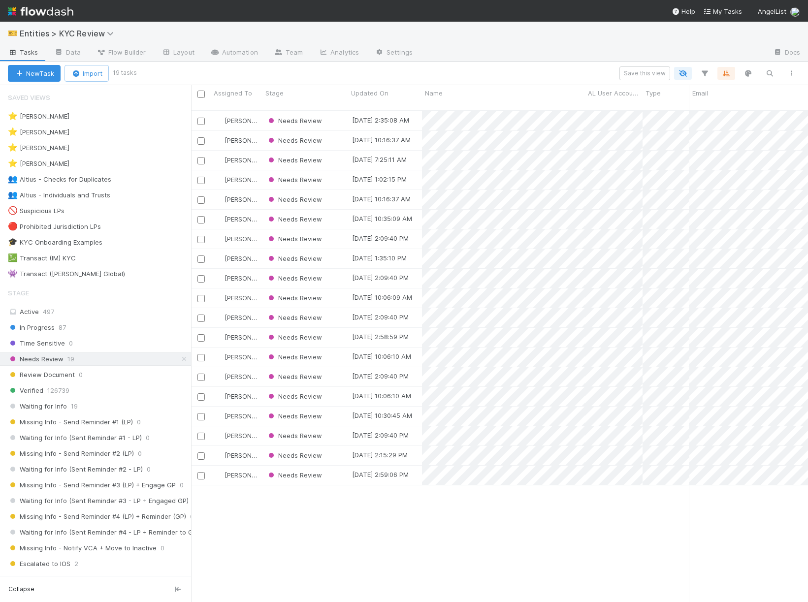
scroll to position [500, 617]
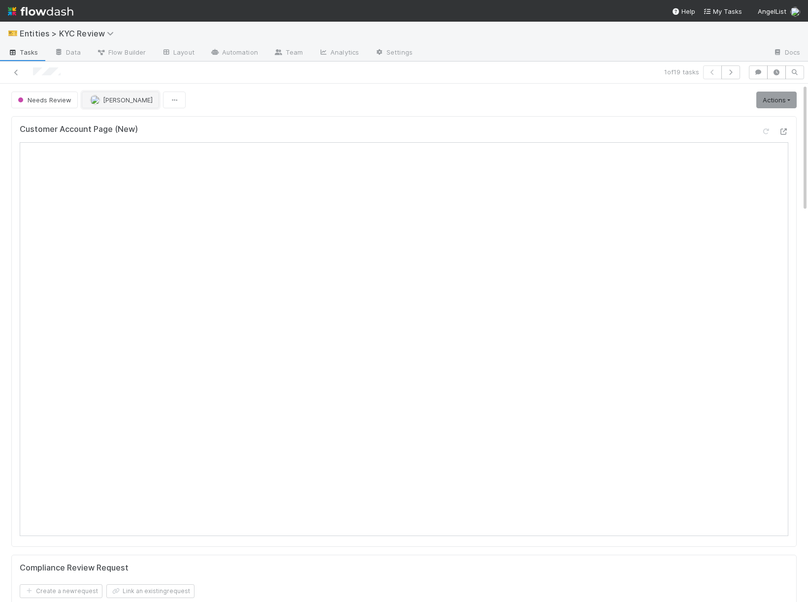
click at [119, 101] on span "Karen Jane Salcedo" at bounding box center [128, 100] width 50 height 8
click at [757, 99] on link "Actions" at bounding box center [776, 100] width 40 height 17
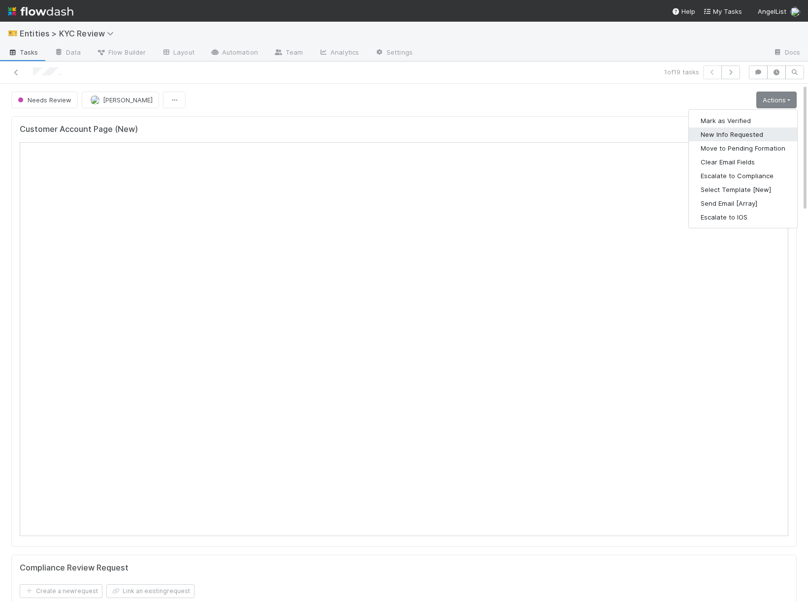
click at [715, 131] on button "New Info Requested" at bounding box center [743, 134] width 108 height 14
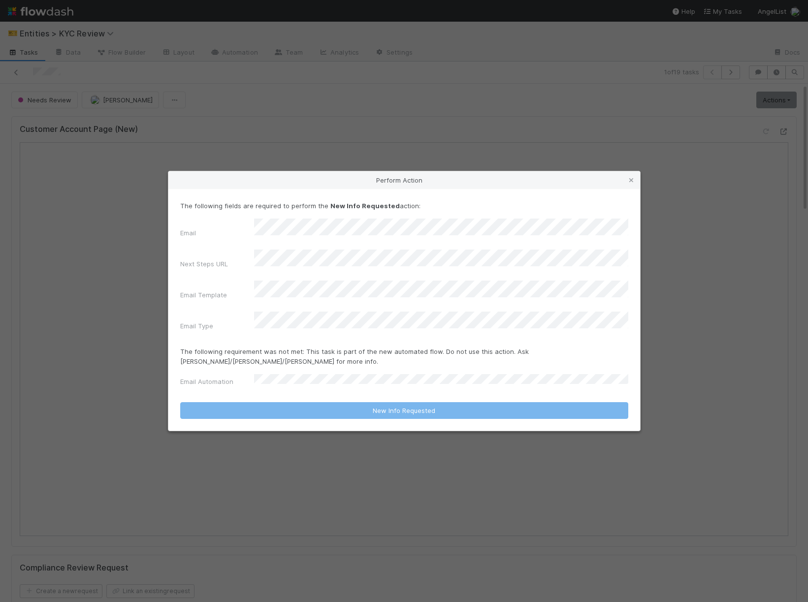
click at [387, 285] on div "Email Next Steps URL Email Template Email Type" at bounding box center [404, 277] width 448 height 116
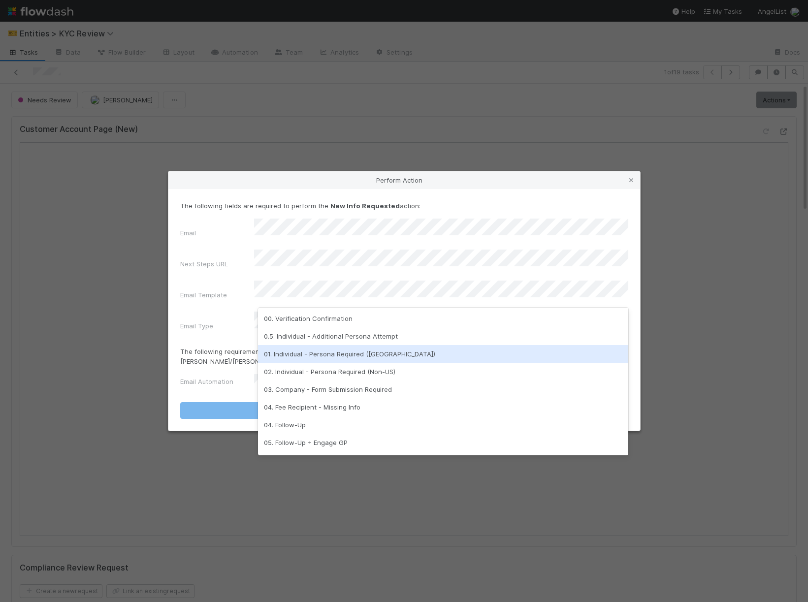
click at [359, 358] on div "01. Individual - Persona Required (US)" at bounding box center [443, 354] width 370 height 18
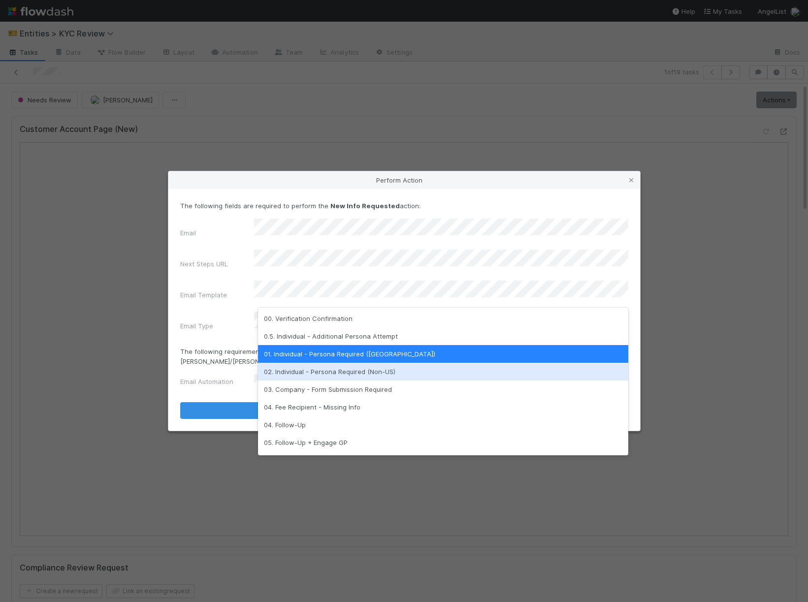
click at [358, 374] on div "02. Individual - Persona Required (Non-US)" at bounding box center [443, 372] width 370 height 18
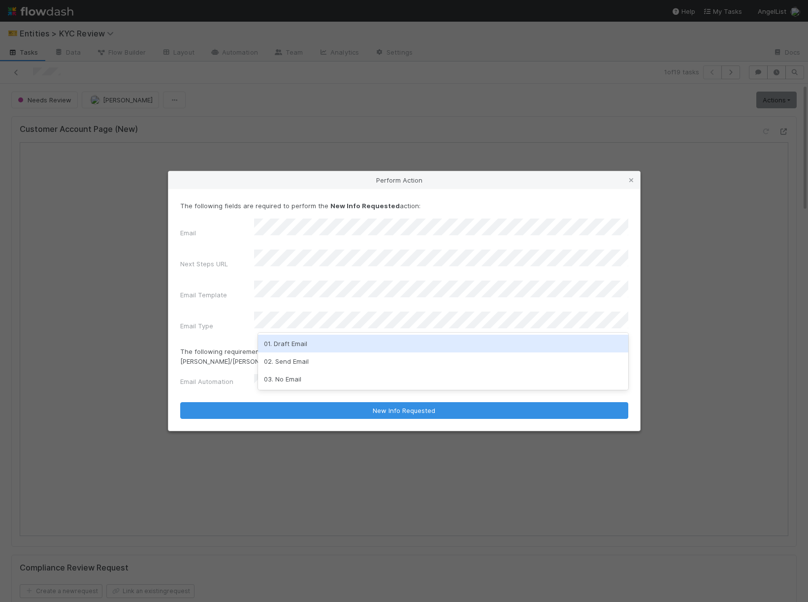
click at [323, 348] on div "01. Draft Email" at bounding box center [443, 344] width 370 height 18
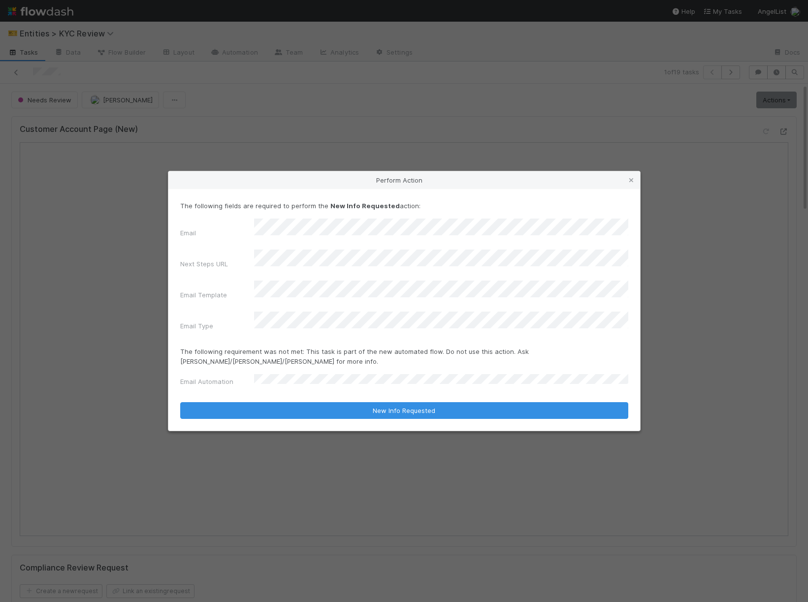
click at [253, 377] on div "Email Automation" at bounding box center [217, 384] width 74 height 14
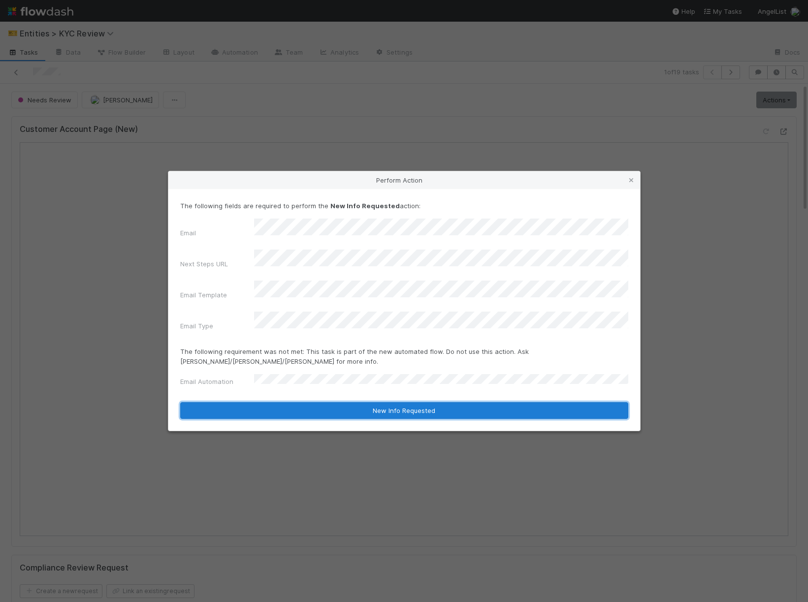
click at [272, 402] on button "New Info Requested" at bounding box center [404, 410] width 448 height 17
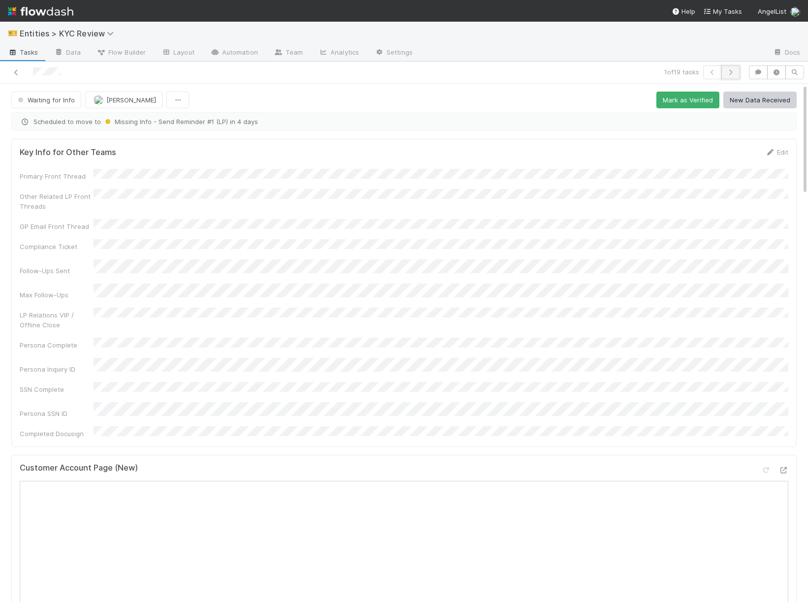
click at [729, 74] on icon "button" at bounding box center [731, 72] width 10 height 6
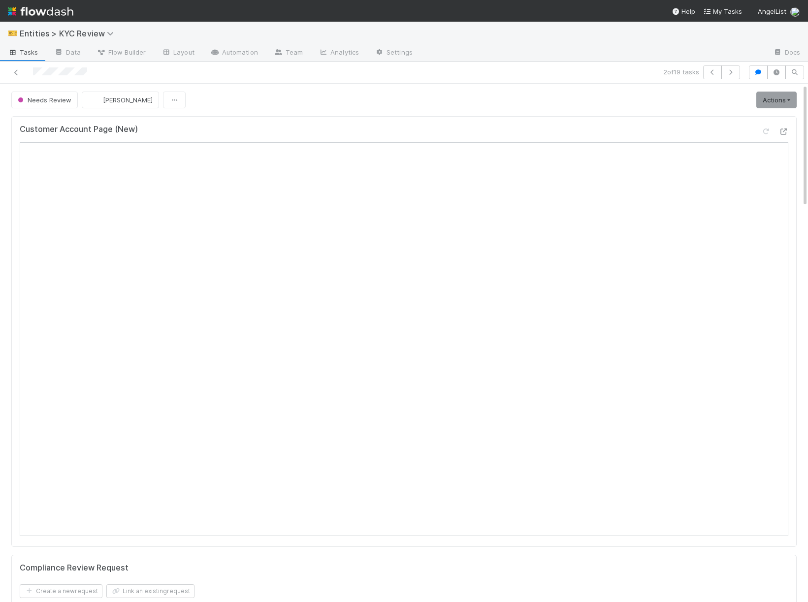
scroll to position [0, 3]
click at [123, 95] on button "Alice Wo" at bounding box center [117, 100] width 77 height 17
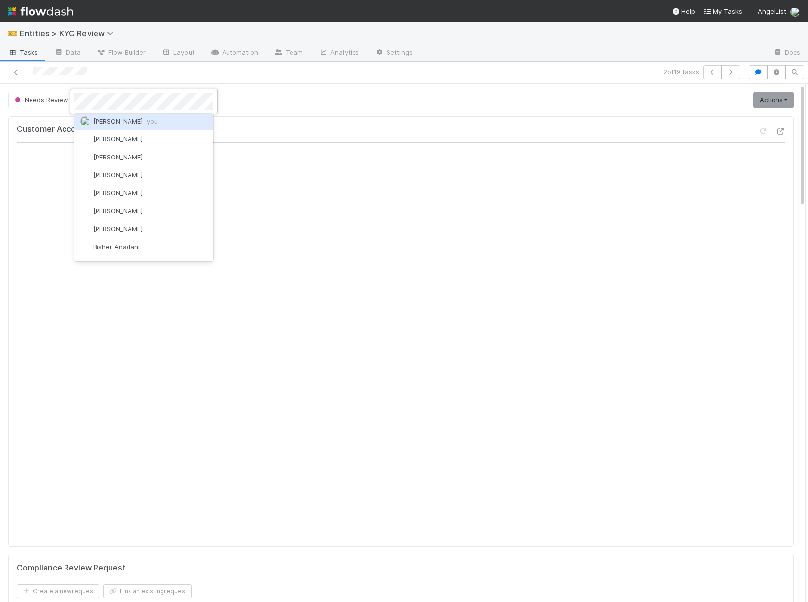
scroll to position [0, 0]
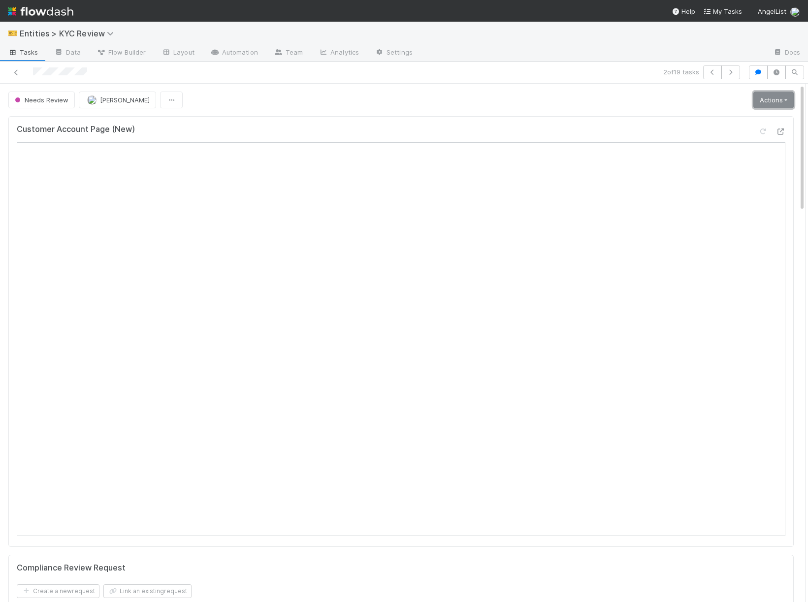
click at [773, 101] on link "Actions" at bounding box center [773, 100] width 40 height 17
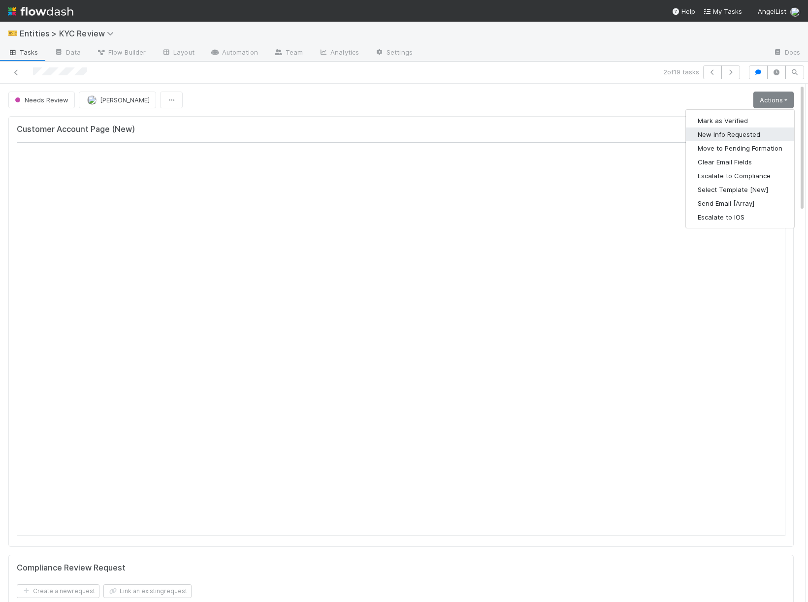
click at [717, 133] on button "New Info Requested" at bounding box center [740, 134] width 108 height 14
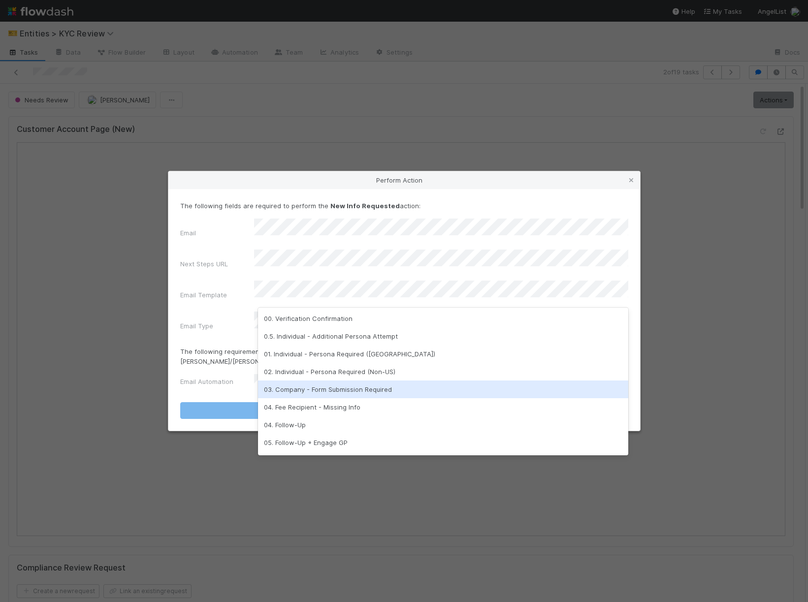
click at [316, 384] on div "03. Company - Form Submission Required" at bounding box center [443, 390] width 370 height 18
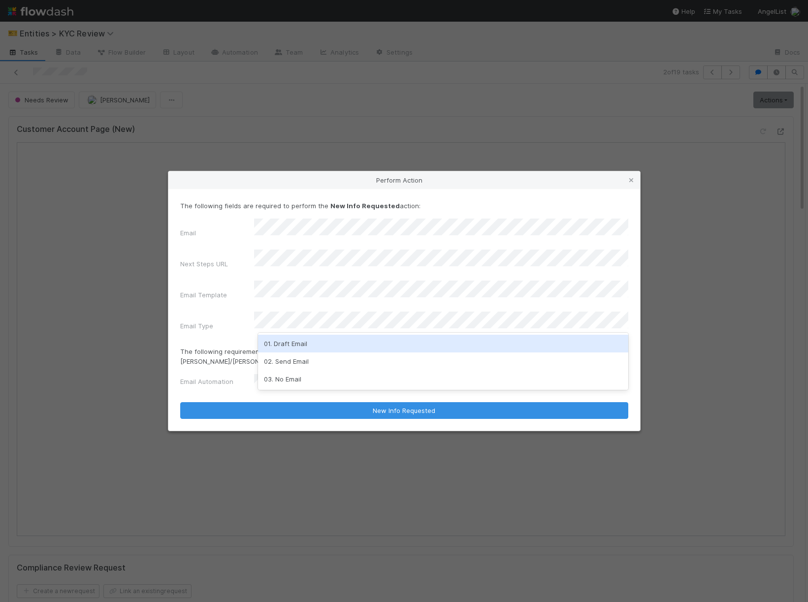
click at [287, 337] on div "01. Draft Email" at bounding box center [443, 344] width 370 height 18
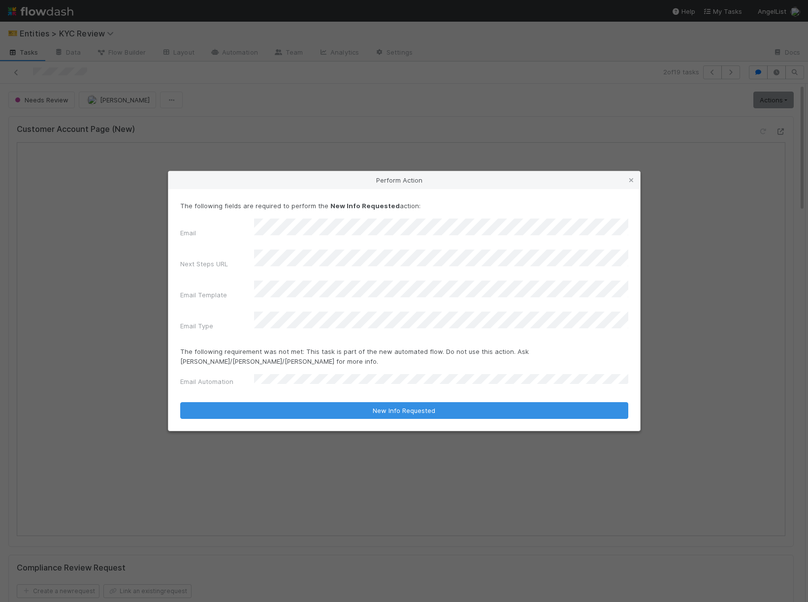
click at [253, 374] on div "Email Automation" at bounding box center [404, 382] width 448 height 16
click at [253, 377] on div "Email Automation" at bounding box center [217, 384] width 74 height 14
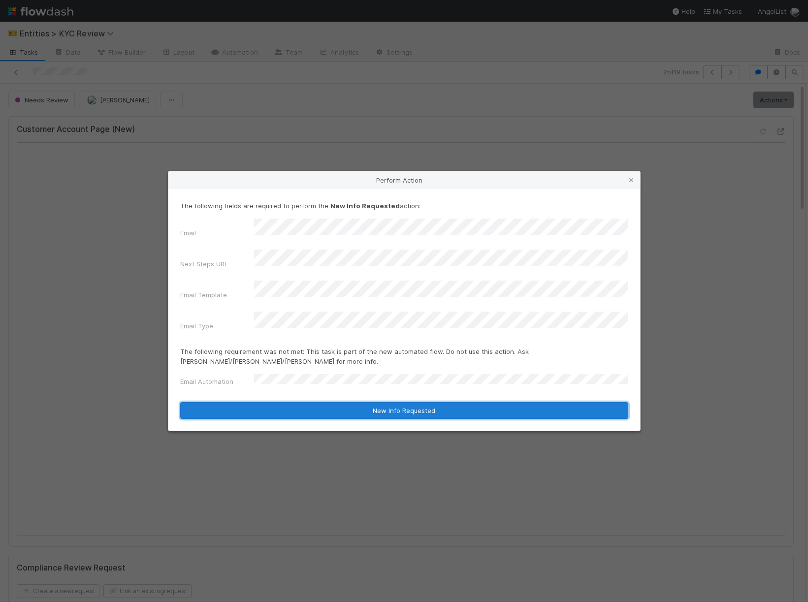
click at [274, 402] on button "New Info Requested" at bounding box center [404, 410] width 448 height 17
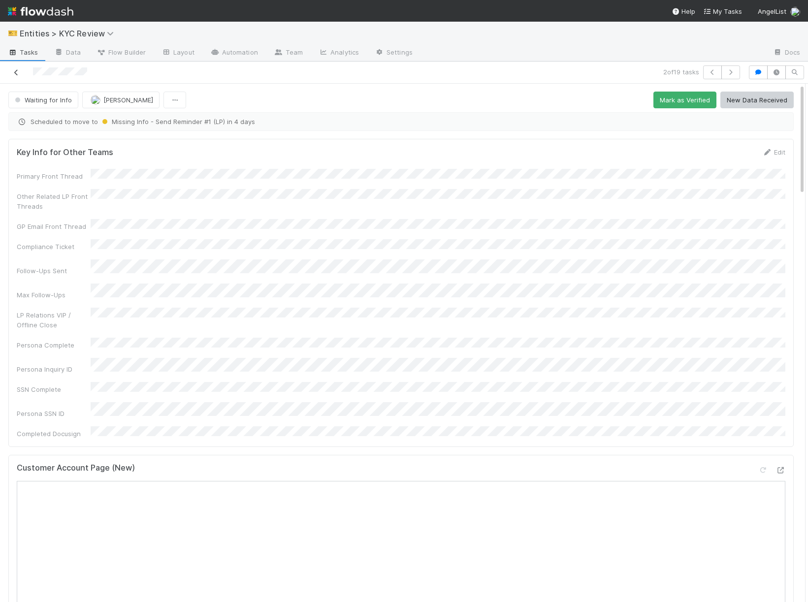
click at [12, 74] on icon at bounding box center [16, 72] width 10 height 6
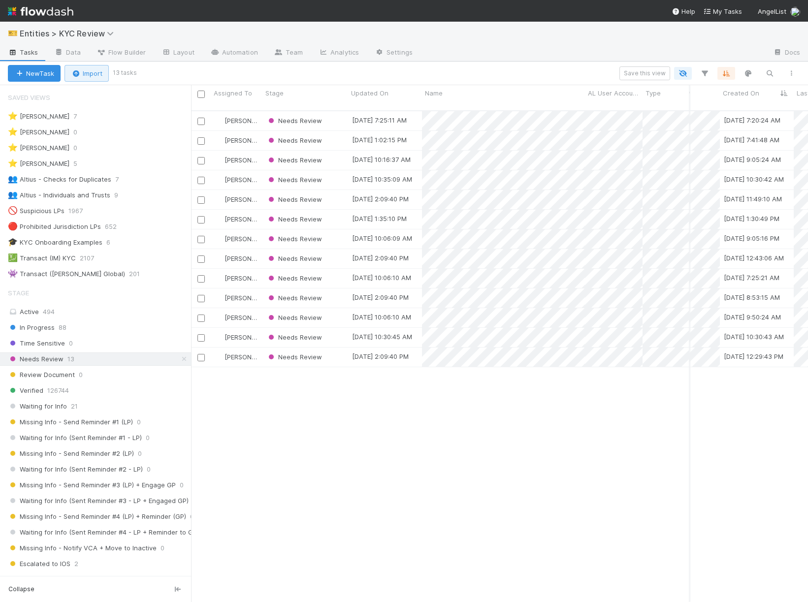
scroll to position [0, 312]
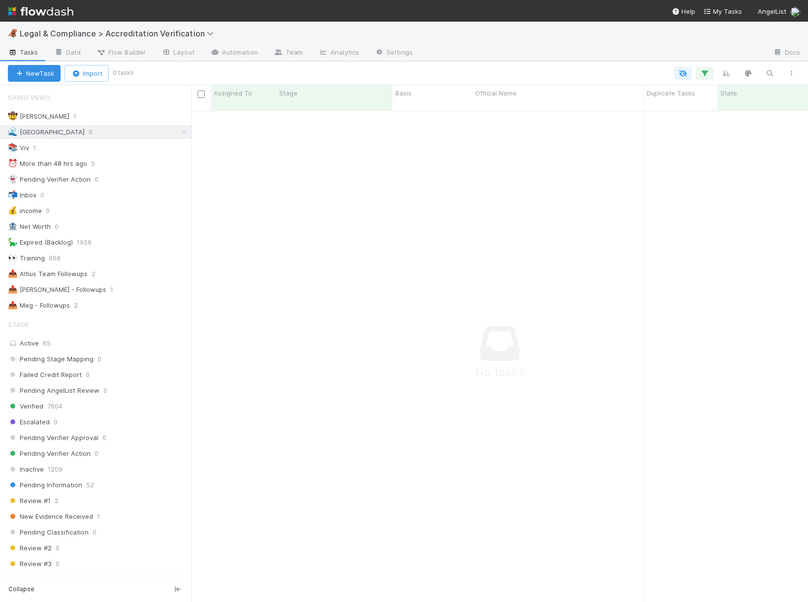
scroll to position [500, 617]
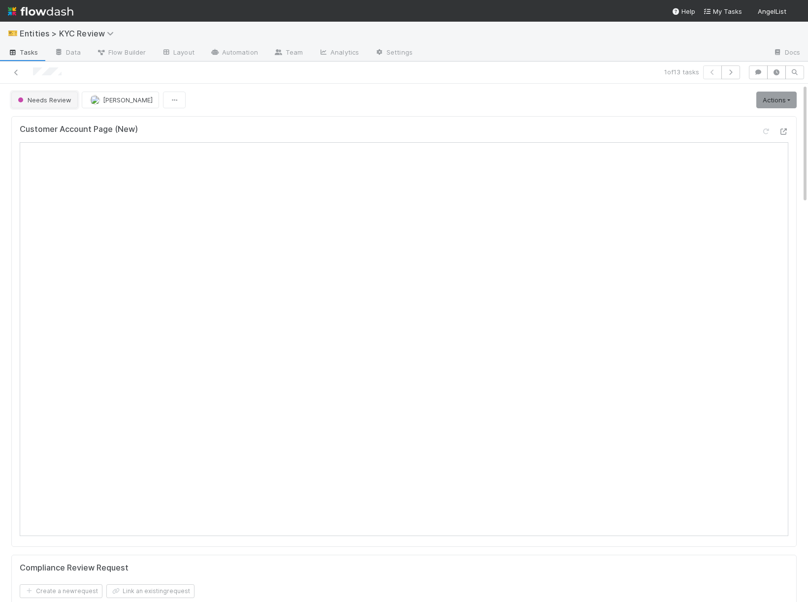
click at [51, 96] on span "Needs Review" at bounding box center [44, 100] width 56 height 8
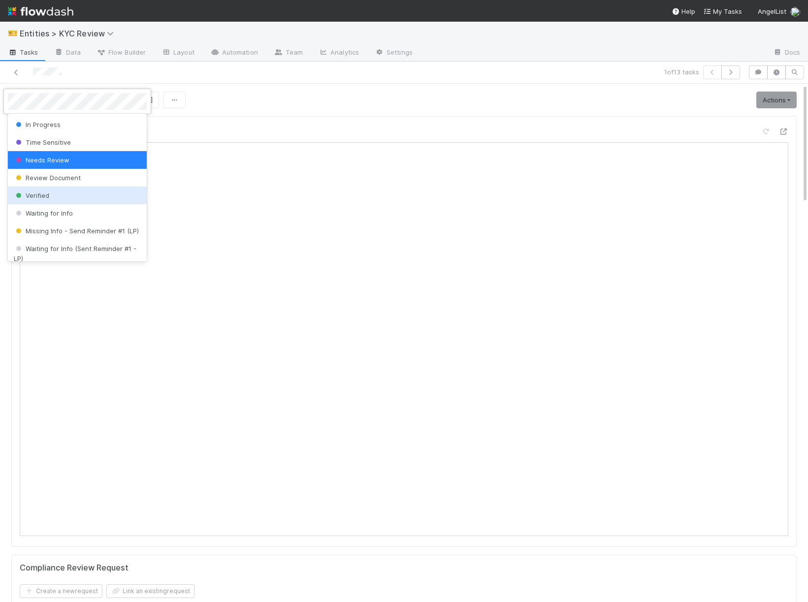
click at [64, 194] on div "Verified" at bounding box center [77, 196] width 139 height 18
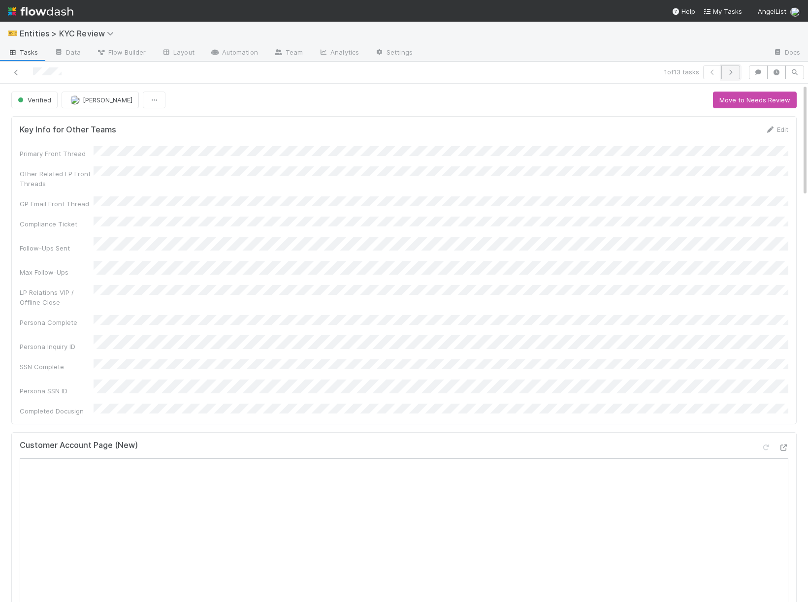
click at [734, 75] on icon "button" at bounding box center [731, 72] width 10 height 6
click at [733, 72] on icon "button" at bounding box center [731, 72] width 10 height 6
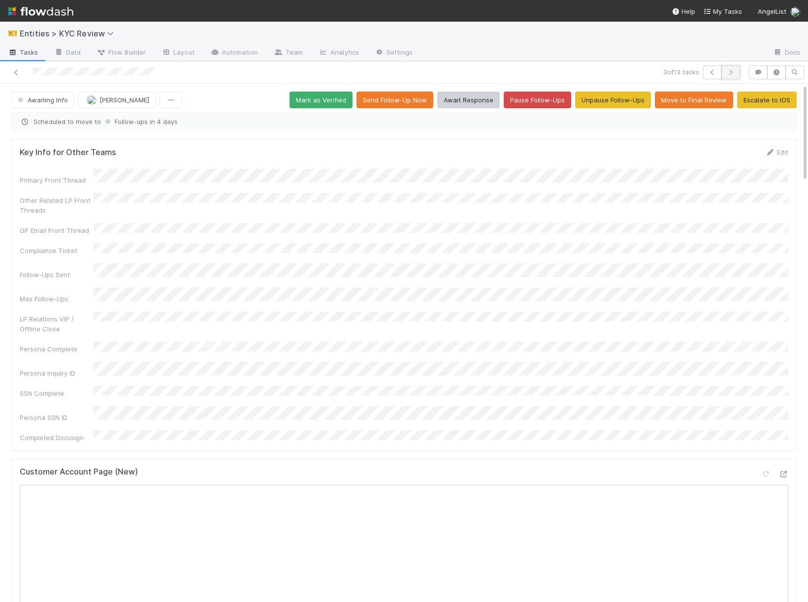
click at [733, 75] on button "button" at bounding box center [730, 72] width 19 height 14
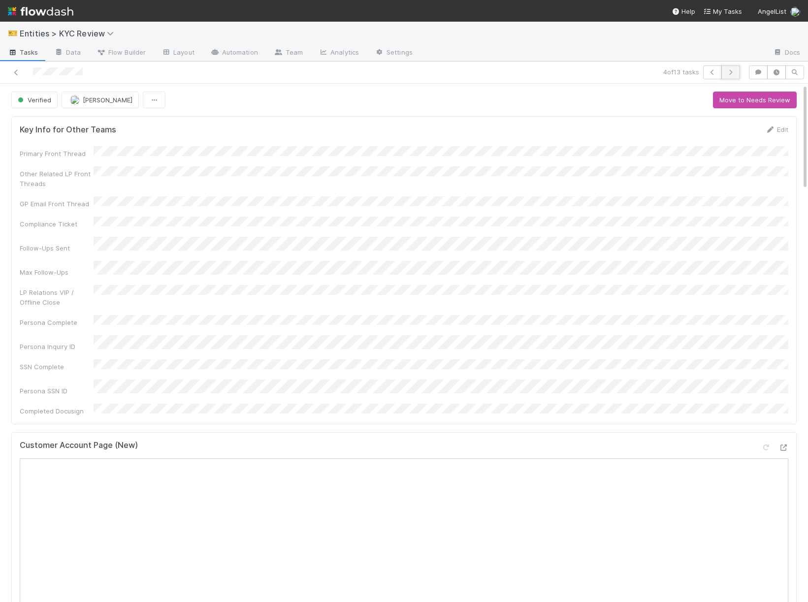
click at [730, 72] on icon "button" at bounding box center [731, 72] width 10 height 6
click at [730, 71] on icon "button" at bounding box center [731, 72] width 10 height 6
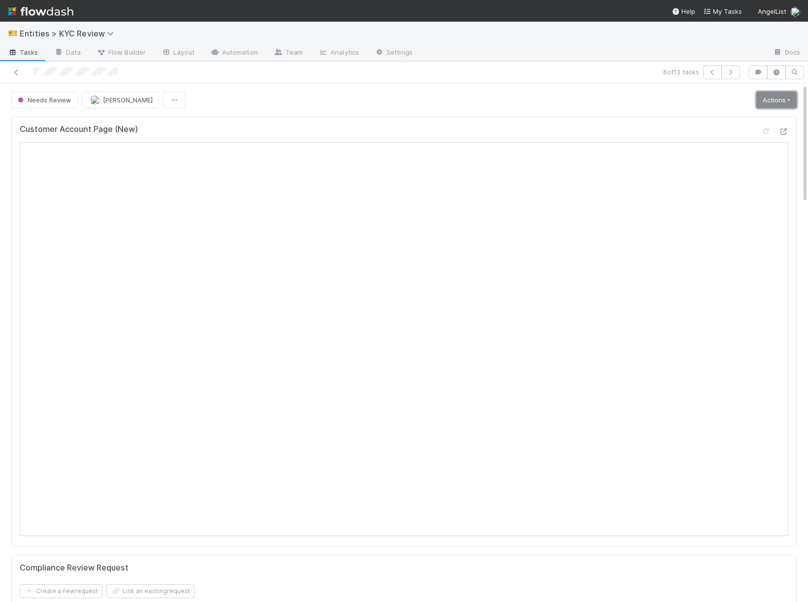
click at [768, 105] on link "Actions" at bounding box center [776, 100] width 40 height 17
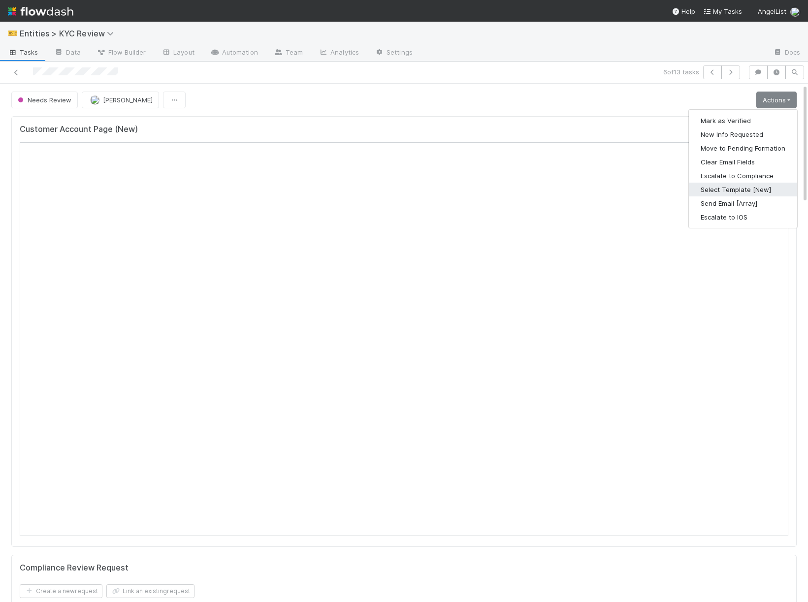
click at [727, 191] on button "Select Template [New]" at bounding box center [743, 190] width 108 height 14
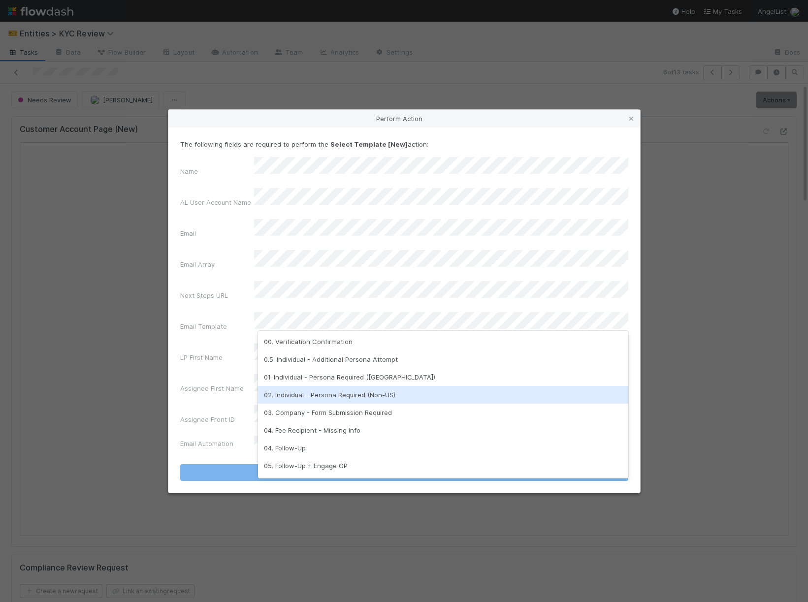
click at [327, 399] on div "02. Individual - Persona Required (Non-US)" at bounding box center [443, 395] width 370 height 18
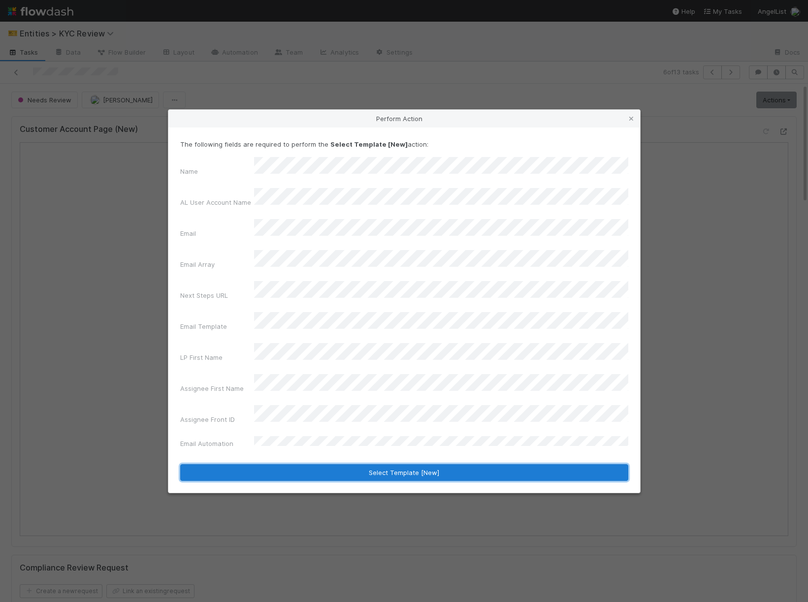
click at [323, 464] on button "Select Template [New]" at bounding box center [404, 472] width 448 height 17
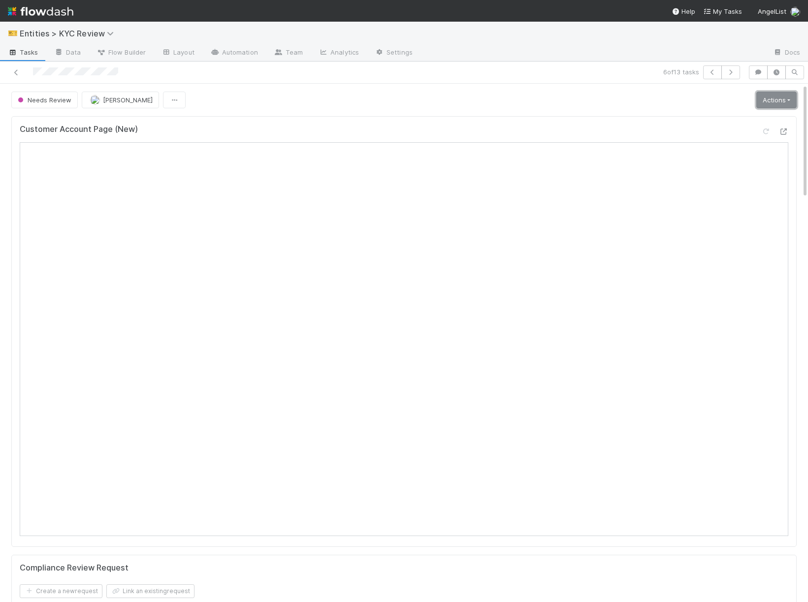
click at [789, 101] on link "Actions" at bounding box center [776, 100] width 40 height 17
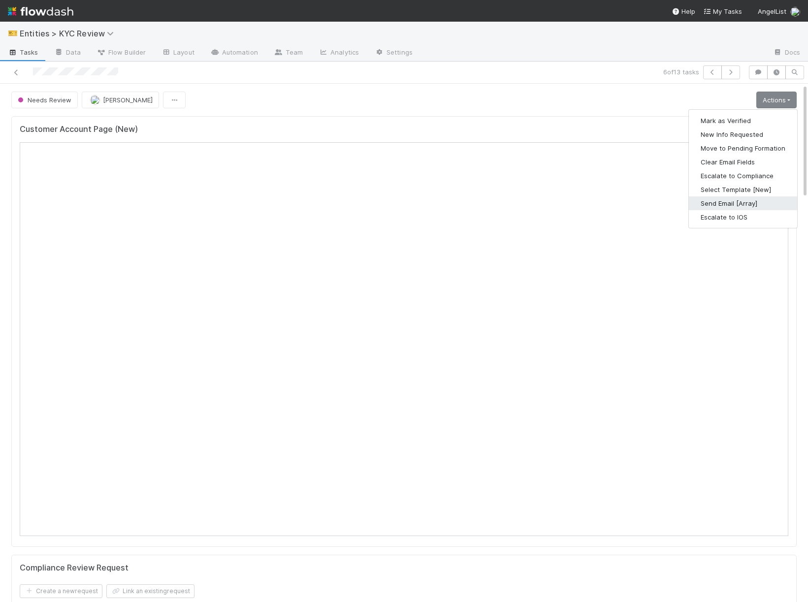
click at [713, 206] on button "Send Email [Array]" at bounding box center [743, 203] width 108 height 14
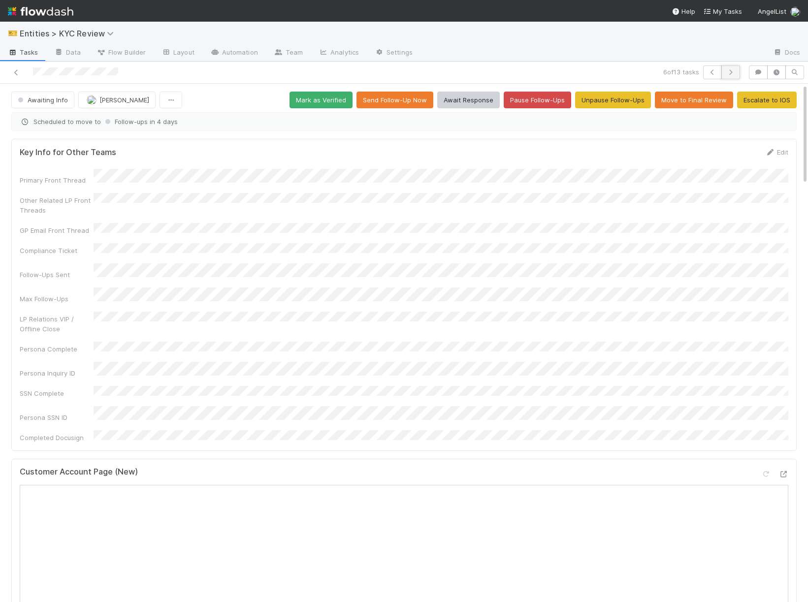
click at [736, 77] on button "button" at bounding box center [730, 72] width 19 height 14
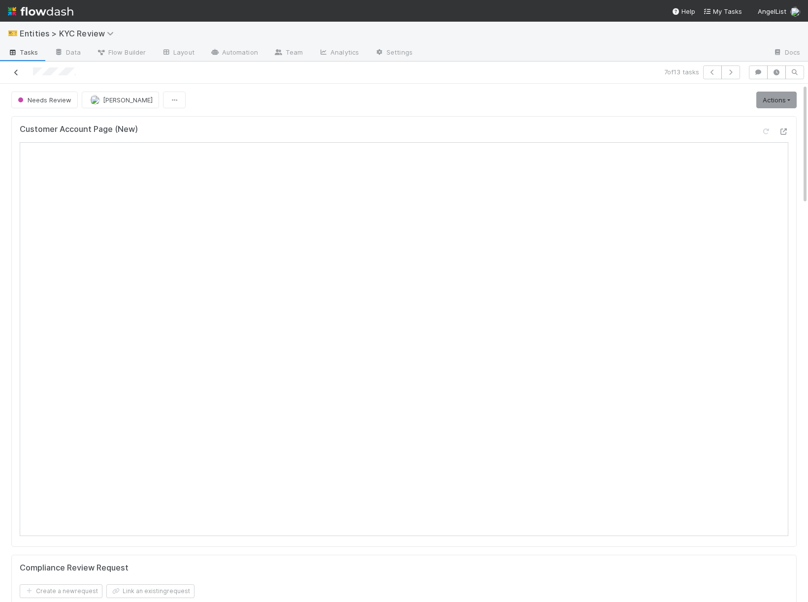
click at [12, 74] on icon at bounding box center [16, 72] width 10 height 6
click at [35, 99] on span "Needs Review" at bounding box center [44, 100] width 56 height 8
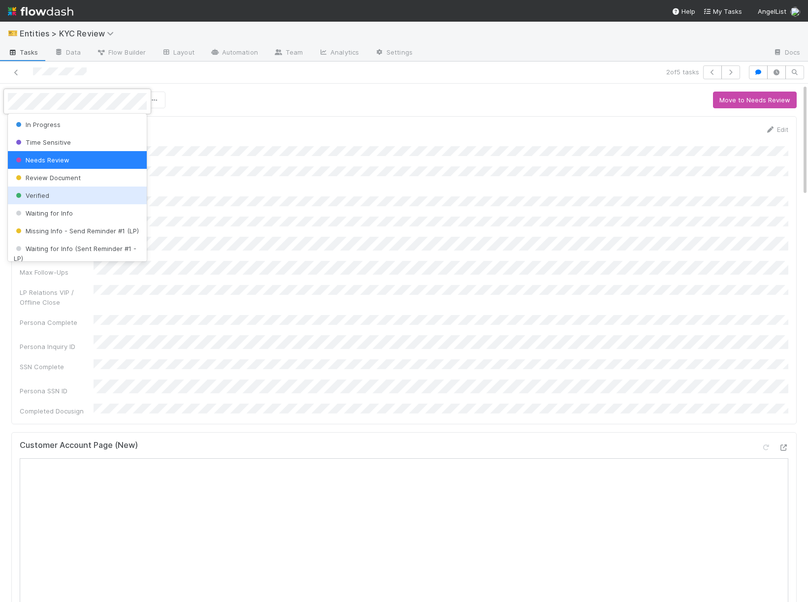
click at [39, 198] on span "Verified" at bounding box center [31, 195] width 35 height 8
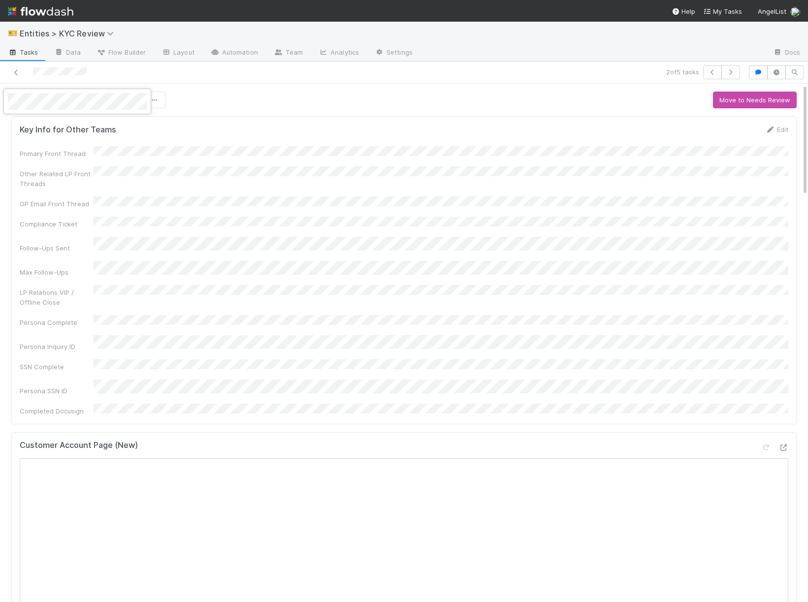
click at [20, 74] on div at bounding box center [404, 301] width 808 height 602
click at [5, 74] on div at bounding box center [190, 72] width 372 height 14
click at [23, 74] on div at bounding box center [190, 72] width 372 height 14
click at [16, 68] on link at bounding box center [16, 72] width 10 height 10
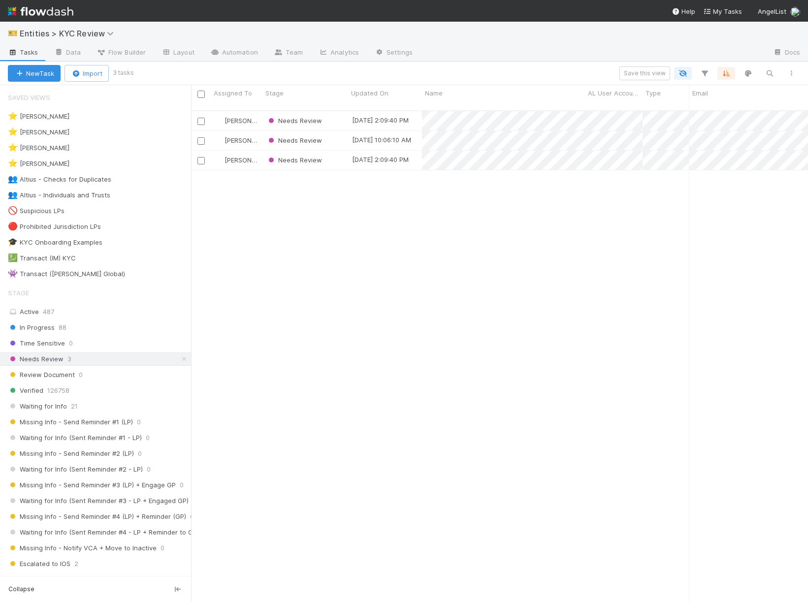
scroll to position [500, 617]
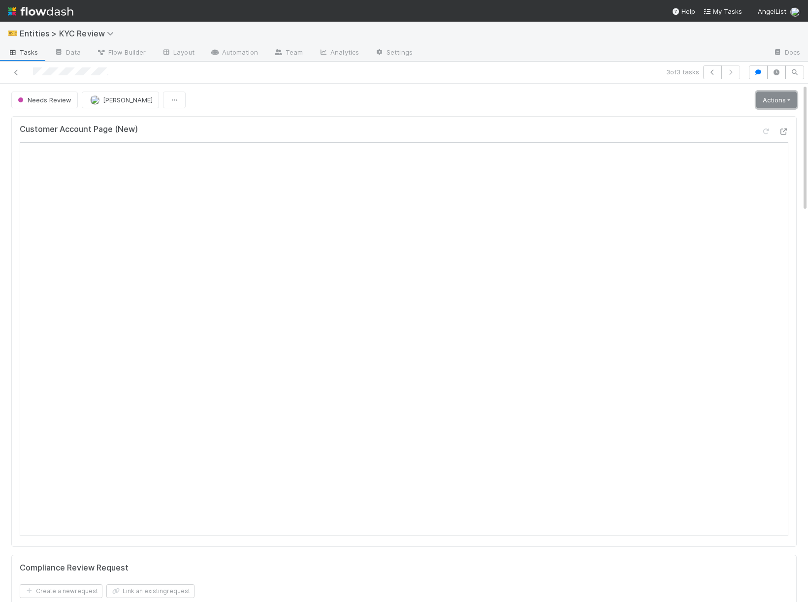
click at [776, 95] on link "Actions" at bounding box center [776, 100] width 40 height 17
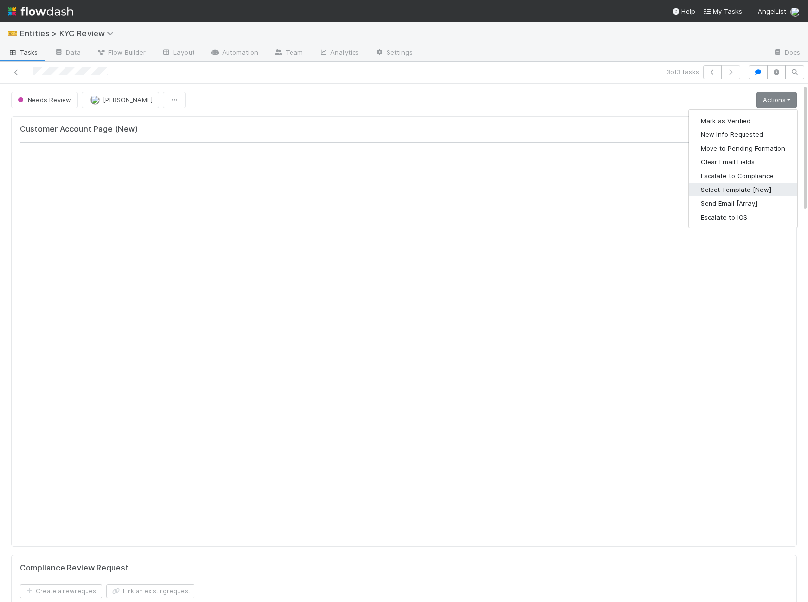
click at [704, 194] on button "Select Template [New]" at bounding box center [743, 190] width 108 height 14
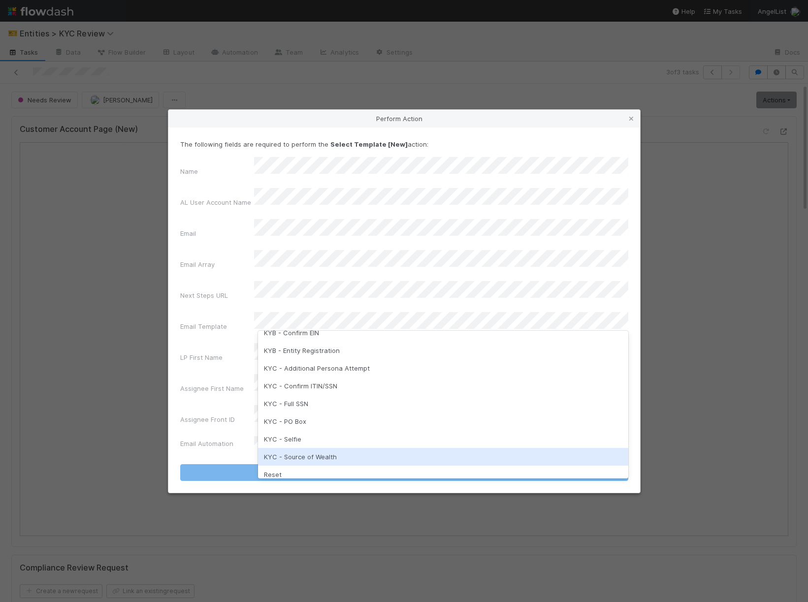
scroll to position [202, 0]
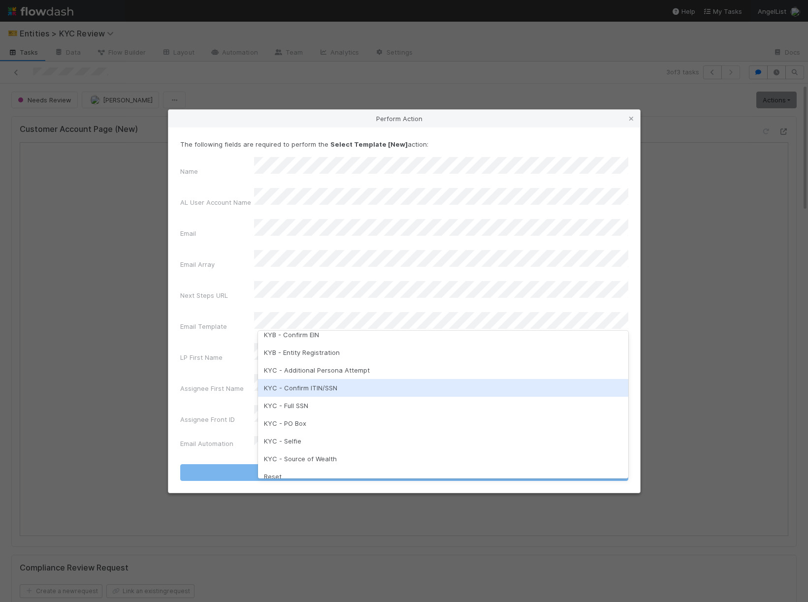
click at [330, 392] on div "KYC - Confirm ITIN/SSN" at bounding box center [443, 388] width 370 height 18
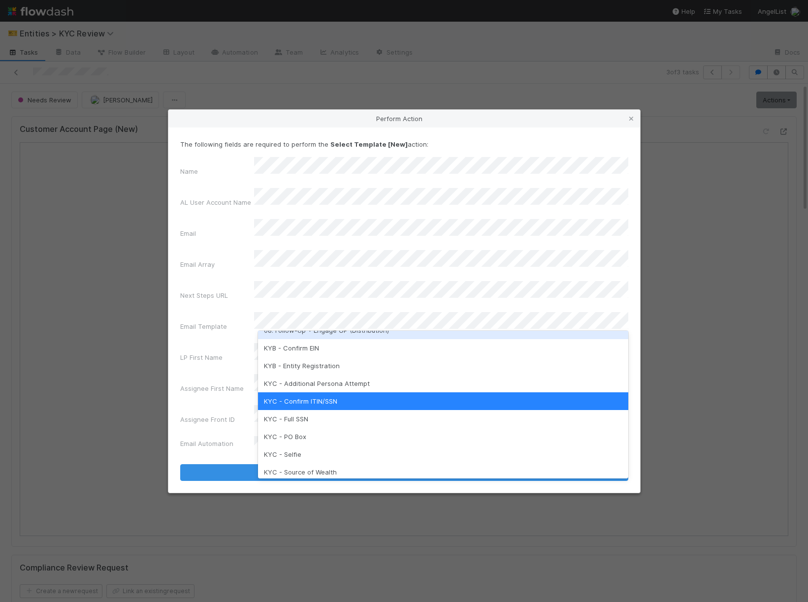
scroll to position [187, 0]
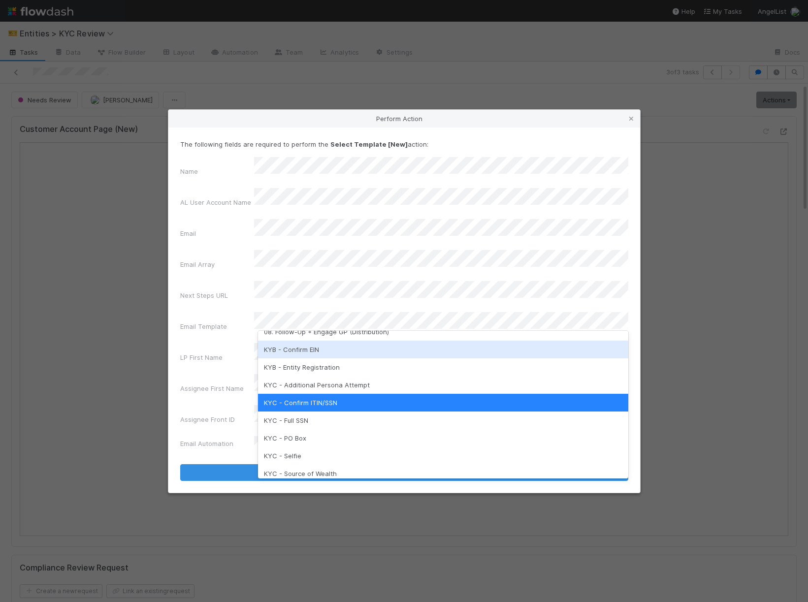
click at [337, 353] on div "KYB - Confirm EIN" at bounding box center [443, 350] width 370 height 18
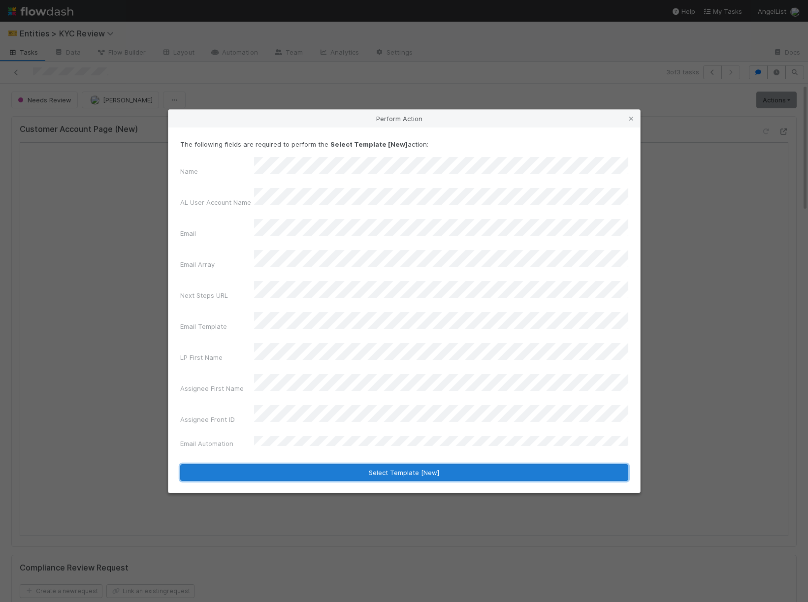
click at [327, 464] on button "Select Template [New]" at bounding box center [404, 472] width 448 height 17
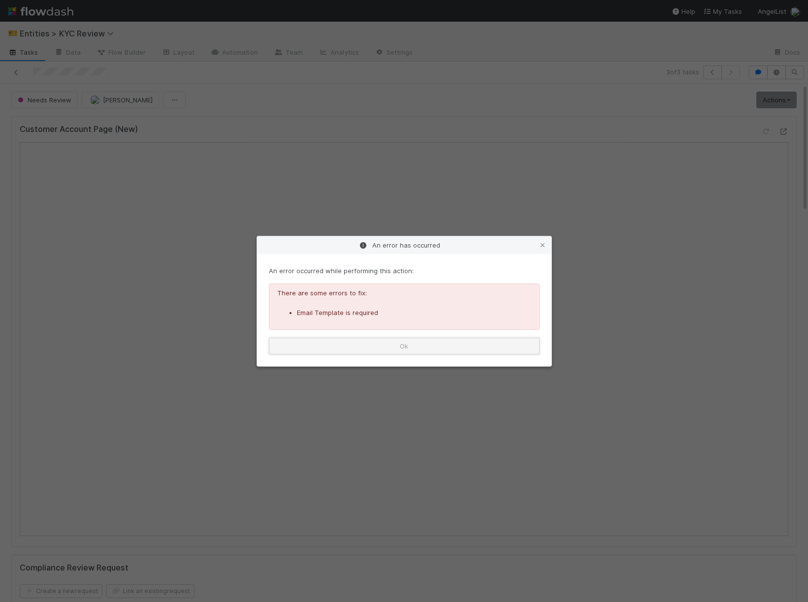
click at [306, 343] on button "Ok" at bounding box center [404, 346] width 271 height 17
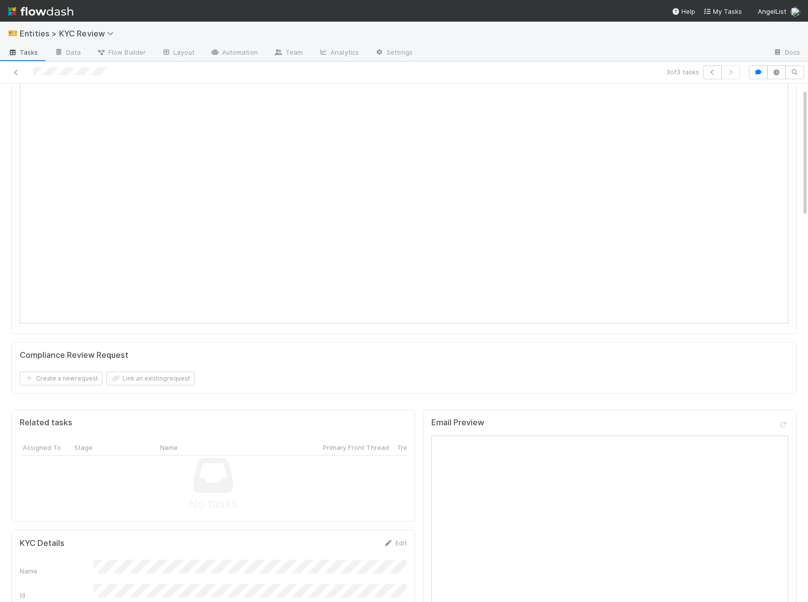
scroll to position [0, 0]
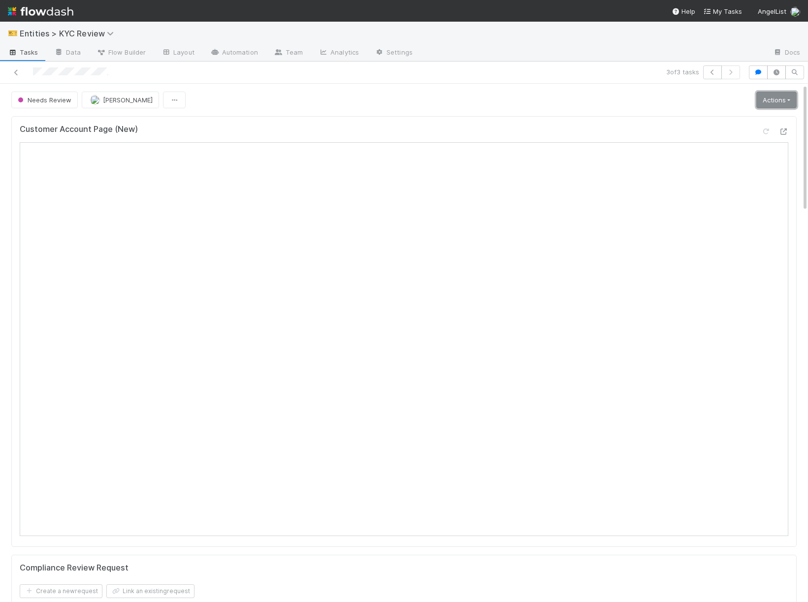
click at [781, 96] on link "Actions" at bounding box center [776, 100] width 40 height 17
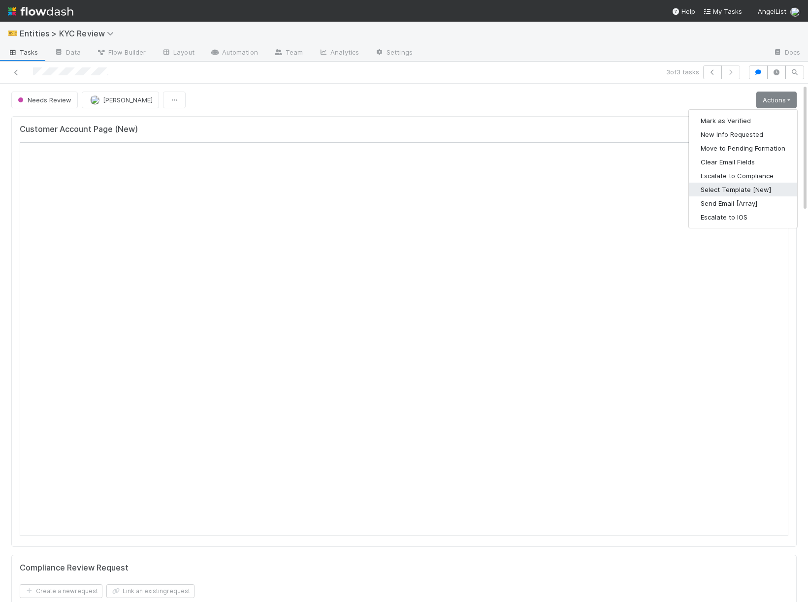
click at [722, 188] on button "Select Template [New]" at bounding box center [743, 190] width 108 height 14
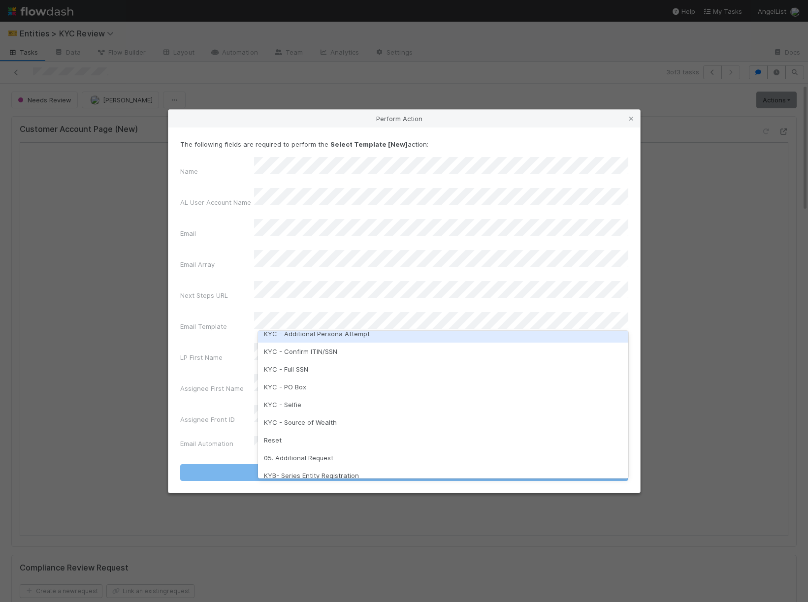
scroll to position [241, 0]
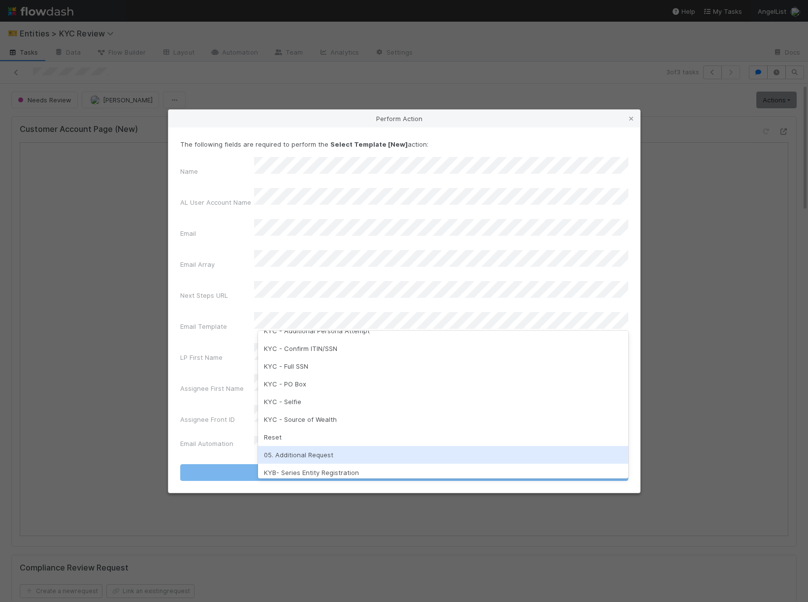
click at [303, 454] on div "05. Additional Request" at bounding box center [443, 455] width 370 height 18
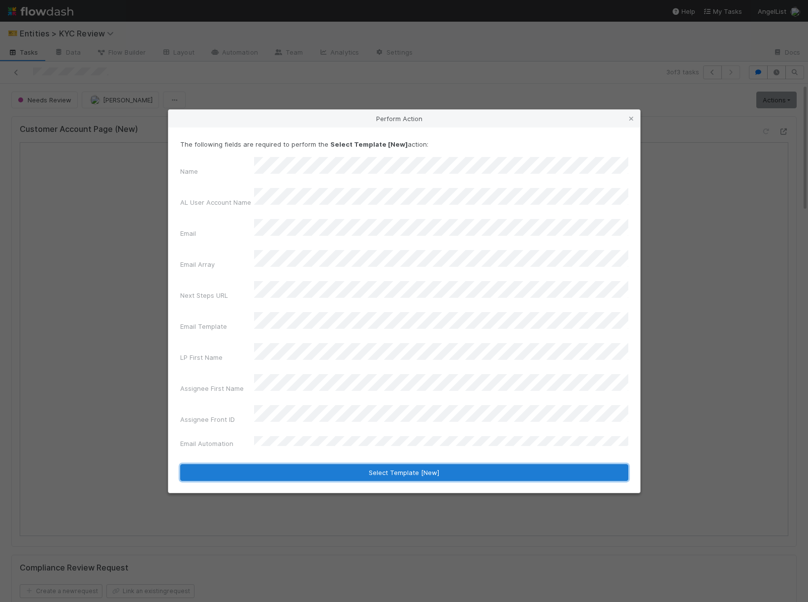
click at [310, 464] on button "Select Template [New]" at bounding box center [404, 472] width 448 height 17
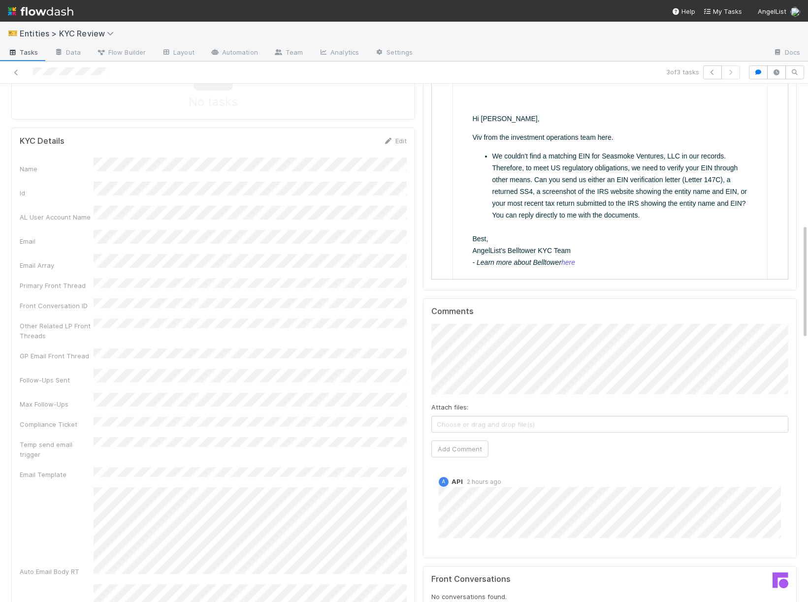
scroll to position [602, 0]
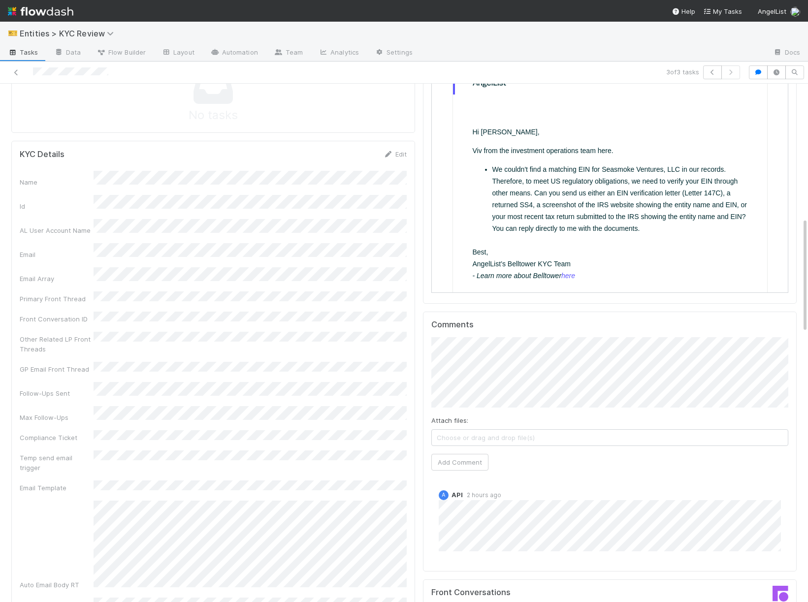
click at [408, 155] on div "KYC Details Edit" at bounding box center [213, 154] width 402 height 10
click at [403, 154] on link "Edit" at bounding box center [394, 154] width 23 height 8
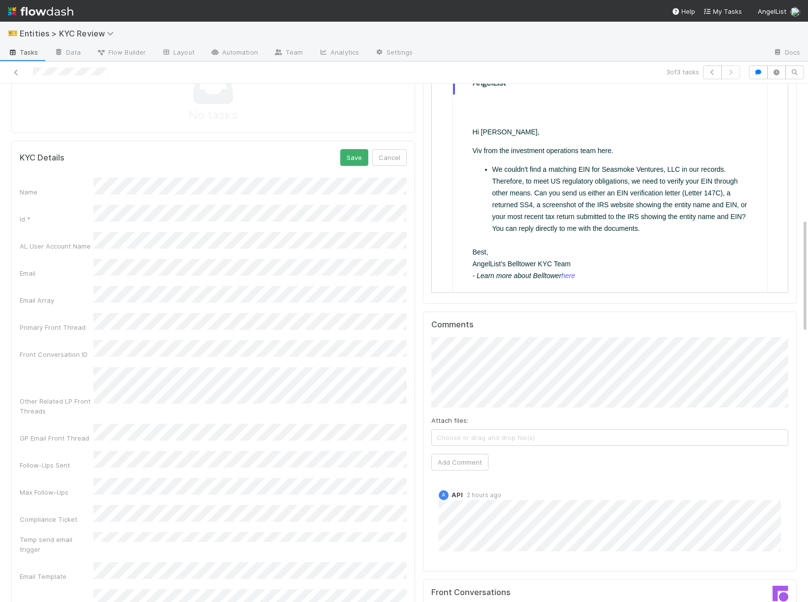
scroll to position [680, 0]
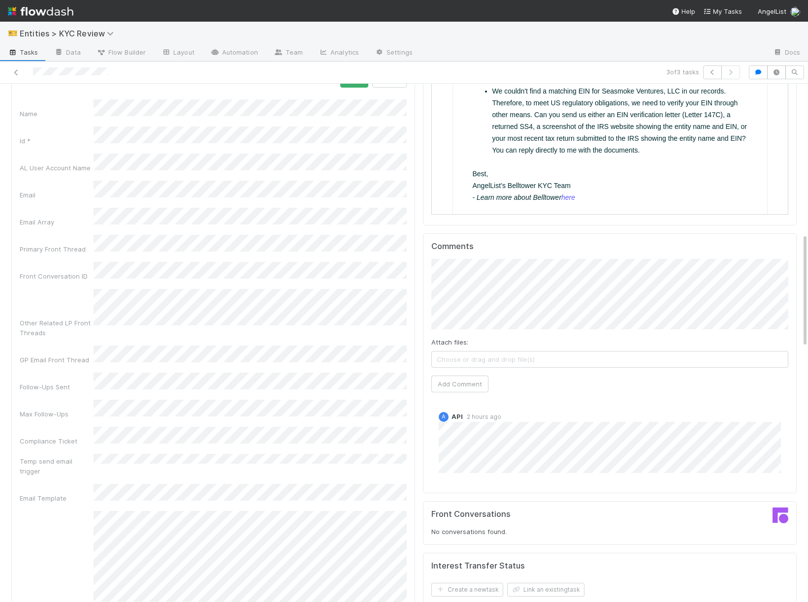
click at [92, 511] on div "Auto Email Body RT" at bounding box center [213, 571] width 387 height 120
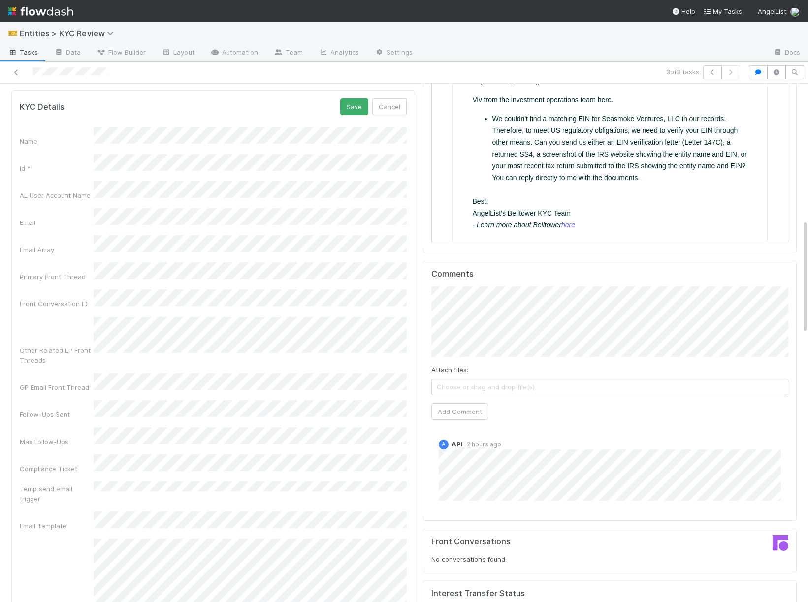
scroll to position [600, 0]
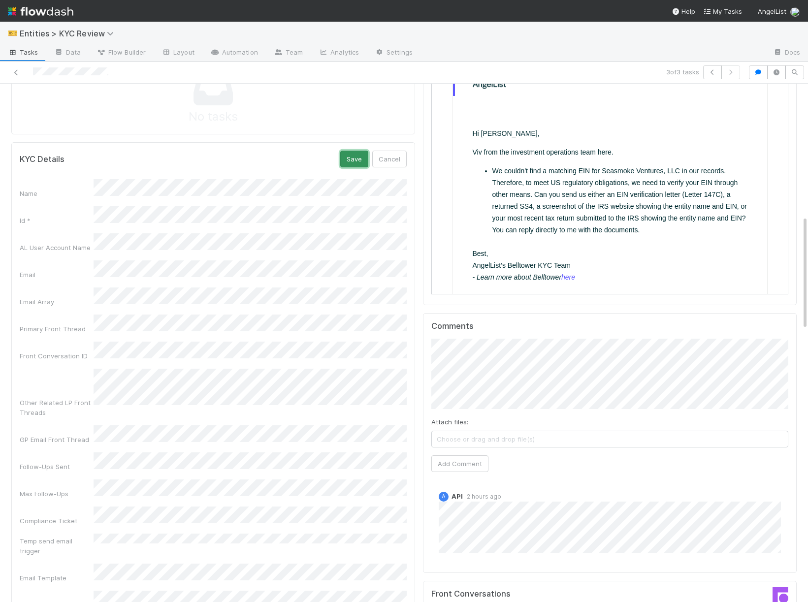
click at [358, 158] on button "Save" at bounding box center [354, 159] width 28 height 17
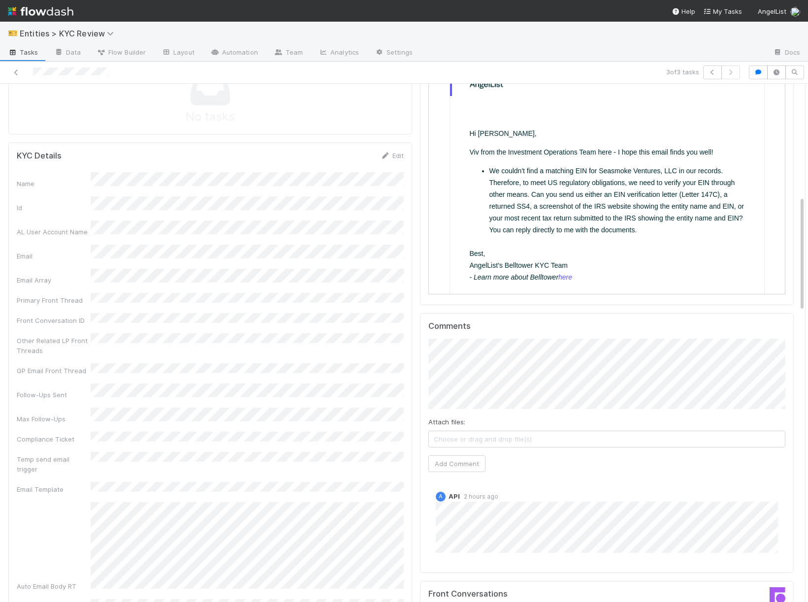
scroll to position [0, 0]
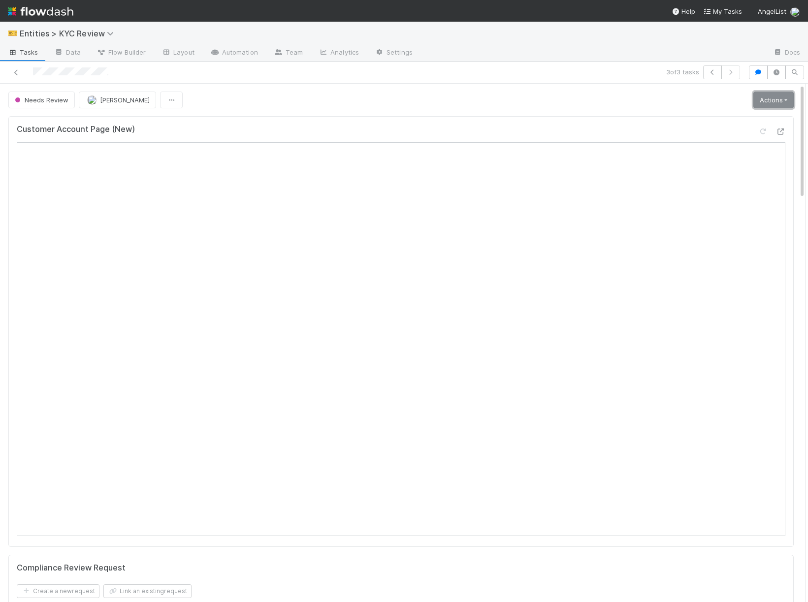
click at [774, 106] on link "Actions" at bounding box center [773, 100] width 40 height 17
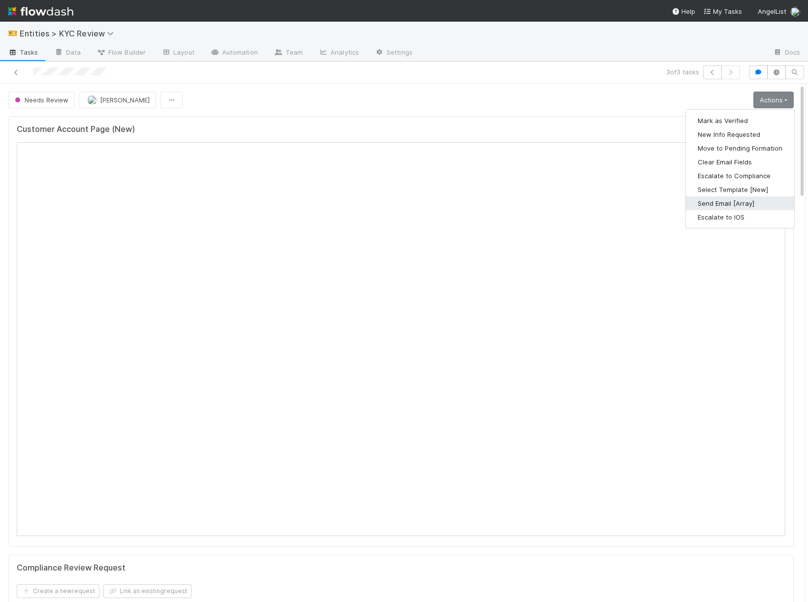
click at [737, 202] on button "Send Email [Array]" at bounding box center [740, 203] width 108 height 14
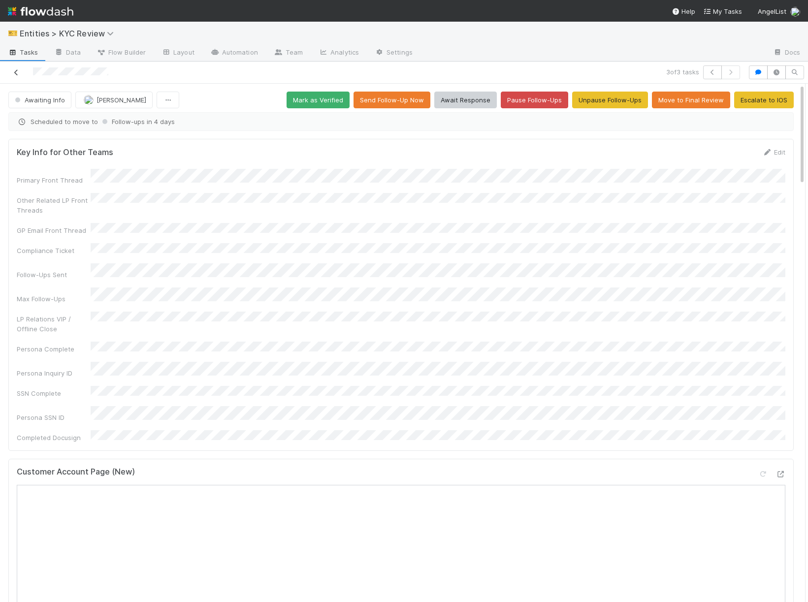
click at [14, 73] on icon at bounding box center [16, 72] width 10 height 6
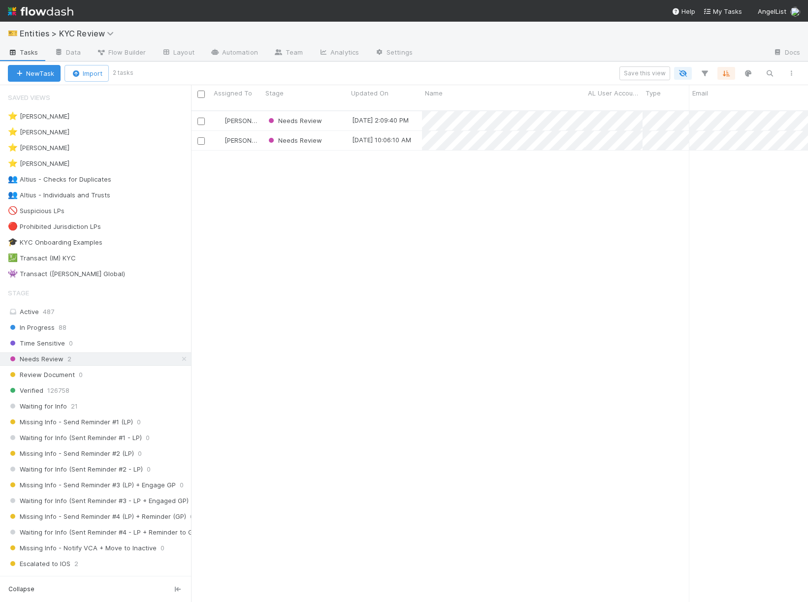
scroll to position [500, 617]
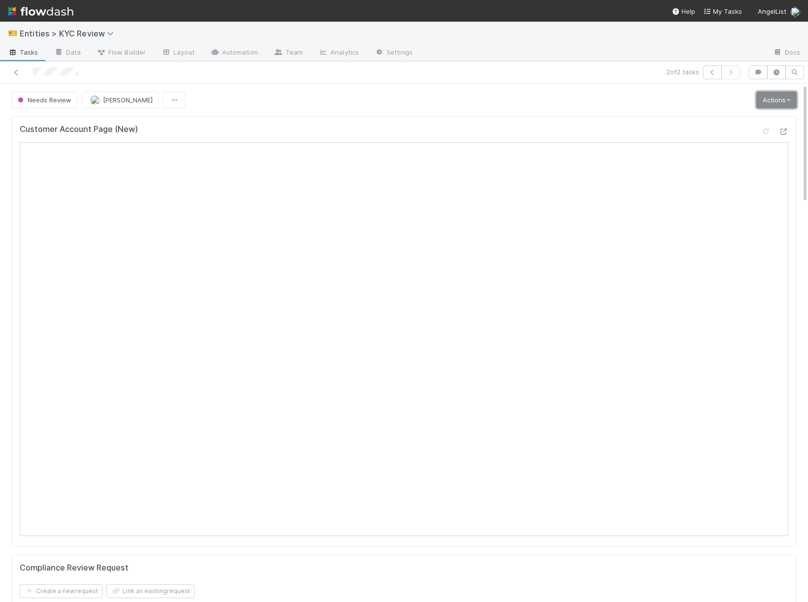
click at [773, 101] on link "Actions" at bounding box center [776, 100] width 40 height 17
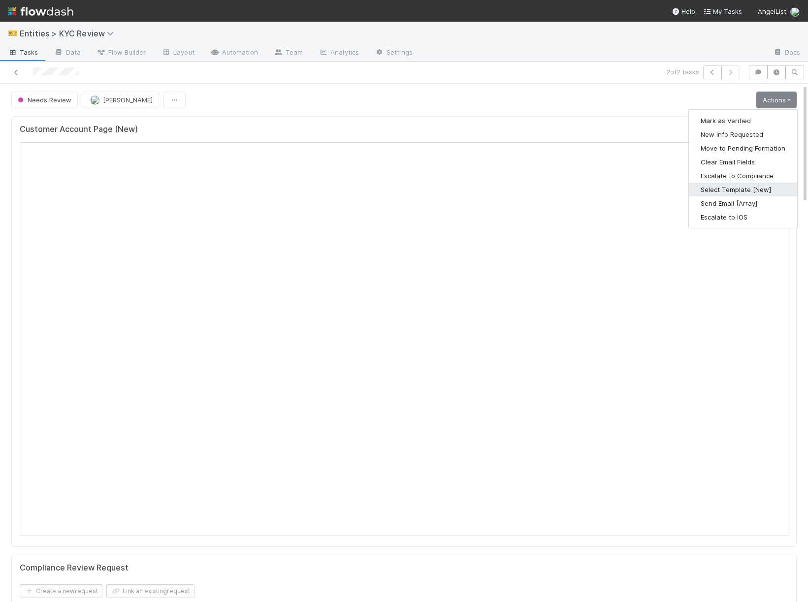
click at [716, 192] on button "Select Template [New]" at bounding box center [743, 190] width 108 height 14
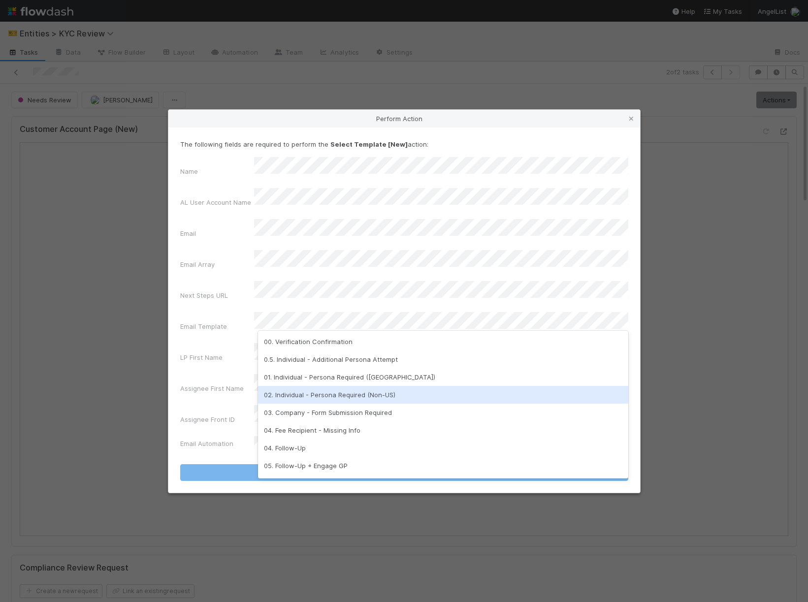
click at [390, 394] on div "02. Individual - Persona Required (Non-US)" at bounding box center [443, 395] width 370 height 18
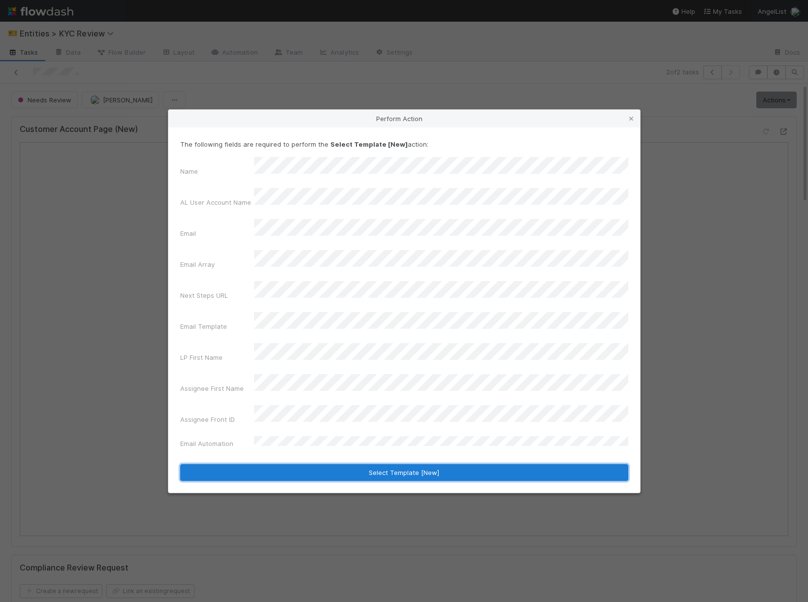
click at [371, 464] on button "Select Template [New]" at bounding box center [404, 472] width 448 height 17
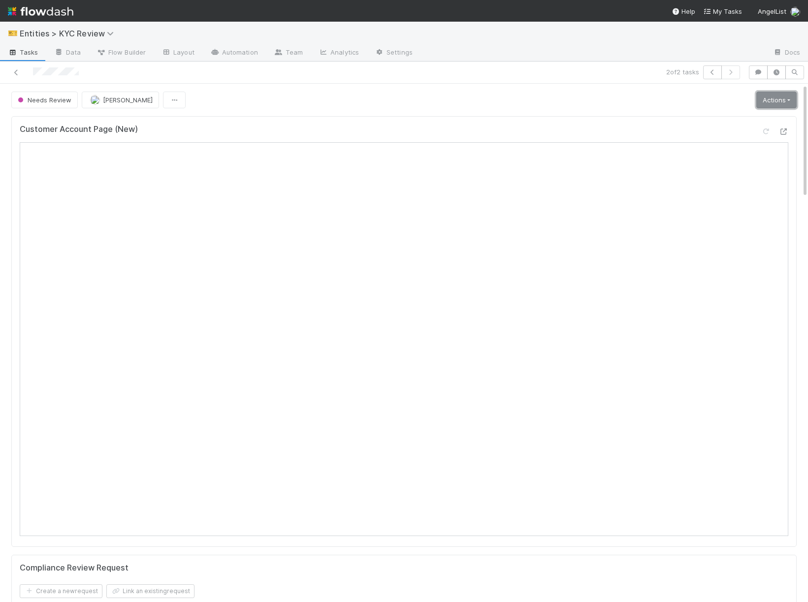
click at [770, 103] on link "Actions" at bounding box center [776, 100] width 40 height 17
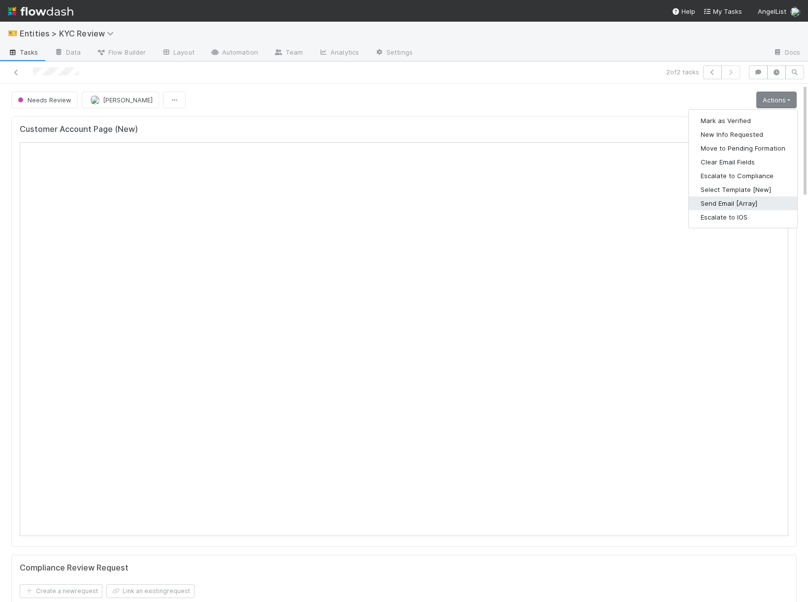
click at [706, 205] on button "Send Email [Array]" at bounding box center [743, 203] width 108 height 14
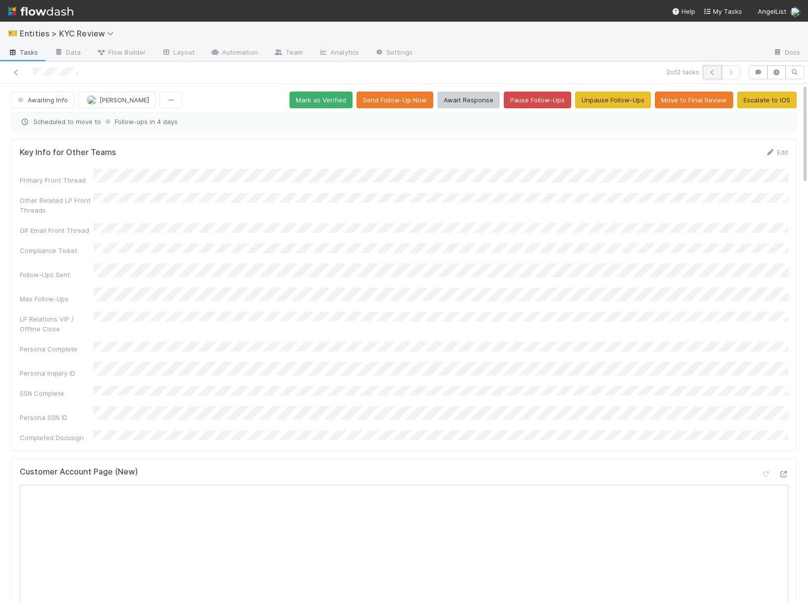
click at [712, 75] on button "button" at bounding box center [712, 72] width 19 height 14
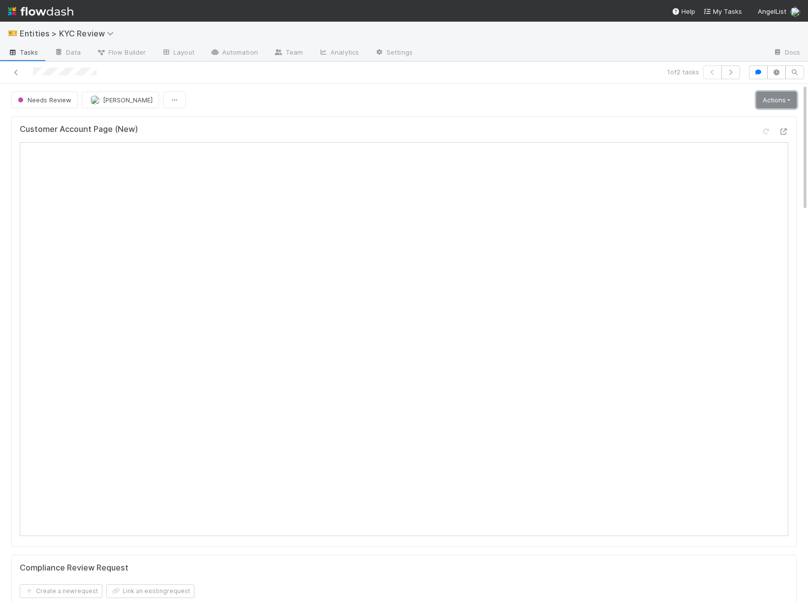
click at [768, 103] on link "Actions" at bounding box center [776, 100] width 40 height 17
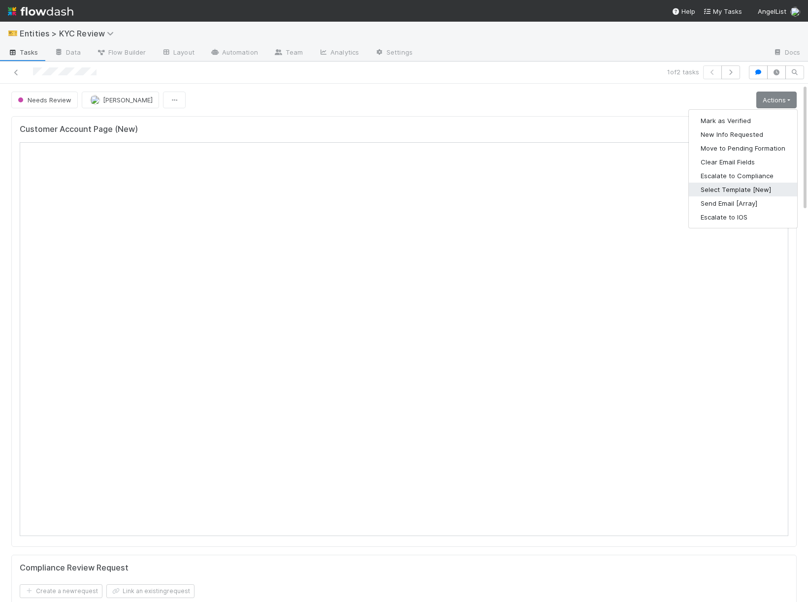
click at [731, 190] on button "Select Template [New]" at bounding box center [743, 190] width 108 height 14
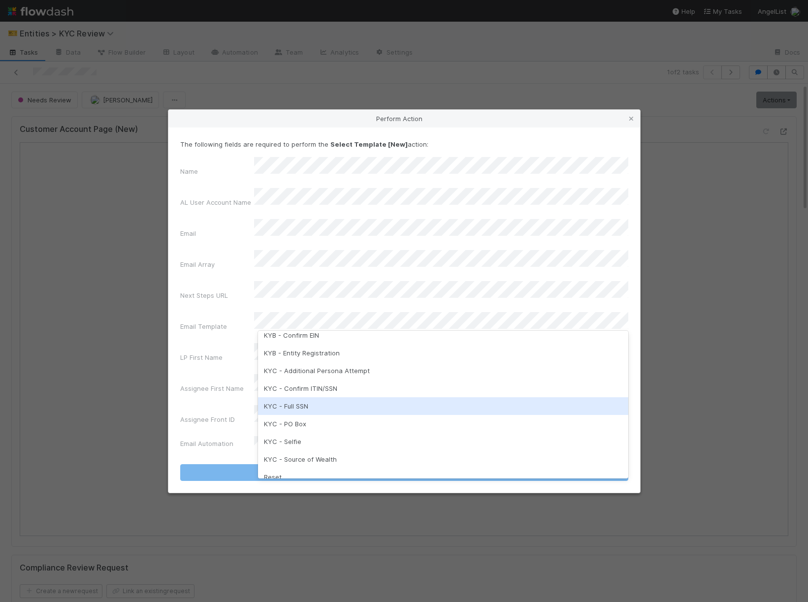
scroll to position [200, 0]
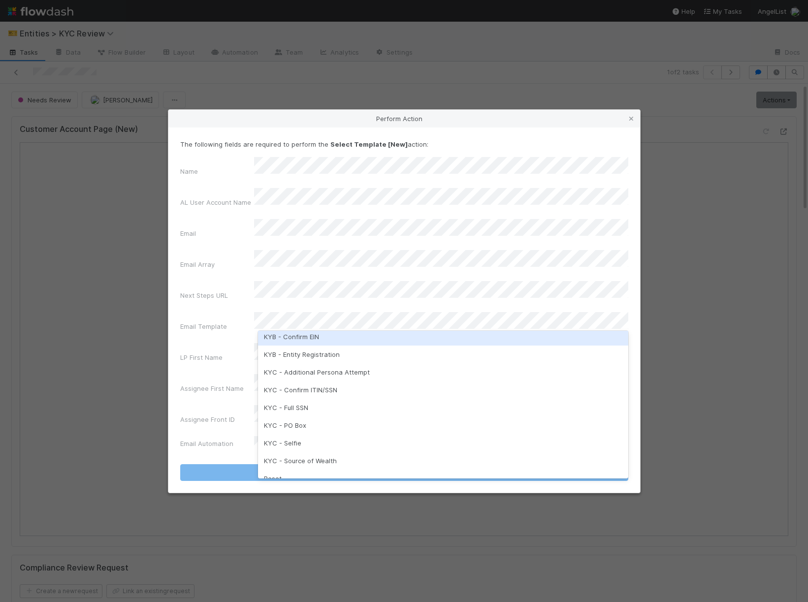
click at [339, 336] on div "KYB - Confirm EIN" at bounding box center [443, 337] width 370 height 18
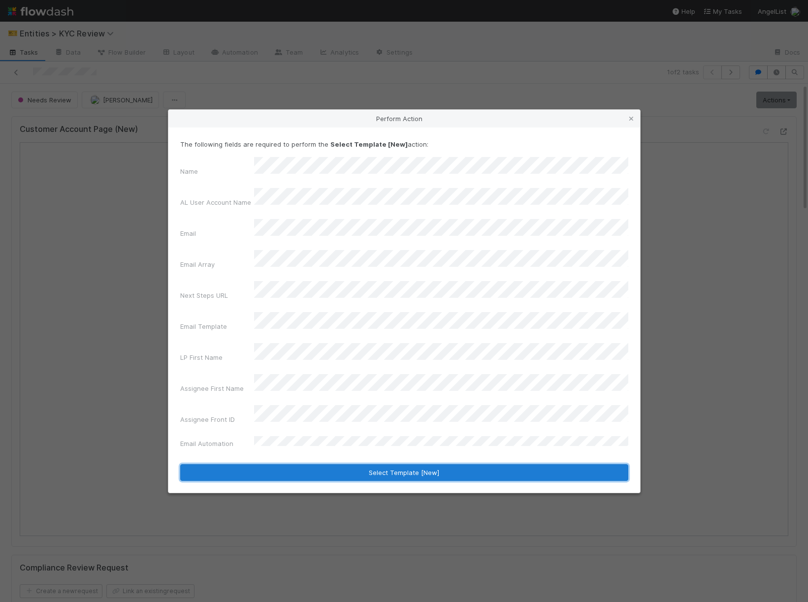
click at [318, 464] on button "Select Template [New]" at bounding box center [404, 472] width 448 height 17
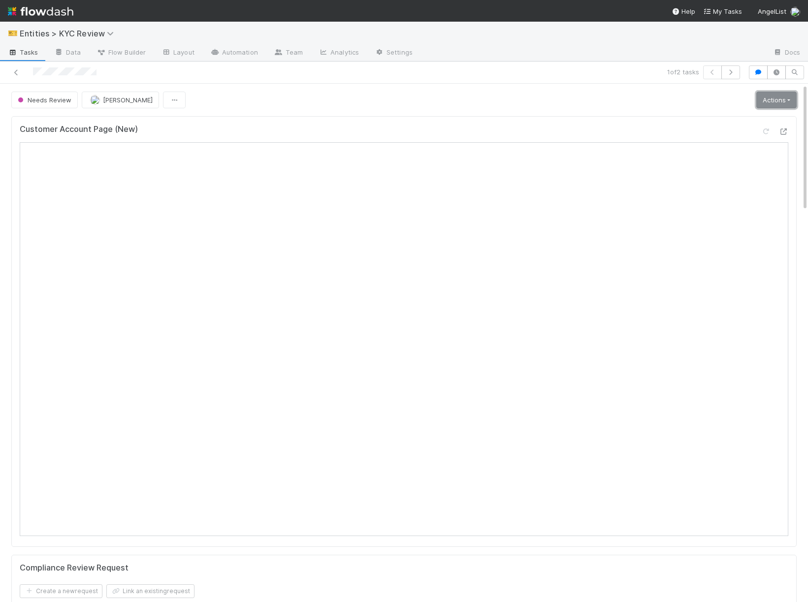
click at [777, 105] on link "Actions" at bounding box center [776, 100] width 40 height 17
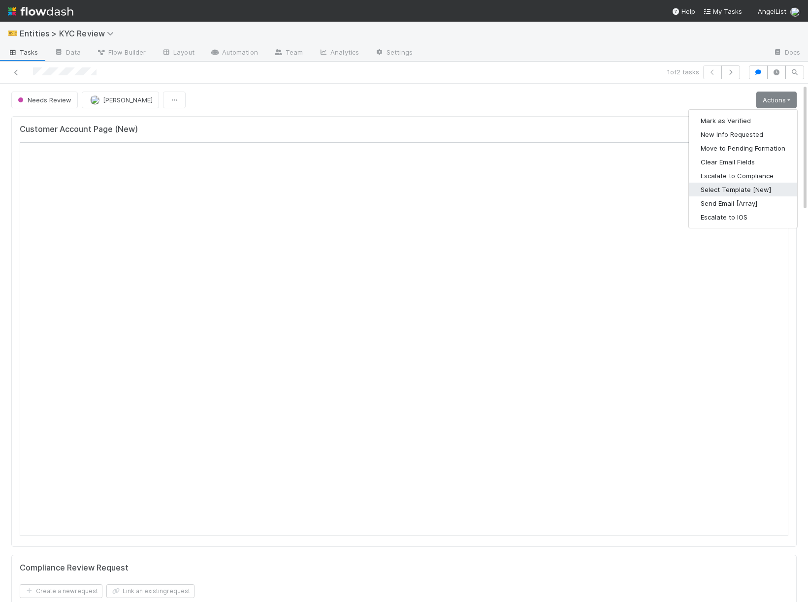
click at [721, 186] on button "Select Template [New]" at bounding box center [743, 190] width 108 height 14
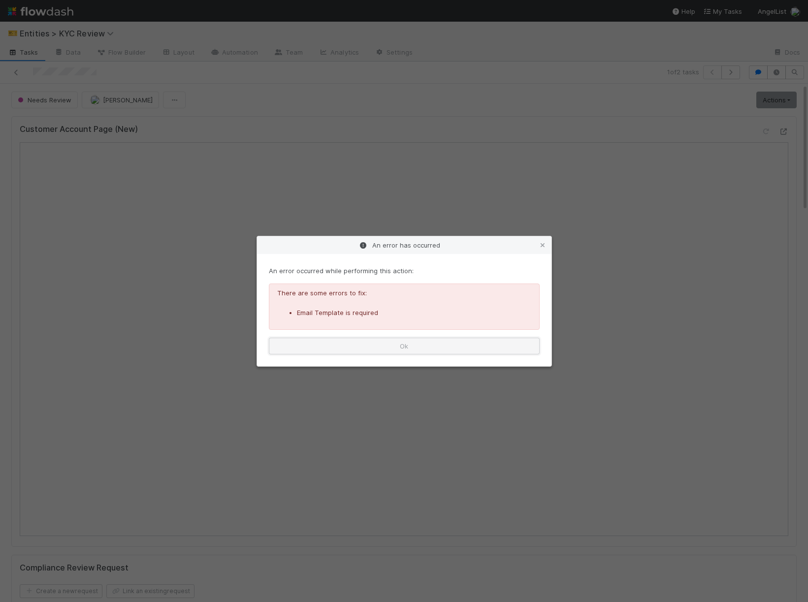
click at [380, 344] on button "Ok" at bounding box center [404, 346] width 271 height 17
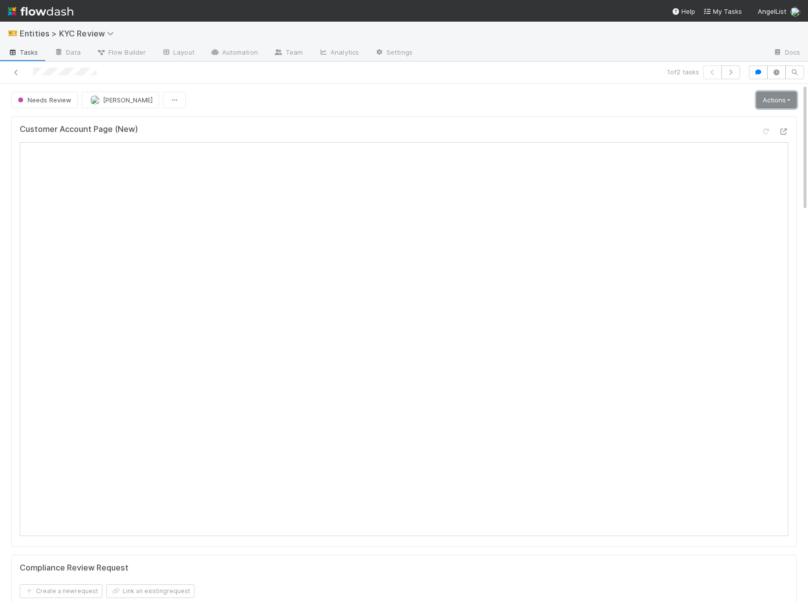
click at [777, 107] on link "Actions" at bounding box center [776, 100] width 40 height 17
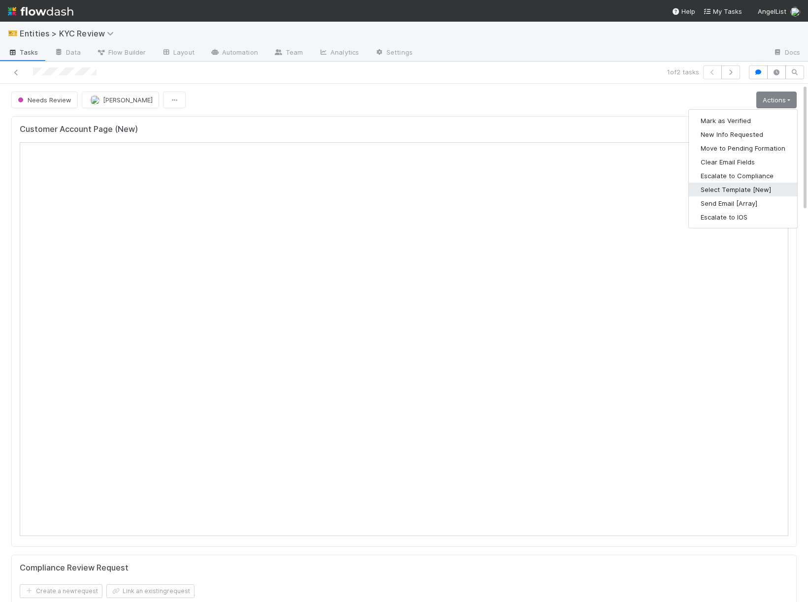
click at [716, 188] on button "Select Template [New]" at bounding box center [743, 190] width 108 height 14
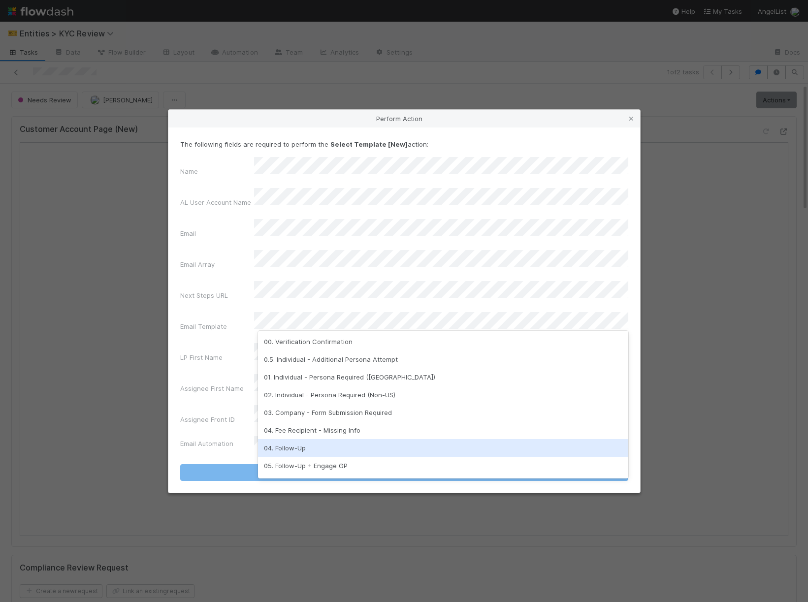
scroll to position [246, 0]
click at [368, 449] on div "05. Additional Request" at bounding box center [443, 450] width 370 height 18
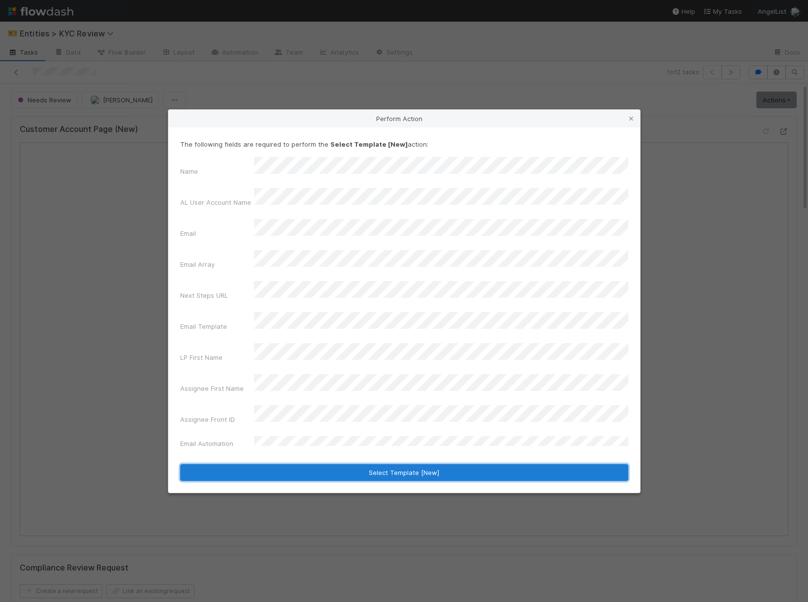
click at [368, 464] on button "Select Template [New]" at bounding box center [404, 472] width 448 height 17
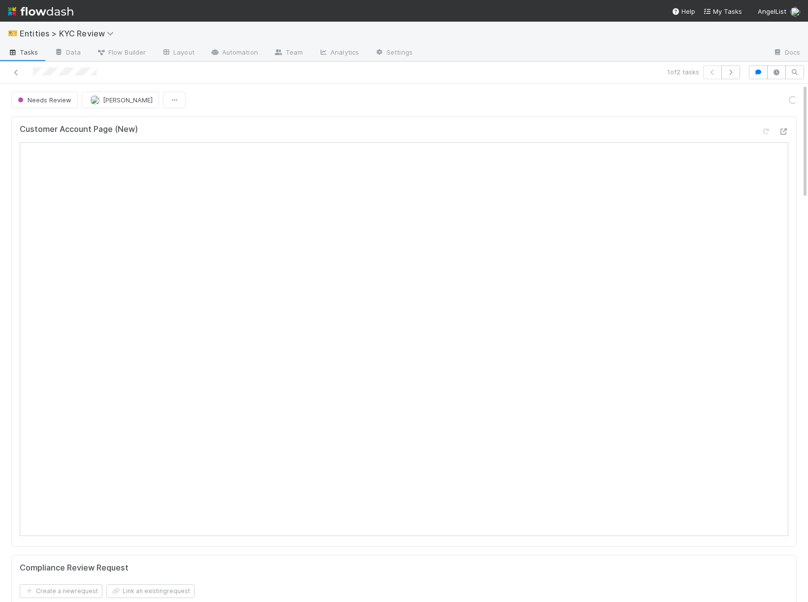
scroll to position [0, 0]
click at [780, 98] on link "Actions" at bounding box center [776, 100] width 40 height 17
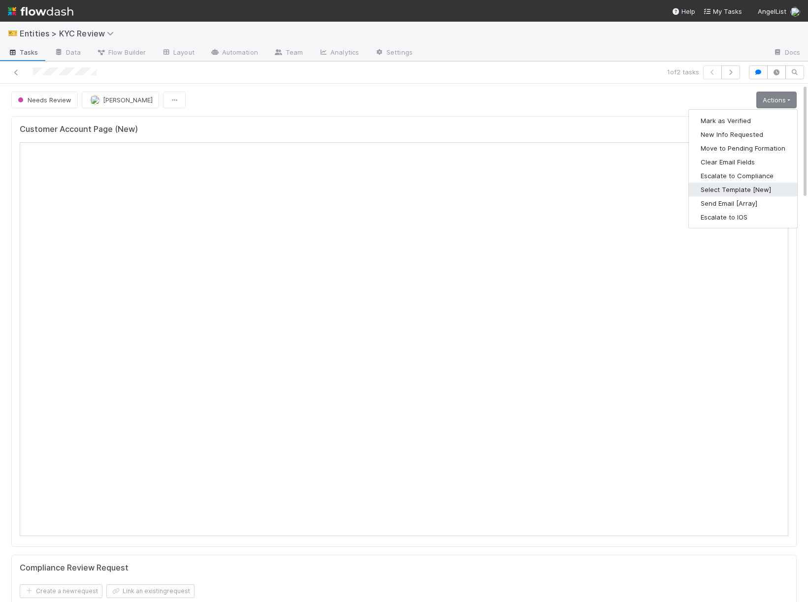
click at [746, 189] on button "Select Template [New]" at bounding box center [743, 190] width 108 height 14
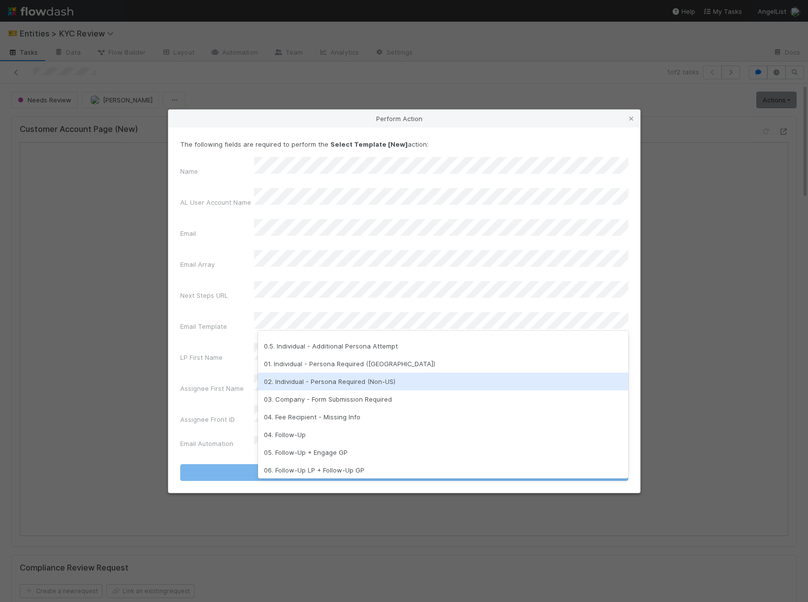
scroll to position [19, 0]
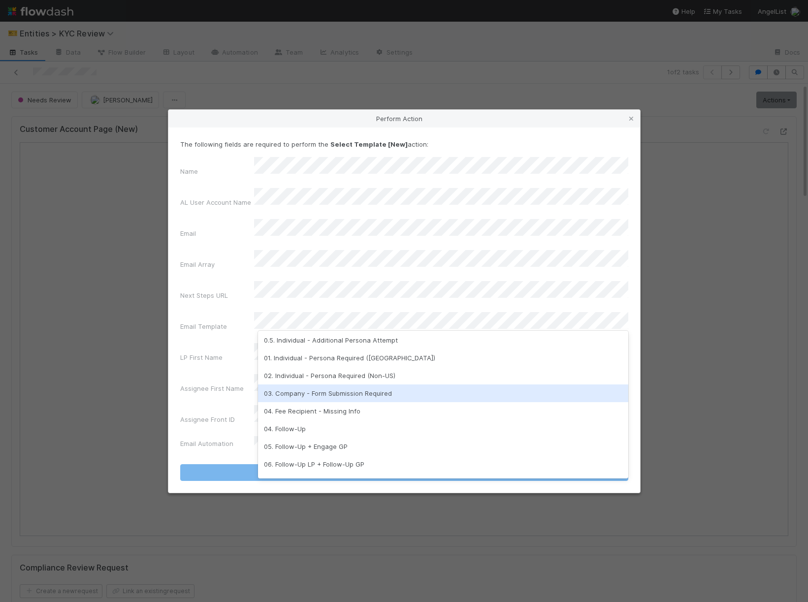
click at [368, 399] on div "03. Company - Form Submission Required" at bounding box center [443, 393] width 370 height 18
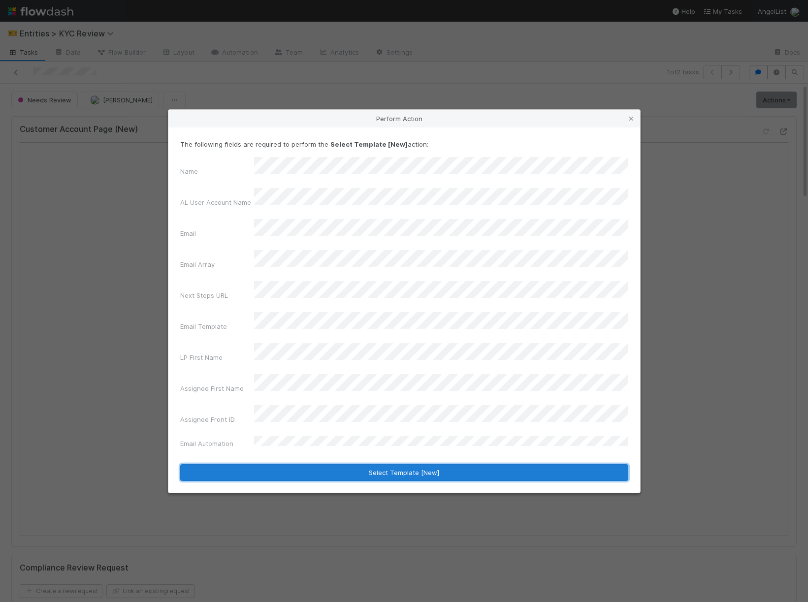
click at [339, 464] on button "Select Template [New]" at bounding box center [404, 472] width 448 height 17
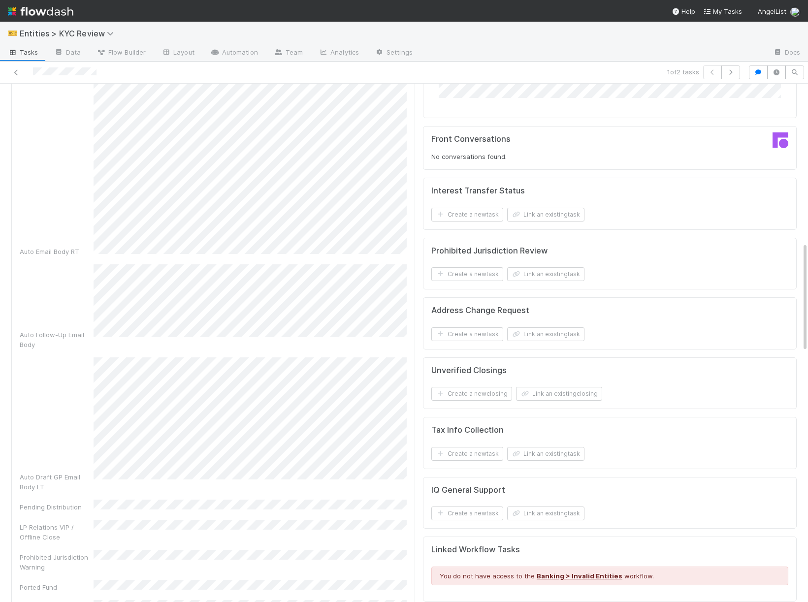
scroll to position [0, 0]
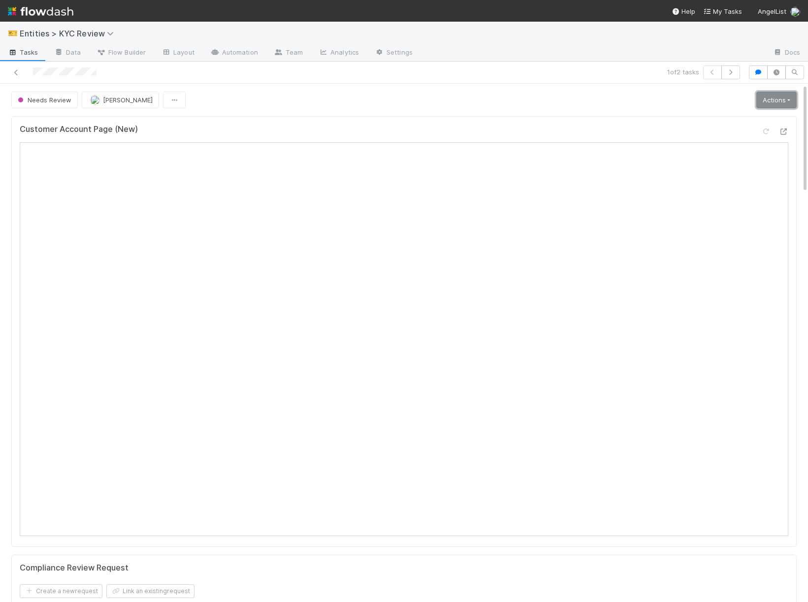
click at [769, 101] on link "Actions" at bounding box center [776, 100] width 40 height 17
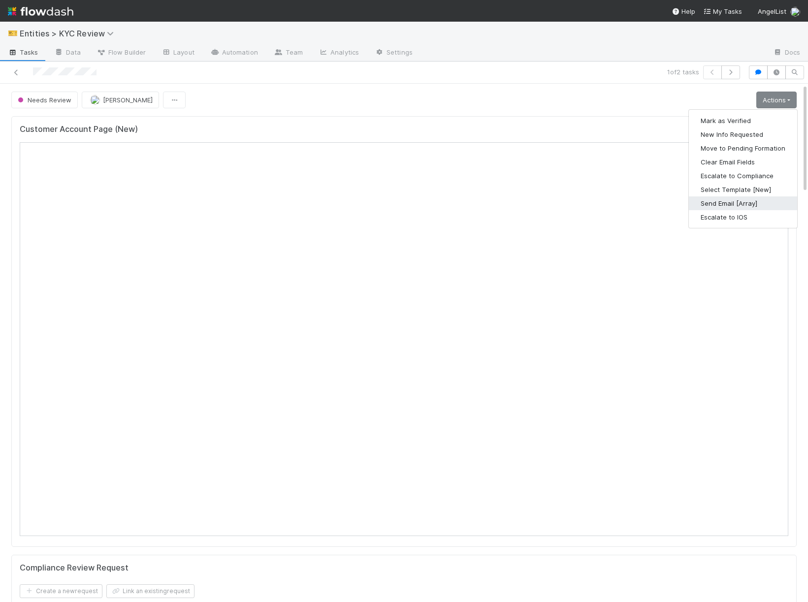
click at [710, 201] on button "Send Email [Array]" at bounding box center [743, 203] width 108 height 14
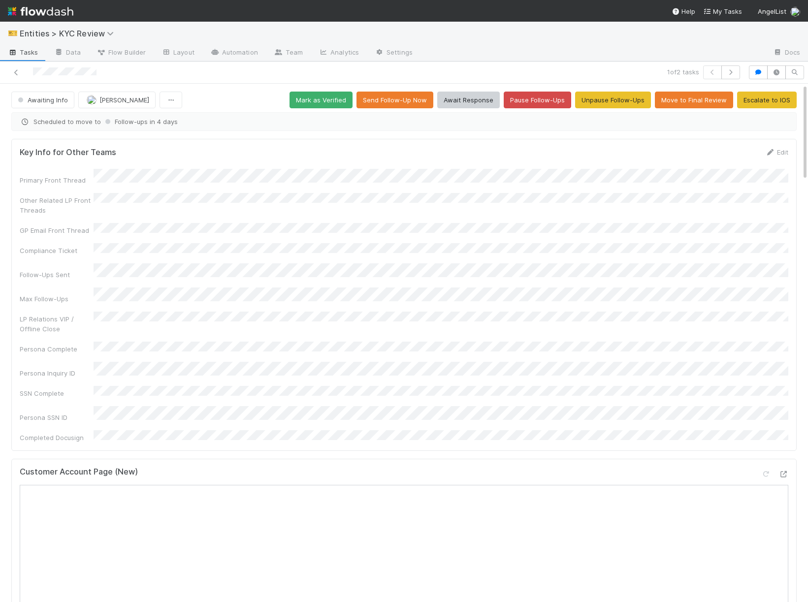
click at [22, 75] on div at bounding box center [190, 72] width 372 height 14
click at [17, 73] on icon at bounding box center [16, 72] width 10 height 6
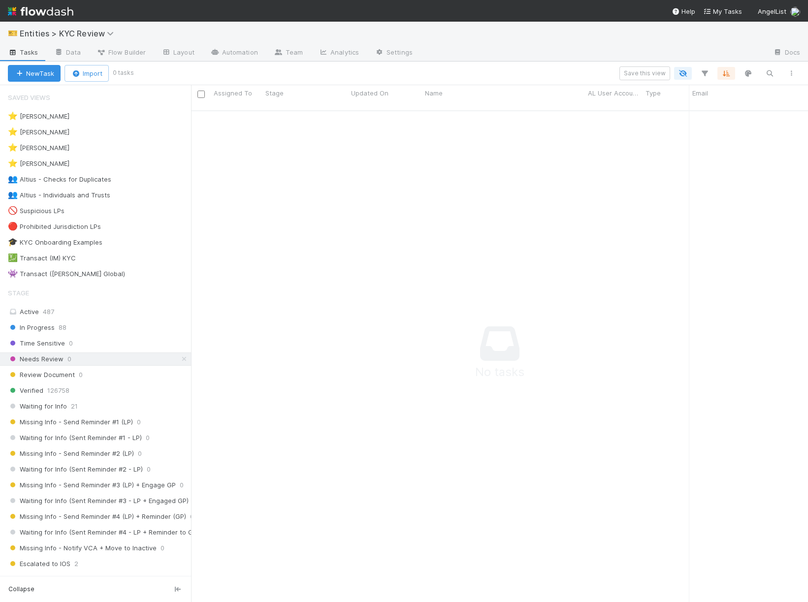
scroll to position [500, 617]
click at [128, 151] on div "⭐ [PERSON_NAME] 0" at bounding box center [99, 148] width 183 height 12
click at [223, 51] on link "Automation" at bounding box center [234, 53] width 64 height 16
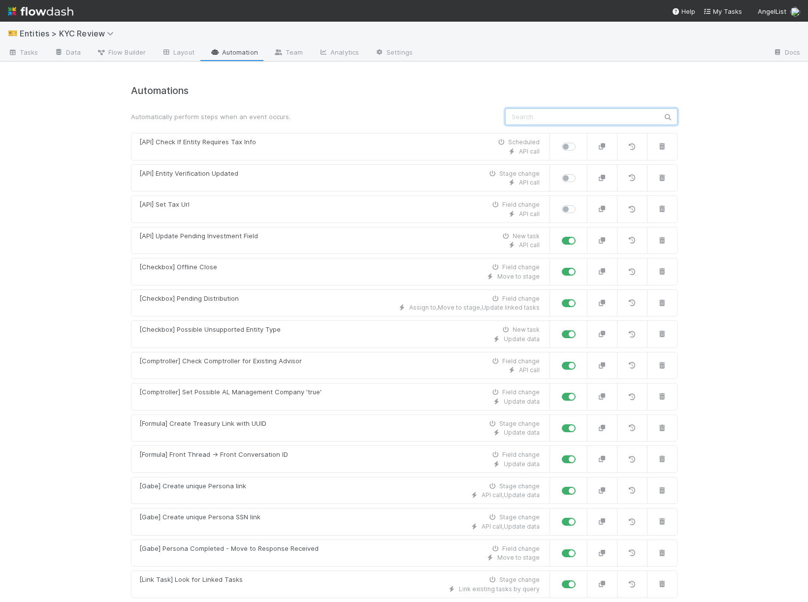
click at [552, 120] on input "text" at bounding box center [591, 116] width 172 height 17
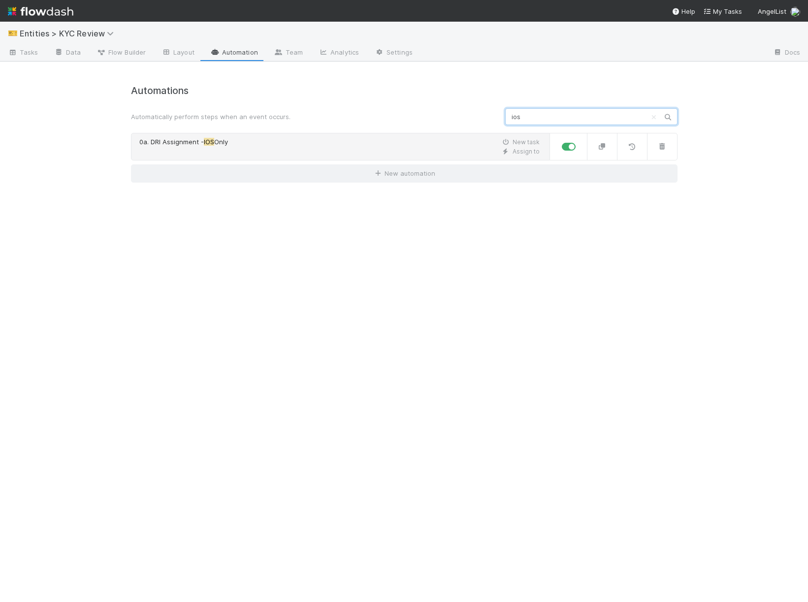
type input "ios"
click at [390, 142] on div "0a. DRI Assignment - IOS Only New task" at bounding box center [339, 142] width 400 height 10
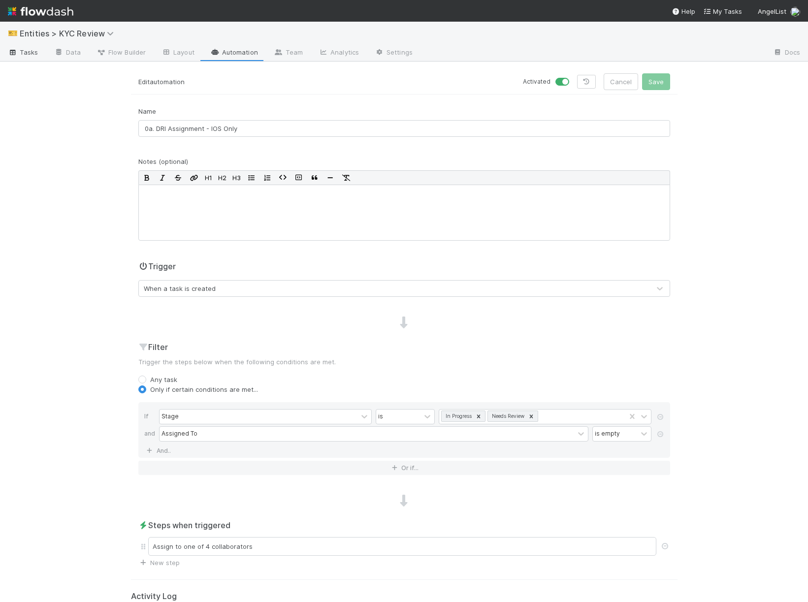
click at [27, 55] on span "Tasks" at bounding box center [23, 52] width 31 height 10
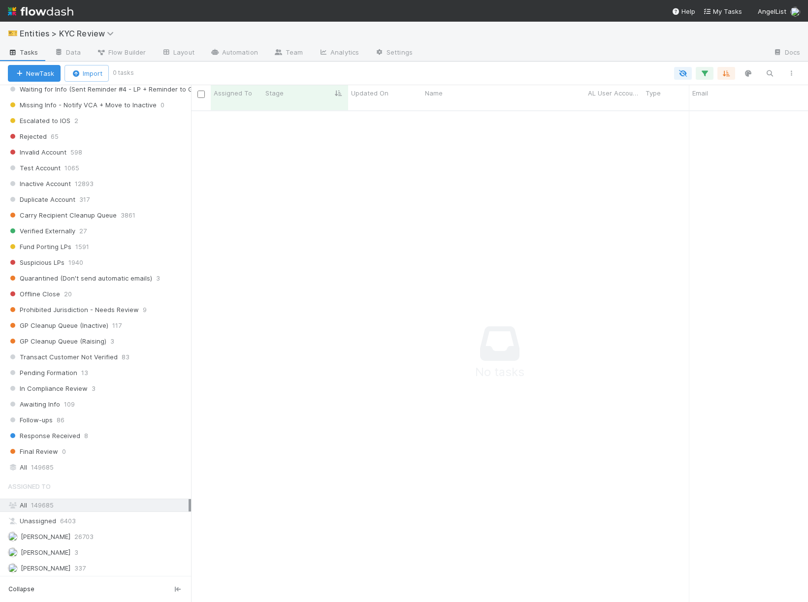
scroll to position [526, 0]
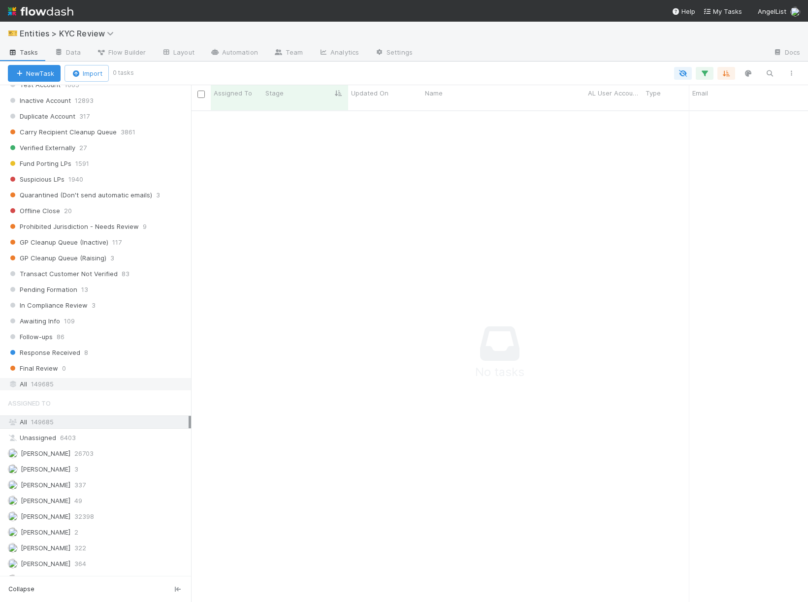
click at [73, 383] on div "All 149685" at bounding box center [98, 384] width 181 height 12
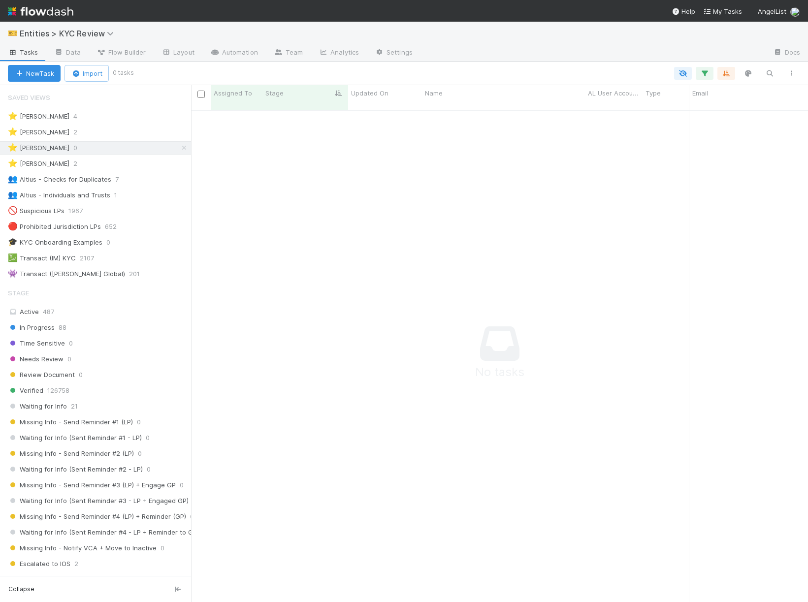
scroll to position [500, 617]
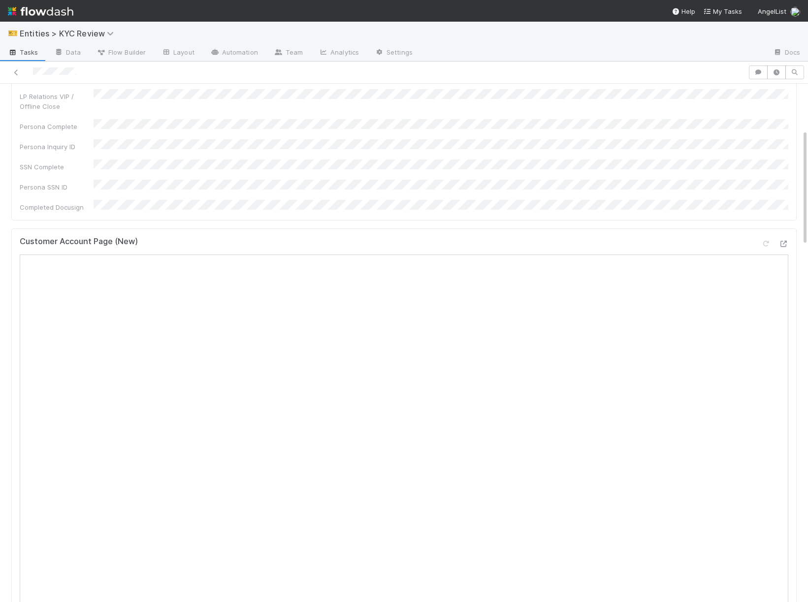
scroll to position [203, 0]
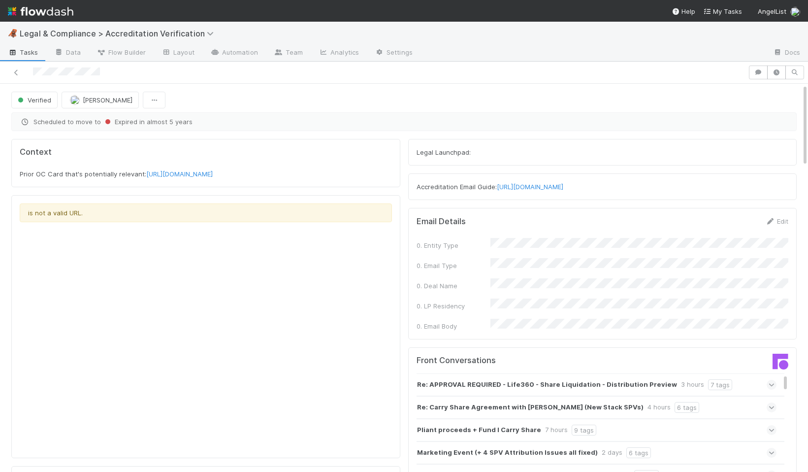
drag, startPoint x: 800, startPoint y: 468, endPoint x: 856, endPoint y: 584, distance: 128.8
click at [807, 471] on html "🦧 Legal & Compliance > Accreditation Verification Tasks Data Flow Builder Layou…" at bounding box center [404, 236] width 808 height 472
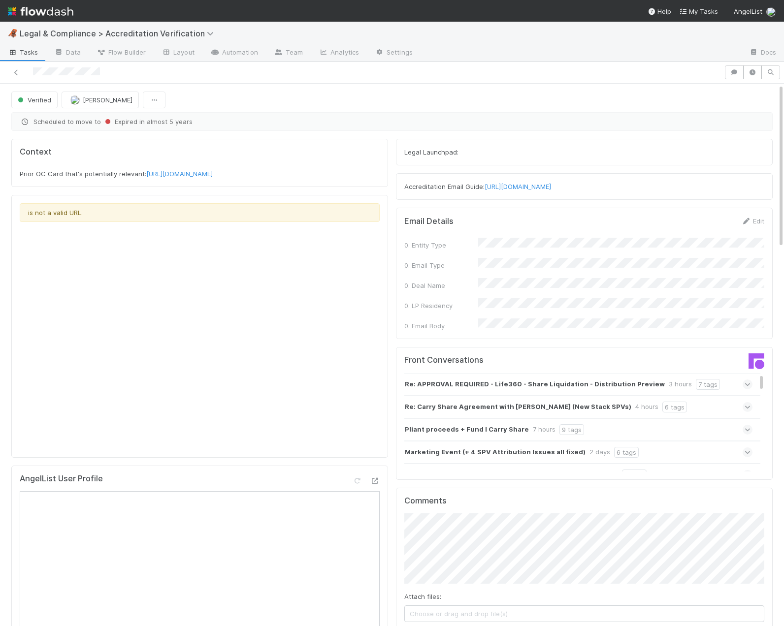
click at [310, 349] on div "is not a valid URL." at bounding box center [200, 326] width 360 height 246
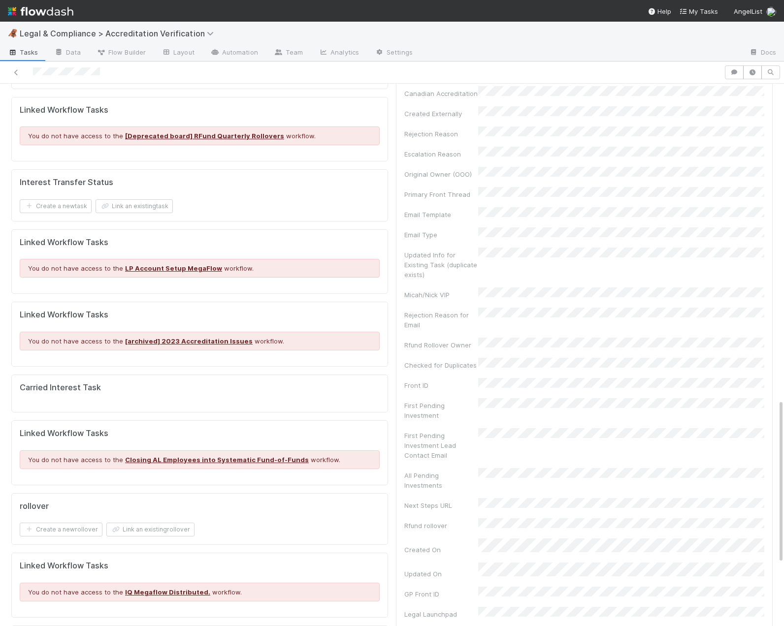
scroll to position [1051, 0]
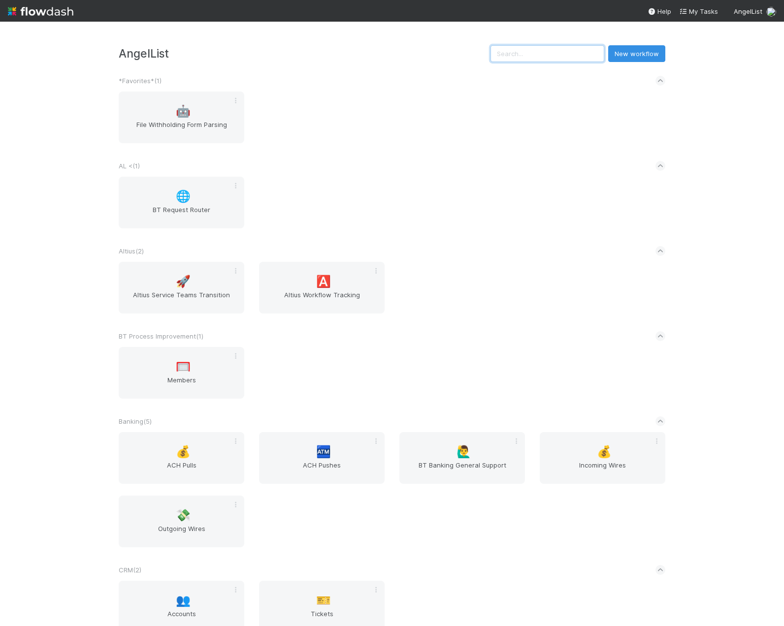
click at [554, 60] on input "text" at bounding box center [547, 53] width 114 height 17
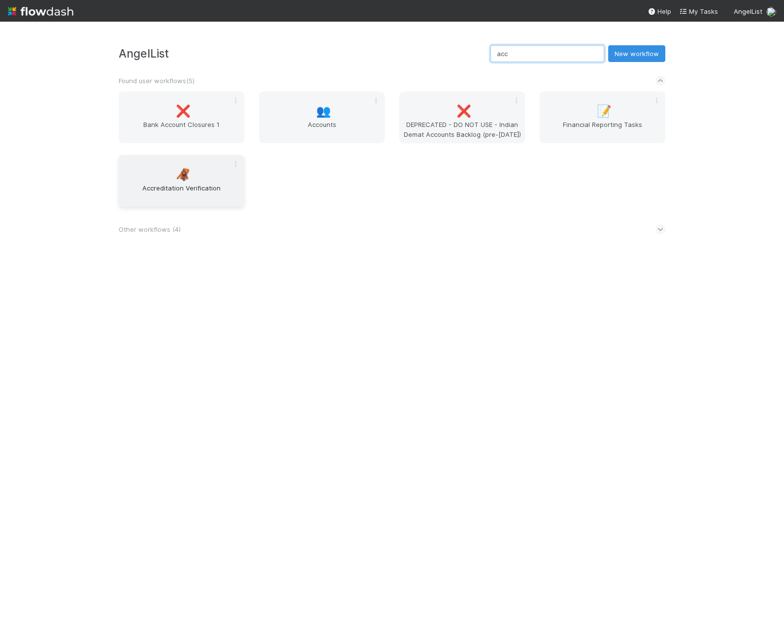
type input "acc"
click at [155, 187] on span "Accreditation Verification" at bounding box center [182, 193] width 118 height 20
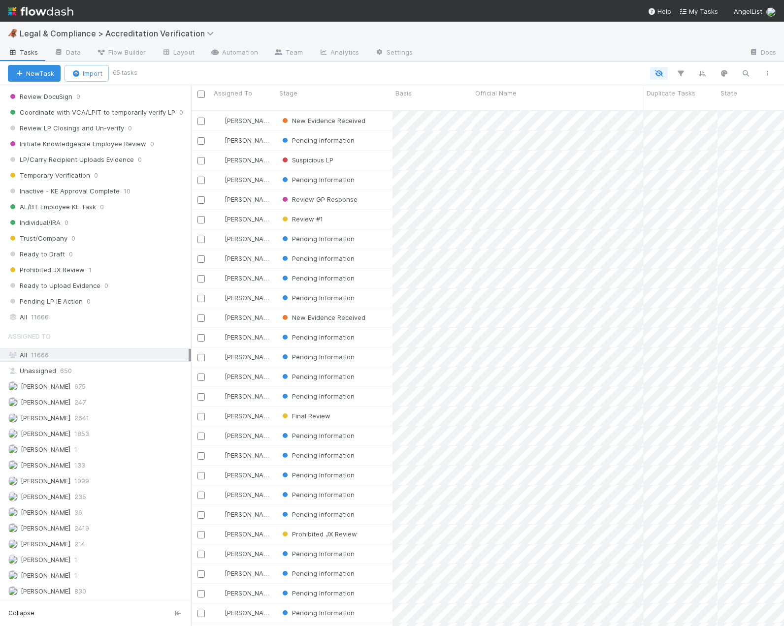
scroll to position [735, 0]
click at [108, 322] on div "All 11666" at bounding box center [98, 317] width 181 height 12
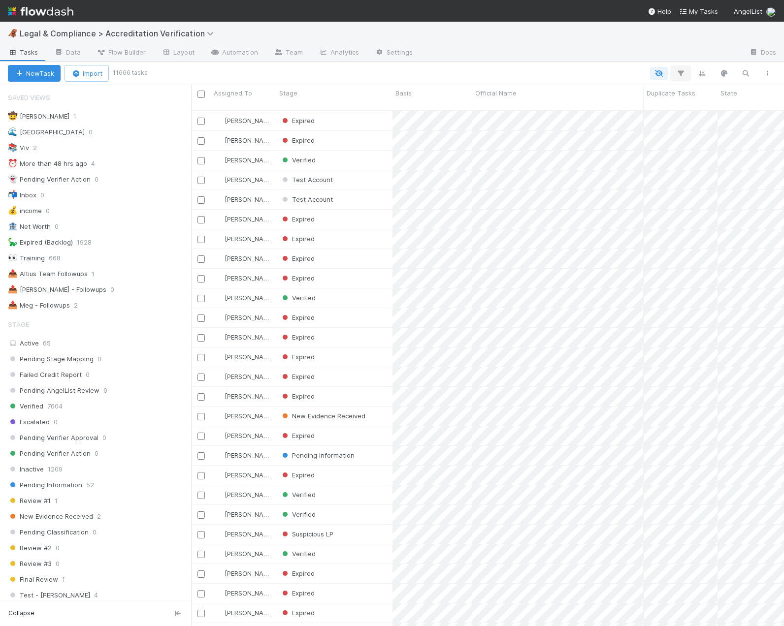
click at [679, 69] on icon "button" at bounding box center [680, 73] width 10 height 9
click at [635, 106] on button "Add Filter" at bounding box center [529, 103] width 295 height 14
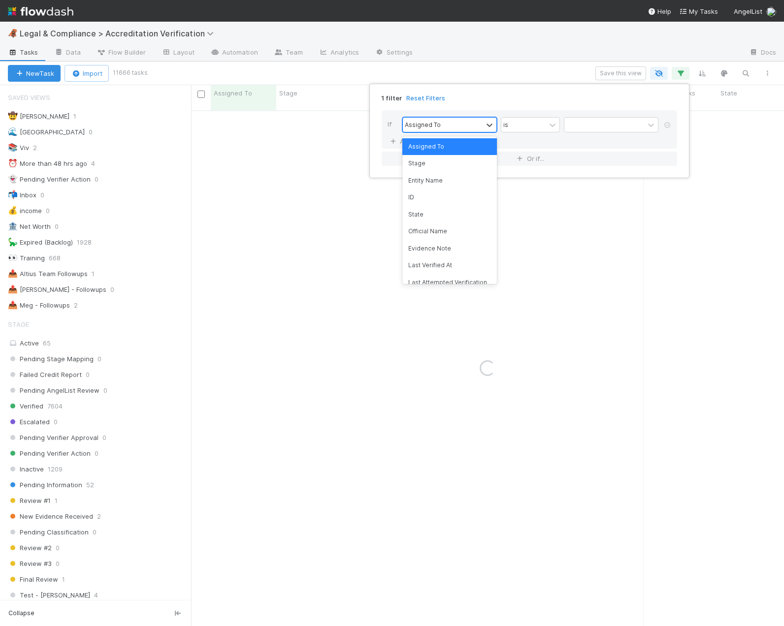
click at [447, 122] on div "Assigned To" at bounding box center [443, 125] width 80 height 14
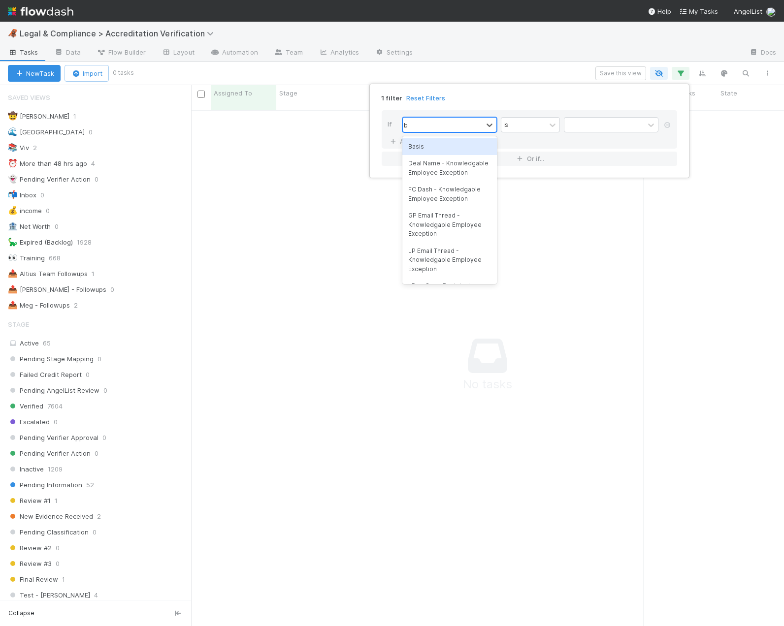
type input "bas"
click at [414, 148] on div "Basis" at bounding box center [449, 146] width 95 height 17
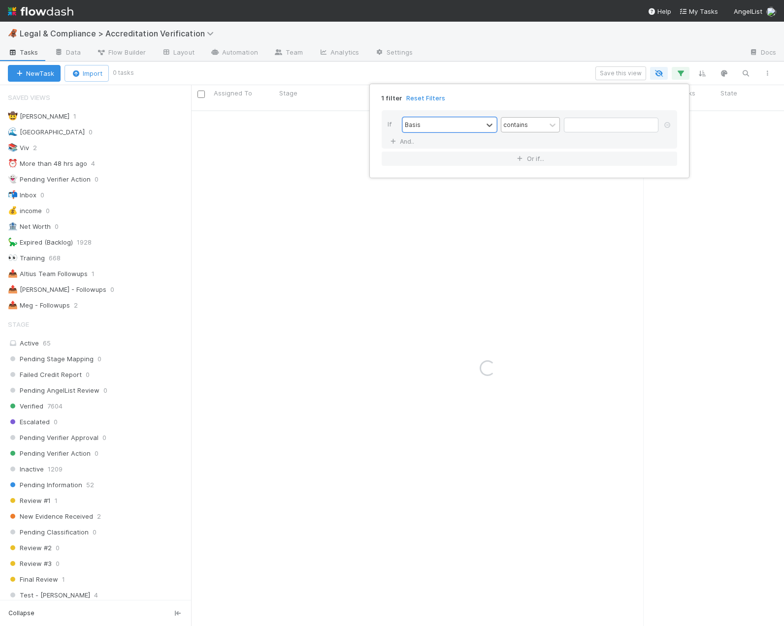
click at [522, 130] on div "contains" at bounding box center [523, 125] width 44 height 14
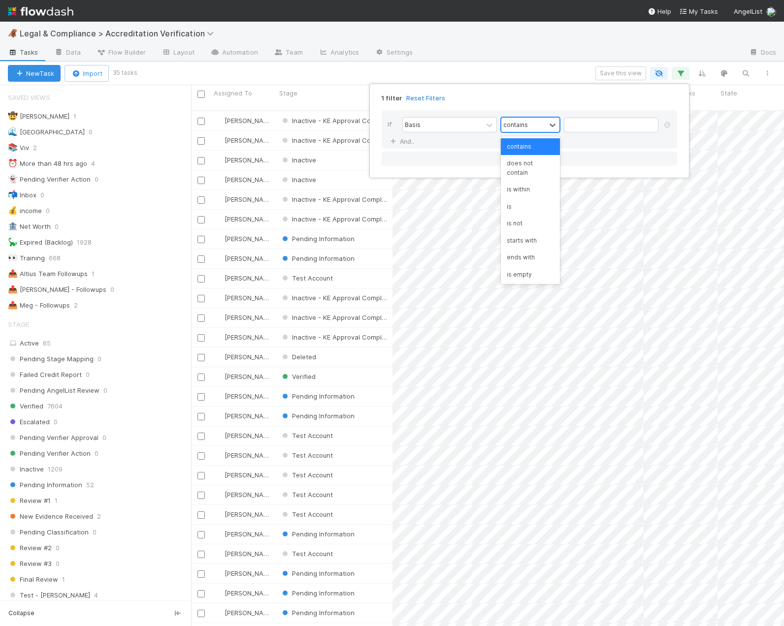
click at [518, 120] on div "contains" at bounding box center [515, 124] width 25 height 9
click at [518, 121] on div "contains" at bounding box center [515, 124] width 25 height 9
click at [510, 198] on div "is" at bounding box center [530, 206] width 59 height 17
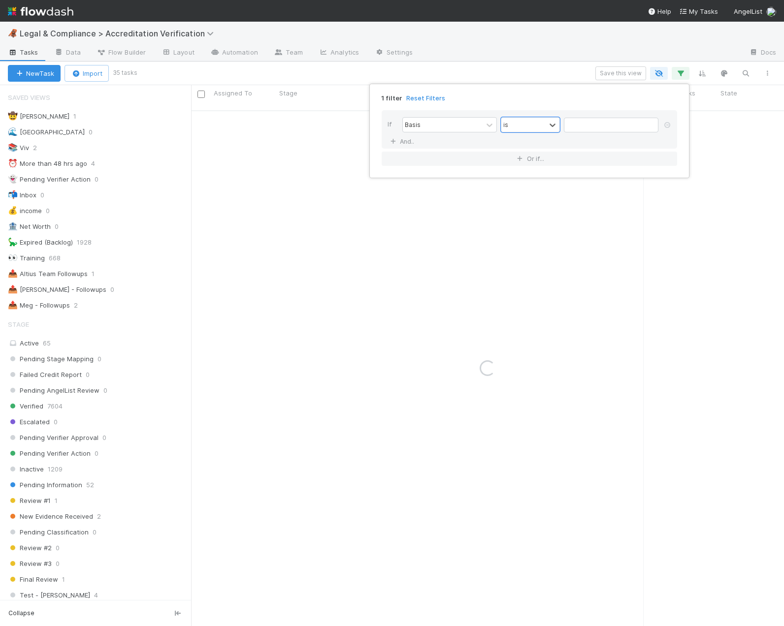
click at [612, 116] on div "If Basis option is, selected. 0 results available. Select is focused ,type to r…" at bounding box center [529, 129] width 295 height 38
click at [599, 125] on input "text" at bounding box center [611, 125] width 95 height 15
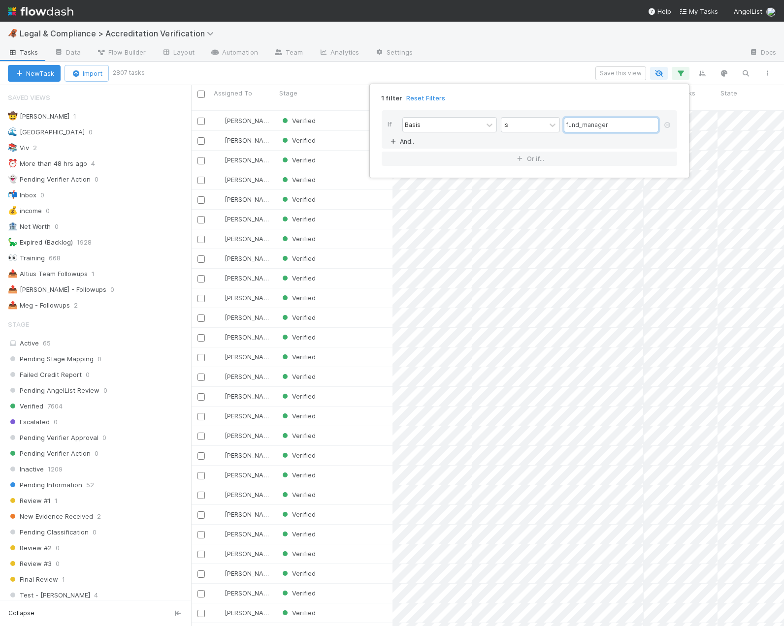
type input "fund_manager"
click at [403, 141] on link "And.." at bounding box center [402, 141] width 31 height 14
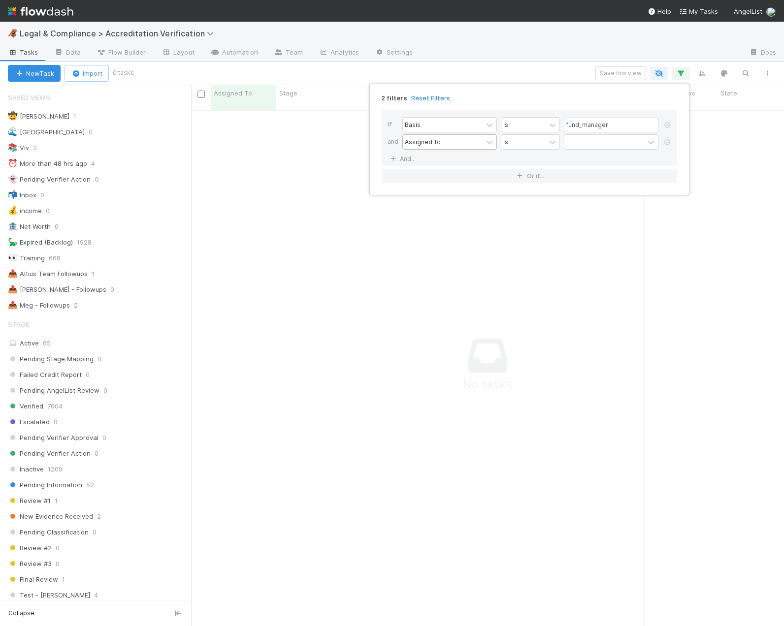
click at [436, 143] on div "Assigned To" at bounding box center [423, 141] width 36 height 9
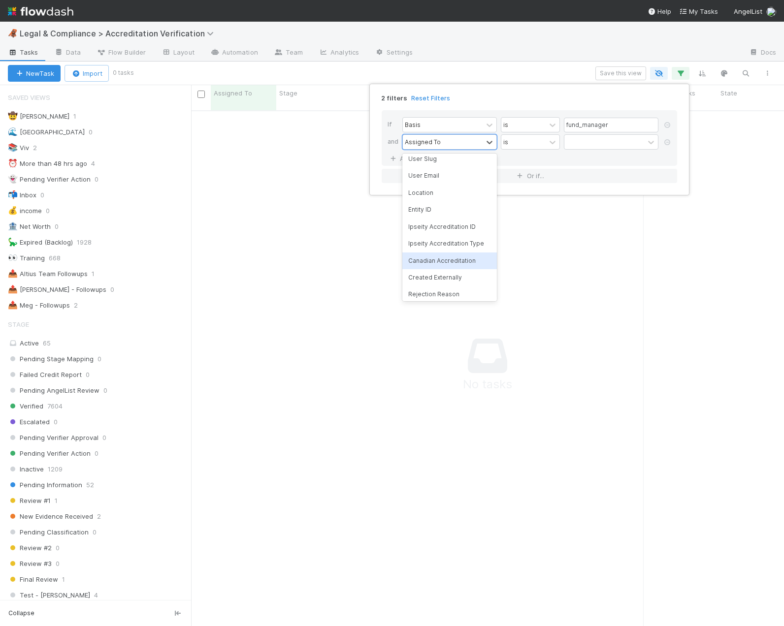
scroll to position [299, 0]
type input "enti"
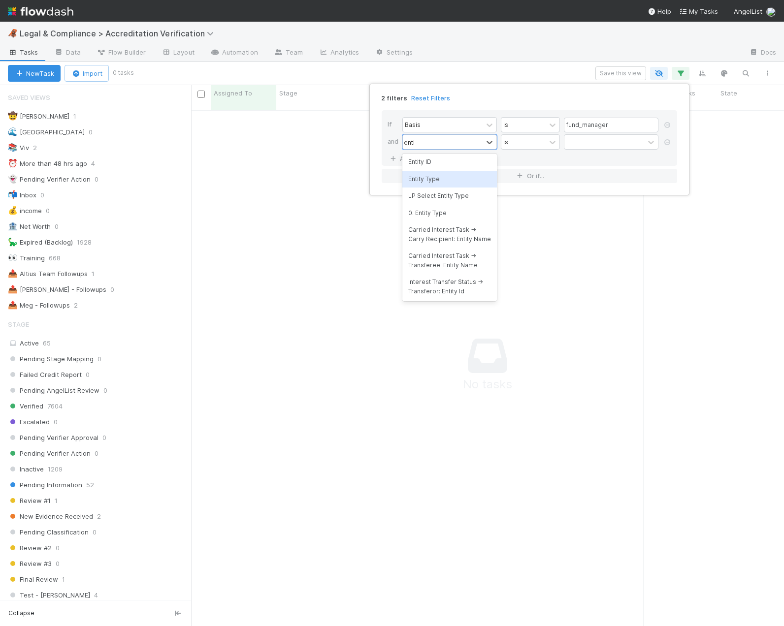
click at [433, 177] on div "Entity Type" at bounding box center [449, 179] width 95 height 17
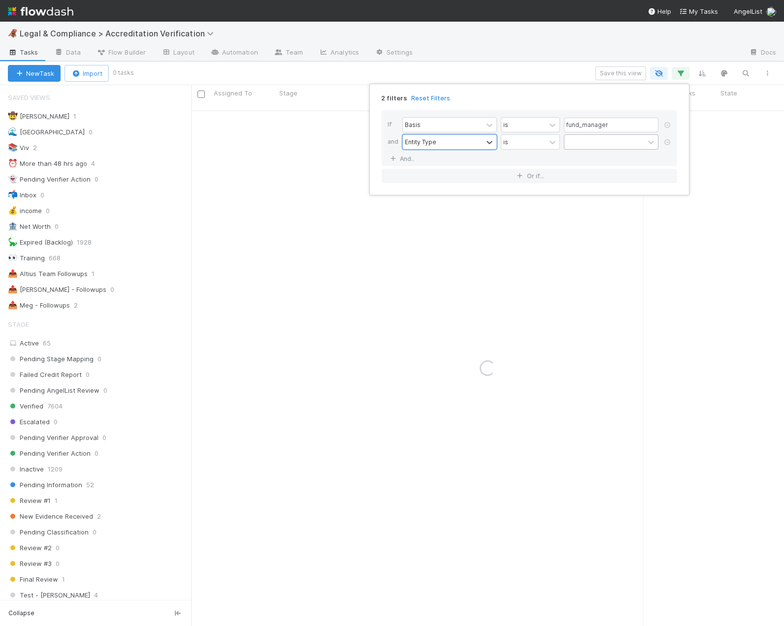
click at [590, 139] on div at bounding box center [604, 142] width 80 height 14
click at [593, 196] on div "Company" at bounding box center [611, 198] width 95 height 17
click at [514, 59] on div "2 filters Reset Filters If Basis is fund_manager and Entity Type is Company And…" at bounding box center [392, 313] width 784 height 626
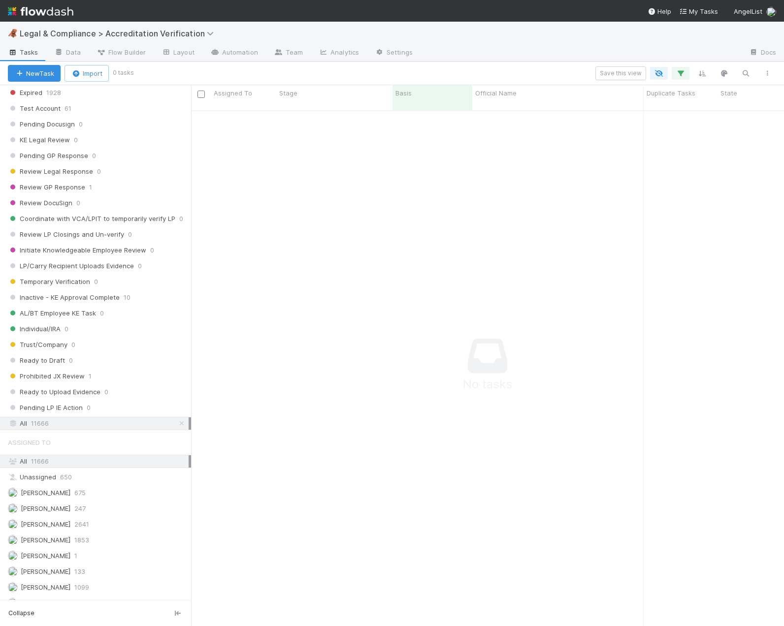
scroll to position [735, 0]
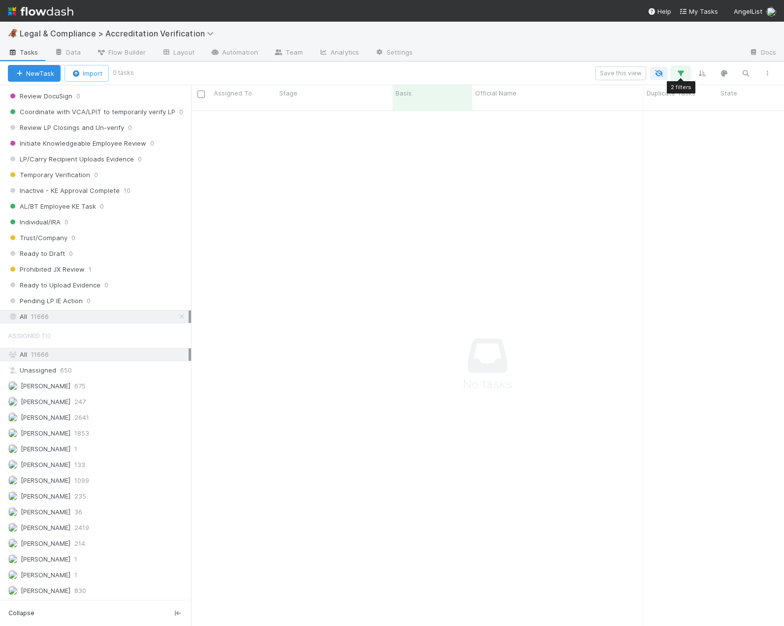
click at [675, 72] on icon "button" at bounding box center [680, 73] width 10 height 9
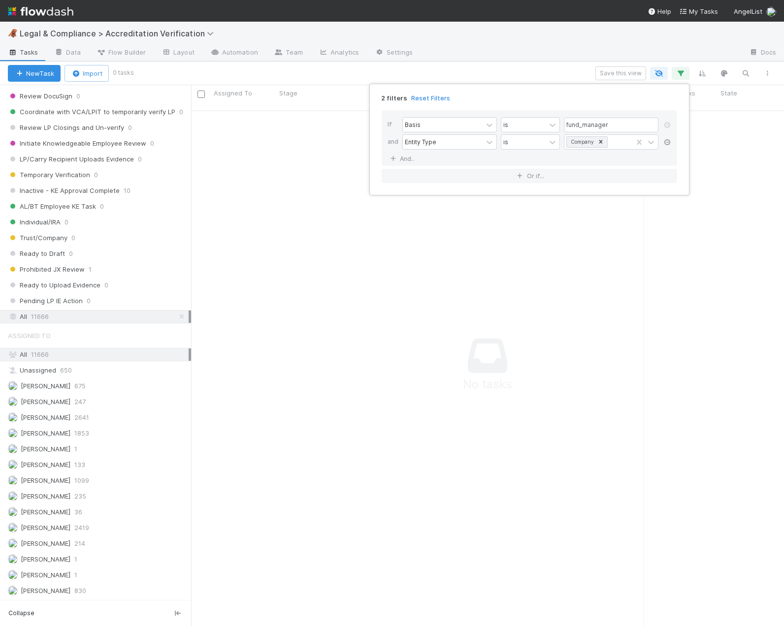
click at [669, 144] on icon at bounding box center [667, 142] width 10 height 6
drag, startPoint x: 565, startPoint y: 24, endPoint x: 492, endPoint y: 100, distance: 105.9
click at [565, 24] on div "1 filter Reset Filters If Basis is fund_manager And.. Or if..." at bounding box center [392, 313] width 784 height 626
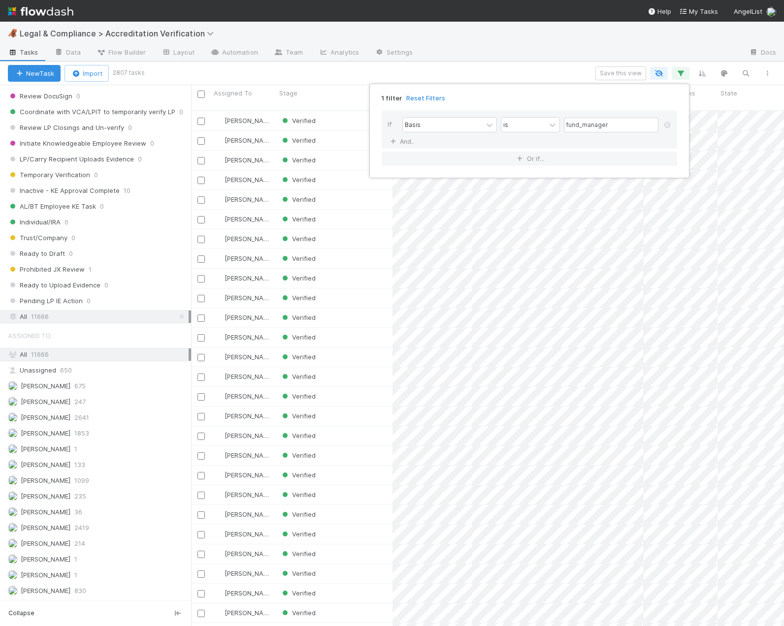
scroll to position [524, 593]
click at [403, 143] on link "And.." at bounding box center [402, 141] width 31 height 14
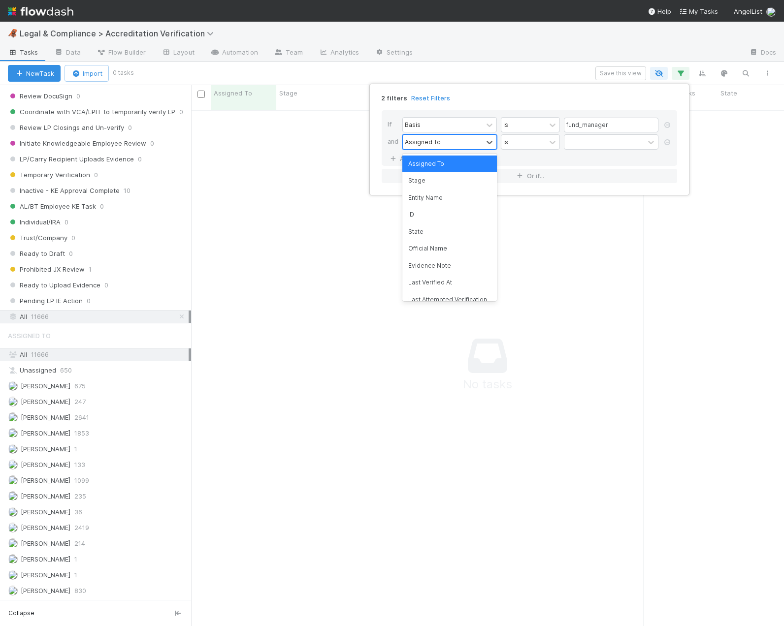
click at [424, 144] on div "Assigned To" at bounding box center [423, 141] width 36 height 9
type input "stage"
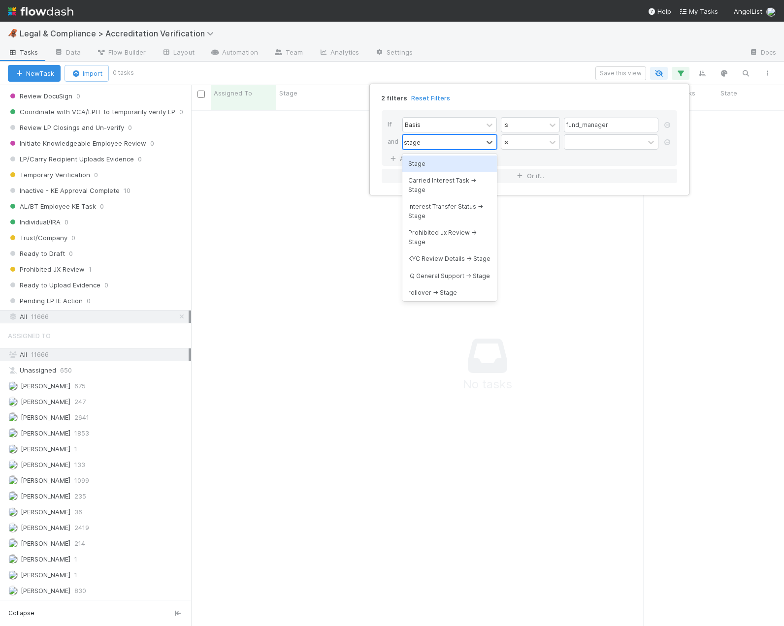
click at [423, 158] on div "Stage" at bounding box center [449, 164] width 95 height 17
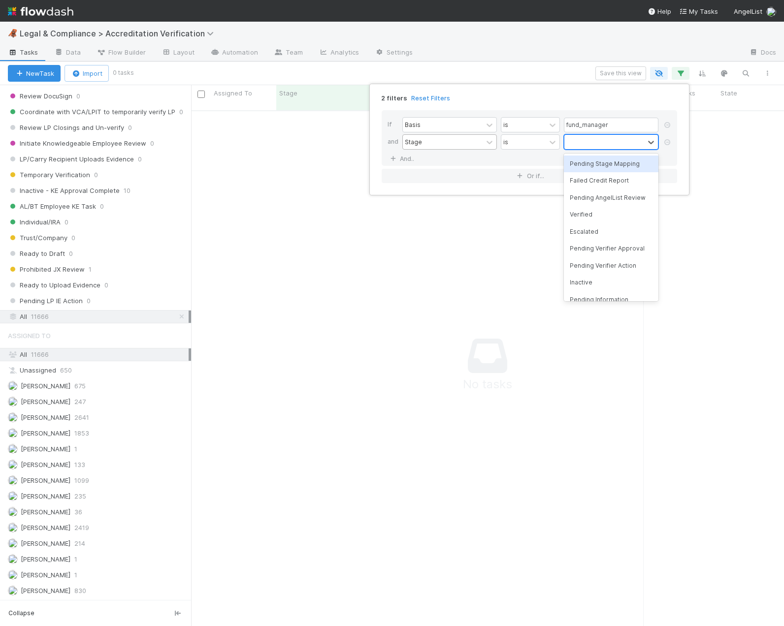
click at [572, 141] on div at bounding box center [604, 142] width 80 height 14
click at [589, 210] on div "Verified" at bounding box center [611, 214] width 95 height 17
click at [506, 43] on div "2 filters Reset Filters If Basis is fund_manager and Stage is option Verified, …" at bounding box center [392, 313] width 784 height 626
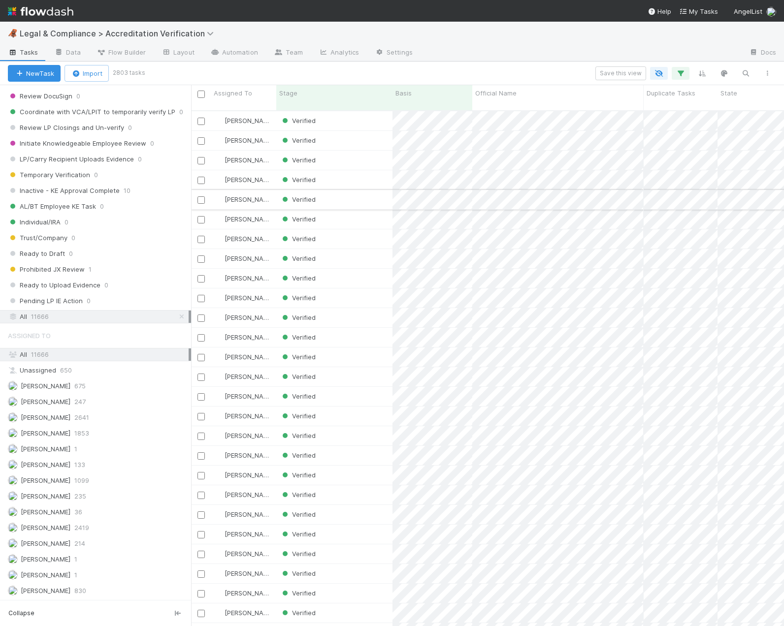
click at [357, 193] on div "Verified" at bounding box center [334, 199] width 116 height 19
click at [348, 311] on div "Verified" at bounding box center [334, 317] width 116 height 19
click at [348, 335] on div "Verified" at bounding box center [334, 337] width 116 height 19
click at [348, 350] on div "Verified" at bounding box center [334, 357] width 116 height 19
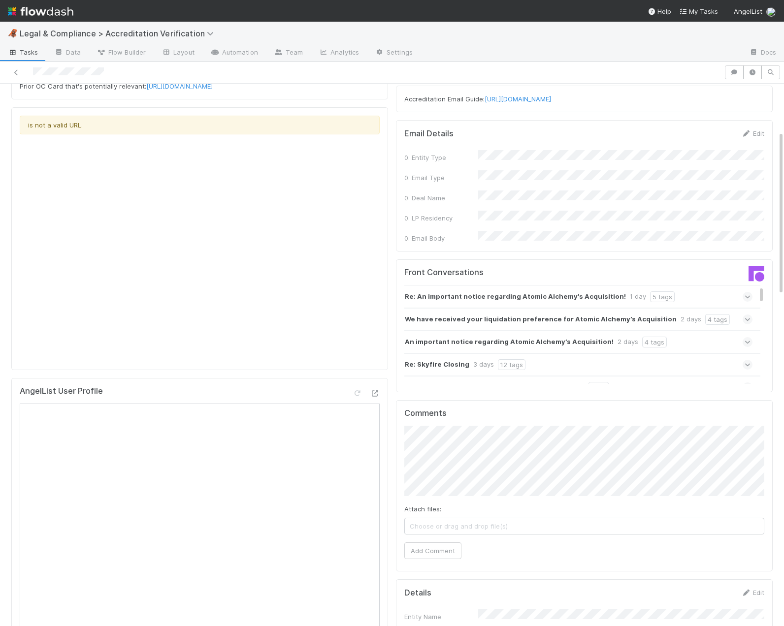
scroll to position [412, 0]
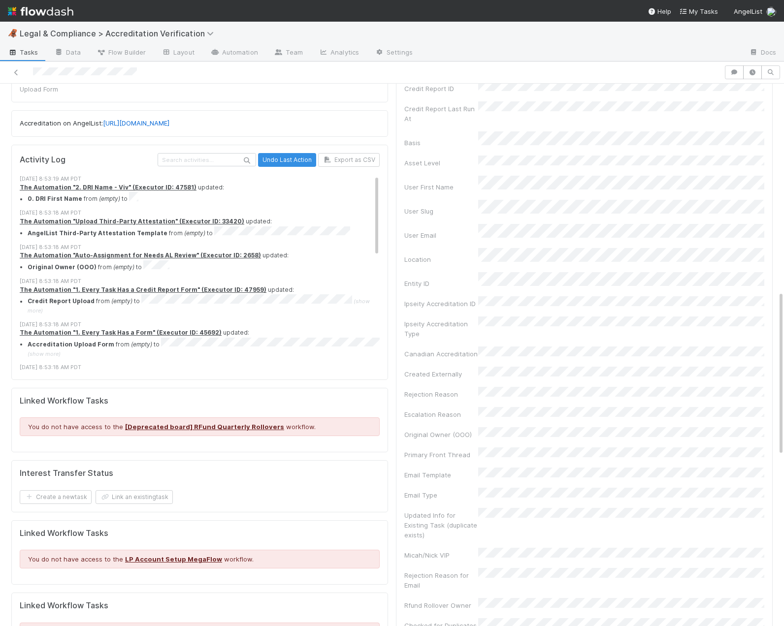
scroll to position [667, 0]
